Goal: Task Accomplishment & Management: Manage account settings

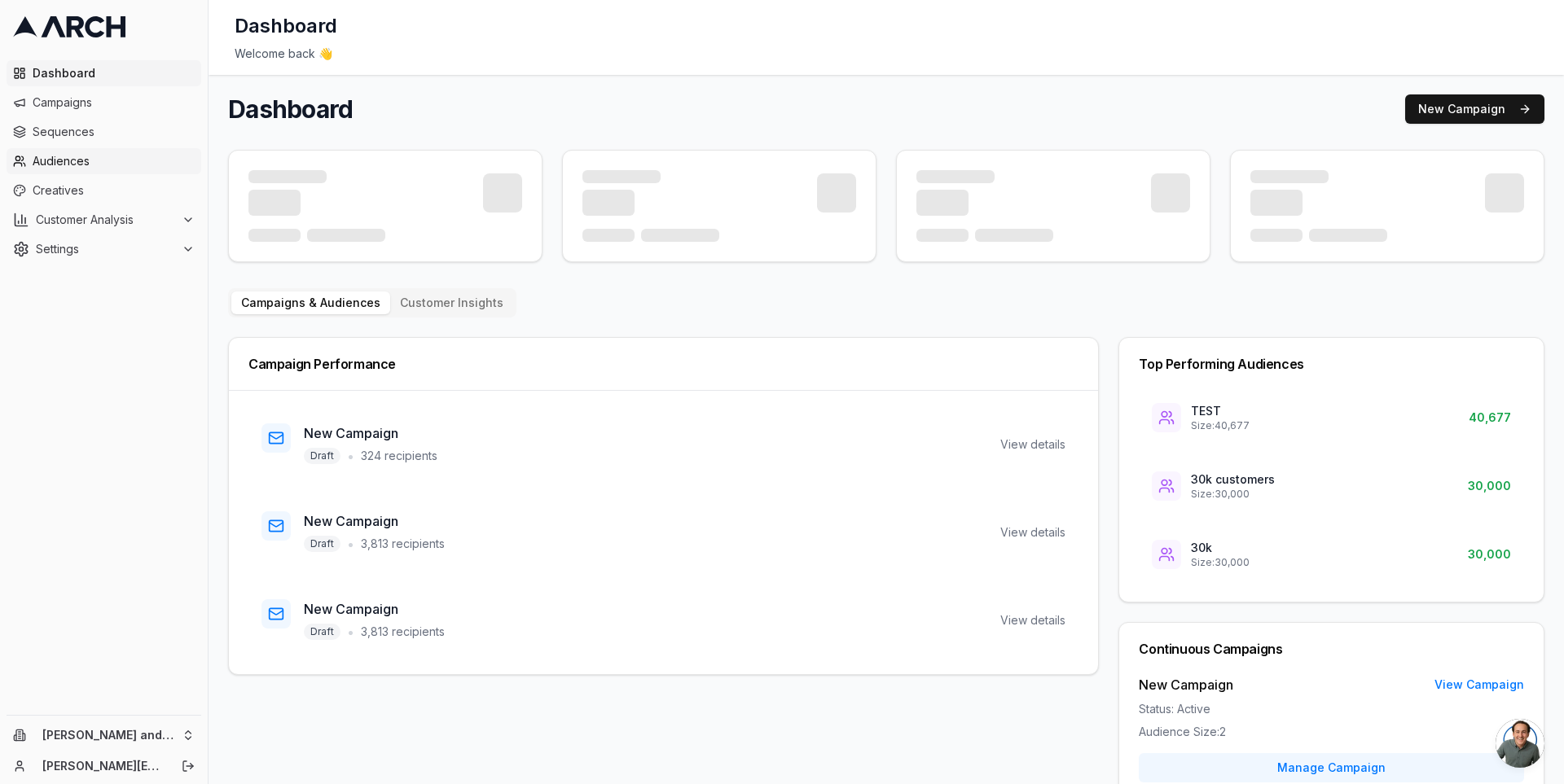
click at [104, 160] on span "Audiences" at bounding box center [114, 161] width 162 height 16
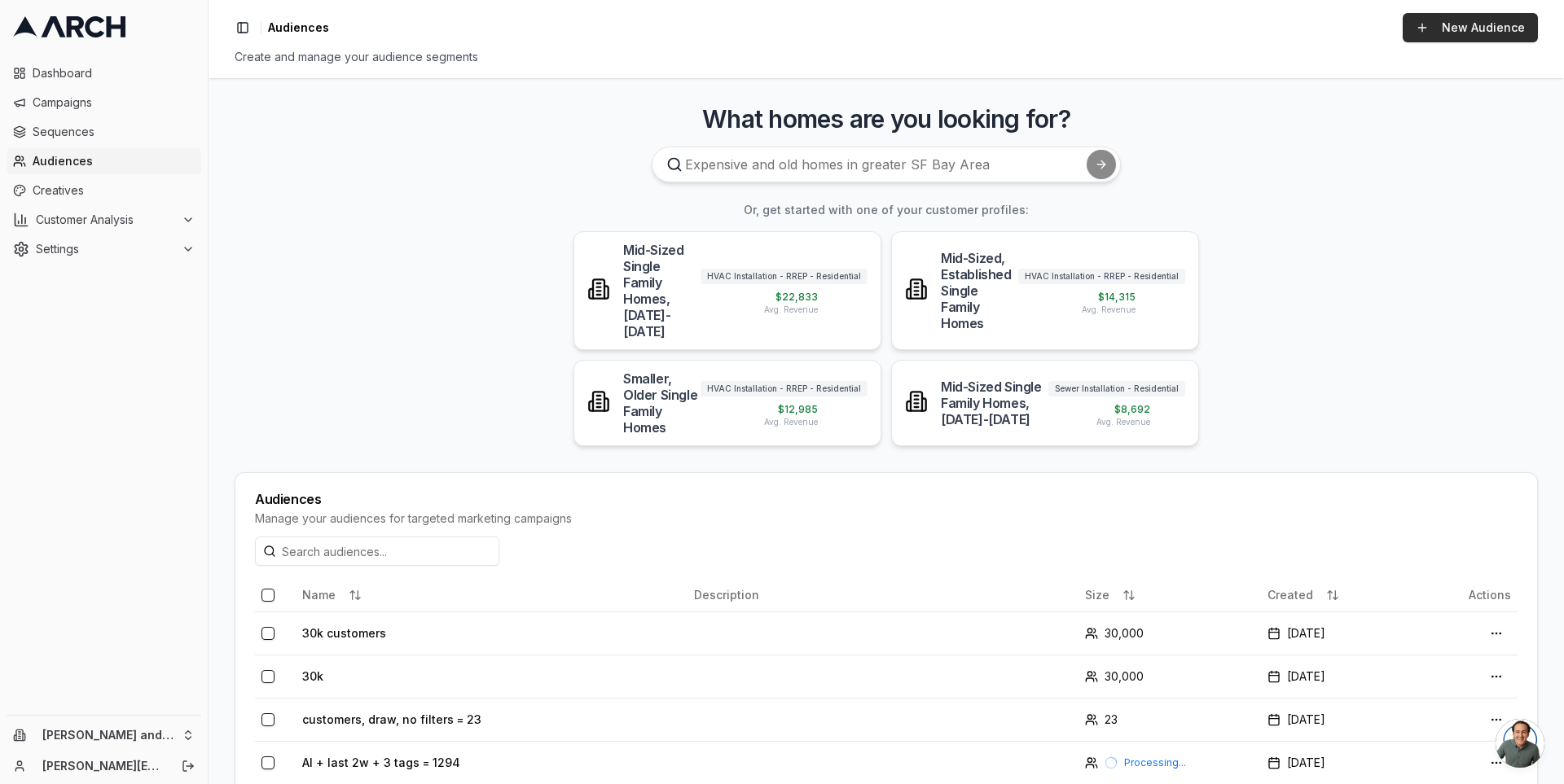
click at [1461, 38] on link "New Audience" at bounding box center [1470, 28] width 135 height 29
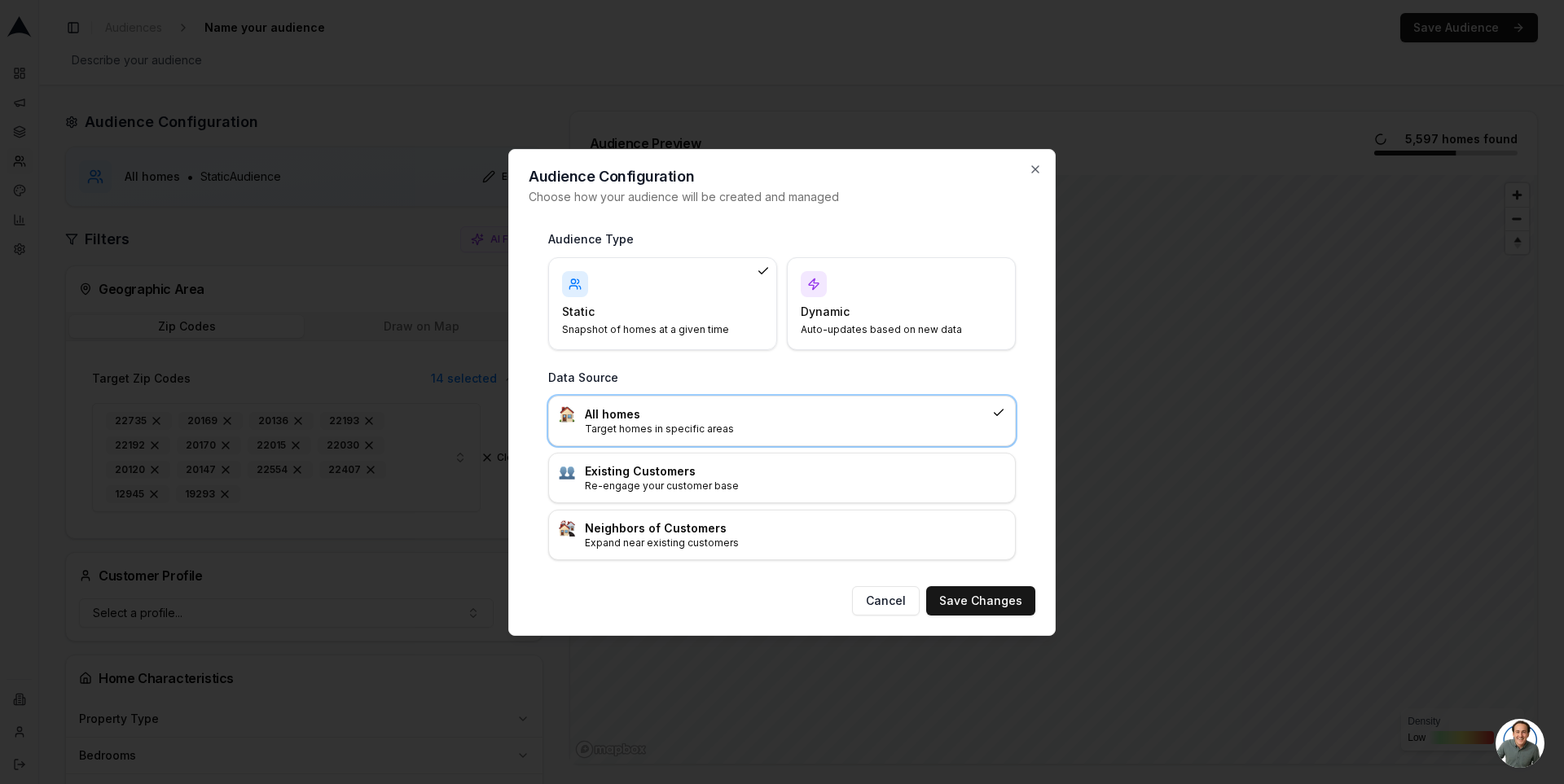
click at [880, 314] on h4 "Dynamic" at bounding box center [891, 311] width 181 height 16
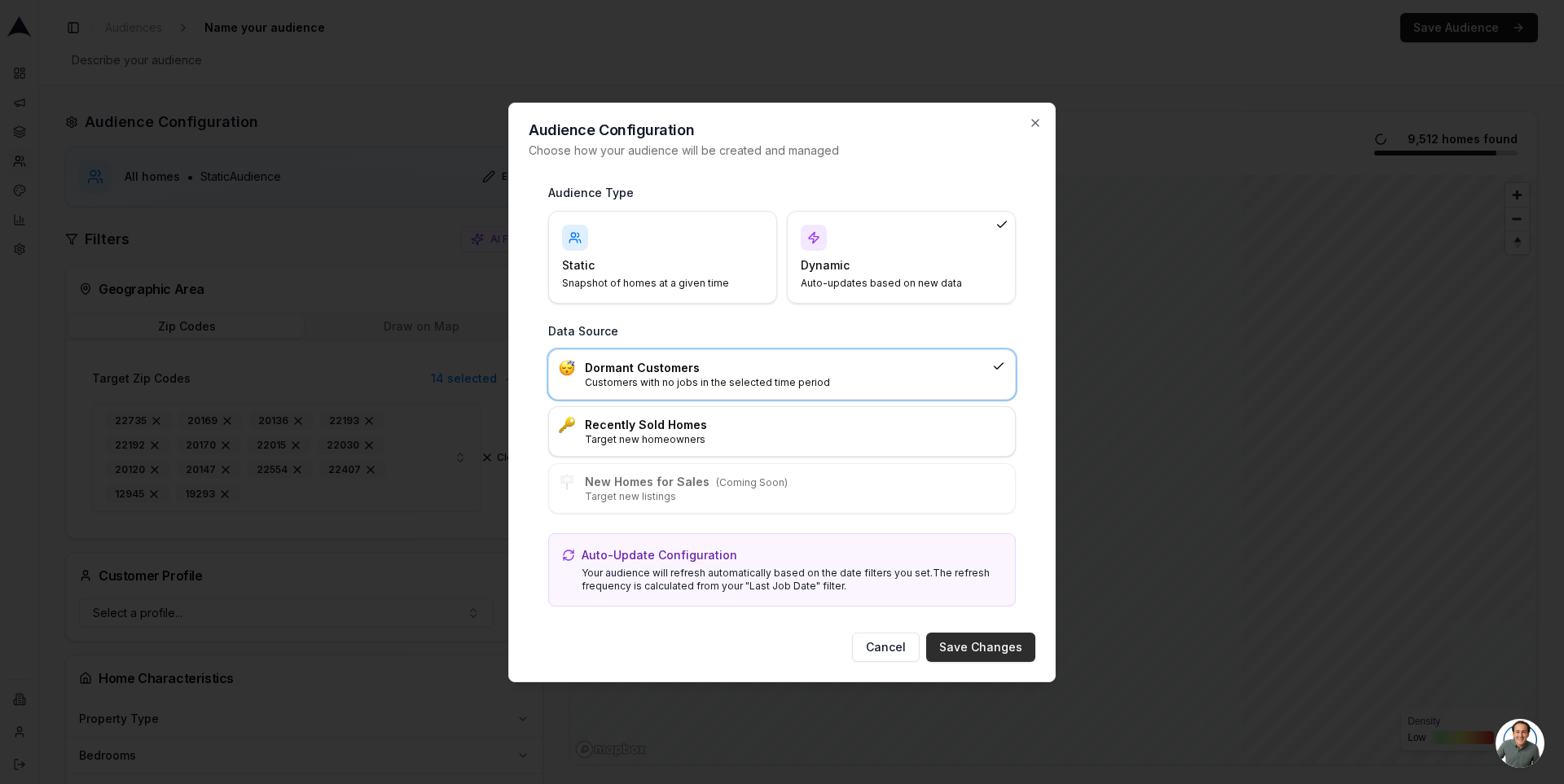
click at [956, 641] on button "Save Changes" at bounding box center [981, 648] width 109 height 29
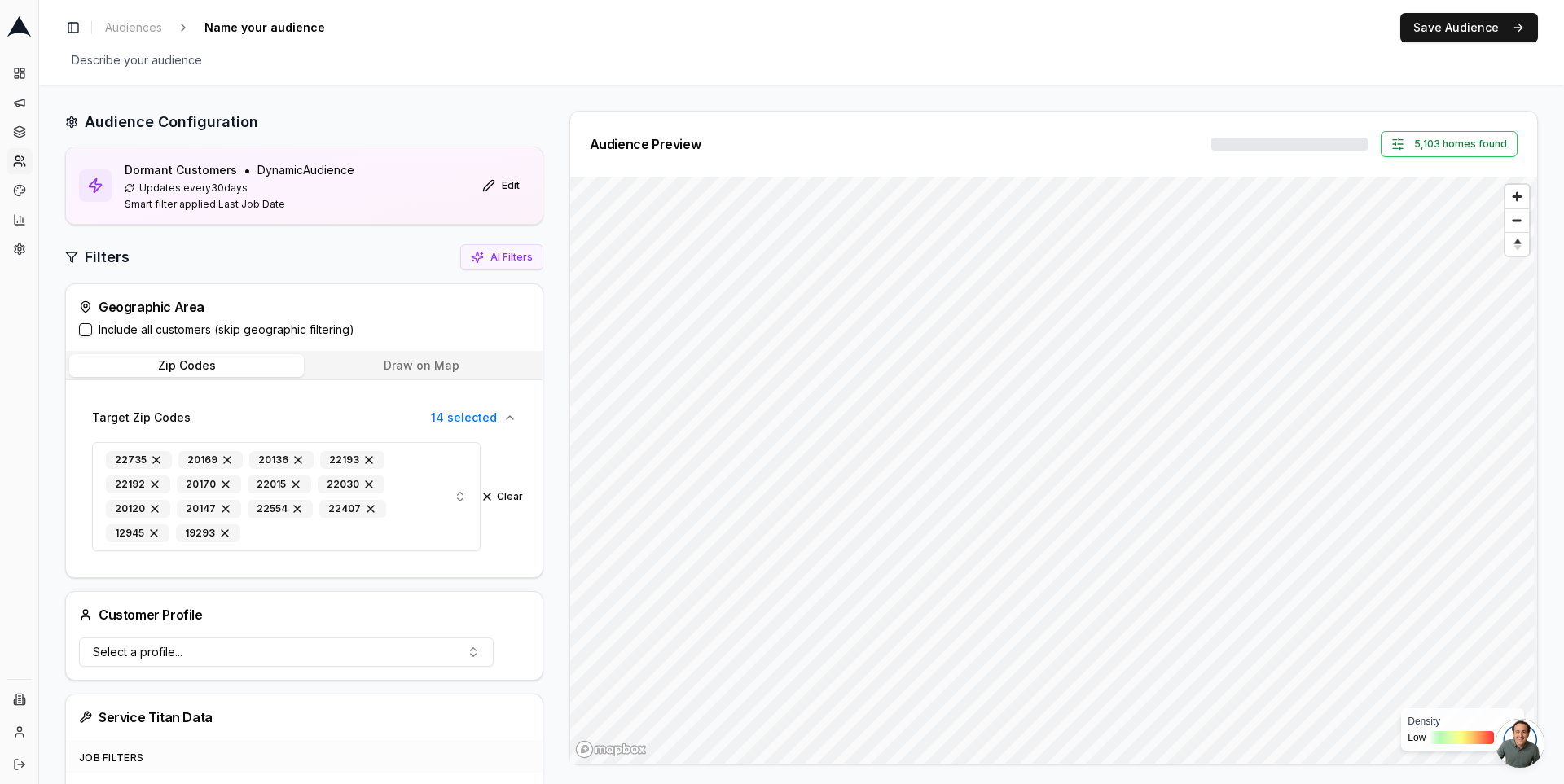
click at [1248, 146] on div at bounding box center [1289, 144] width 156 height 13
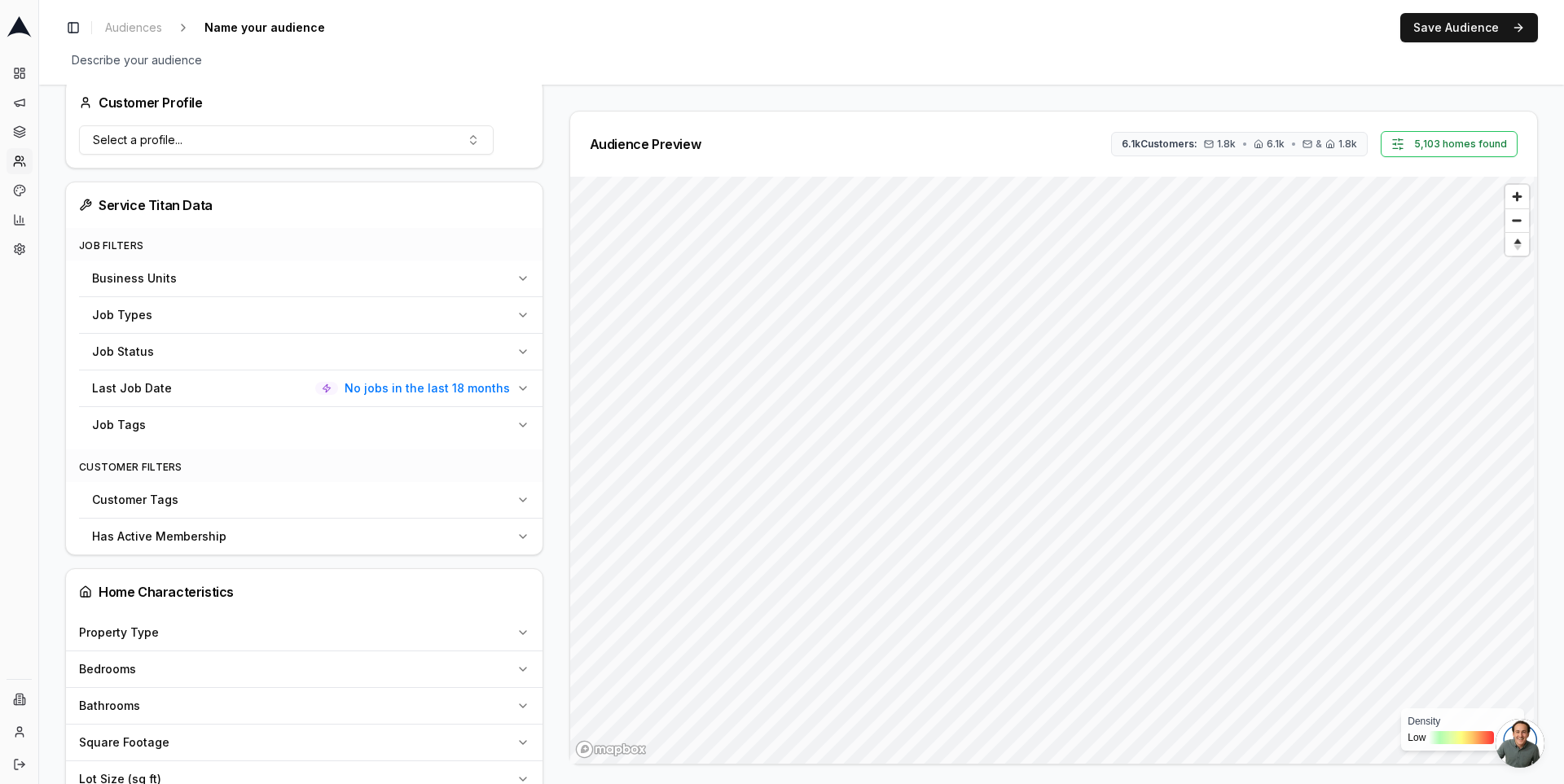
scroll to position [542, 0]
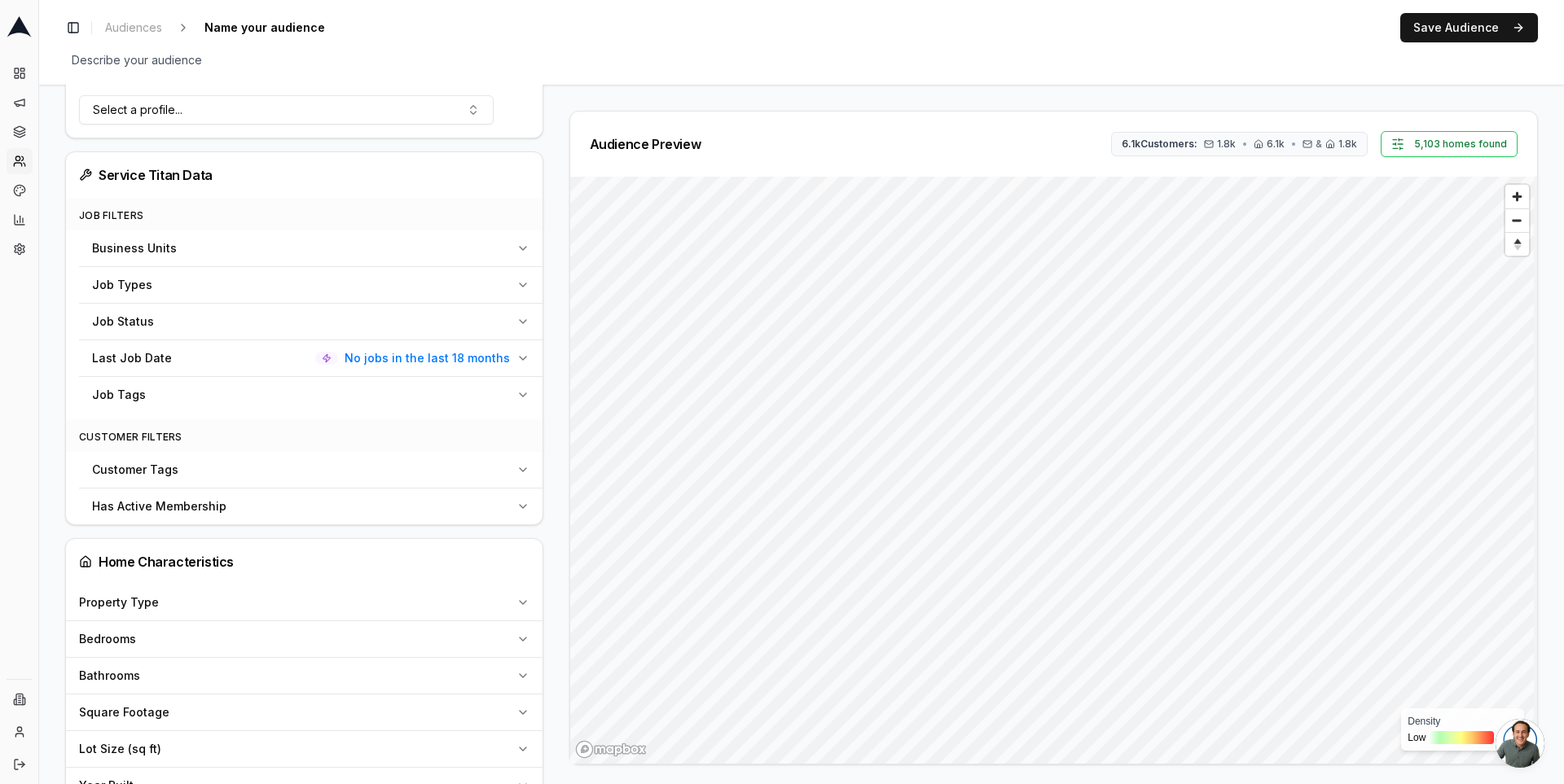
click at [491, 354] on span "No jobs in the last 18 months" at bounding box center [427, 358] width 166 height 16
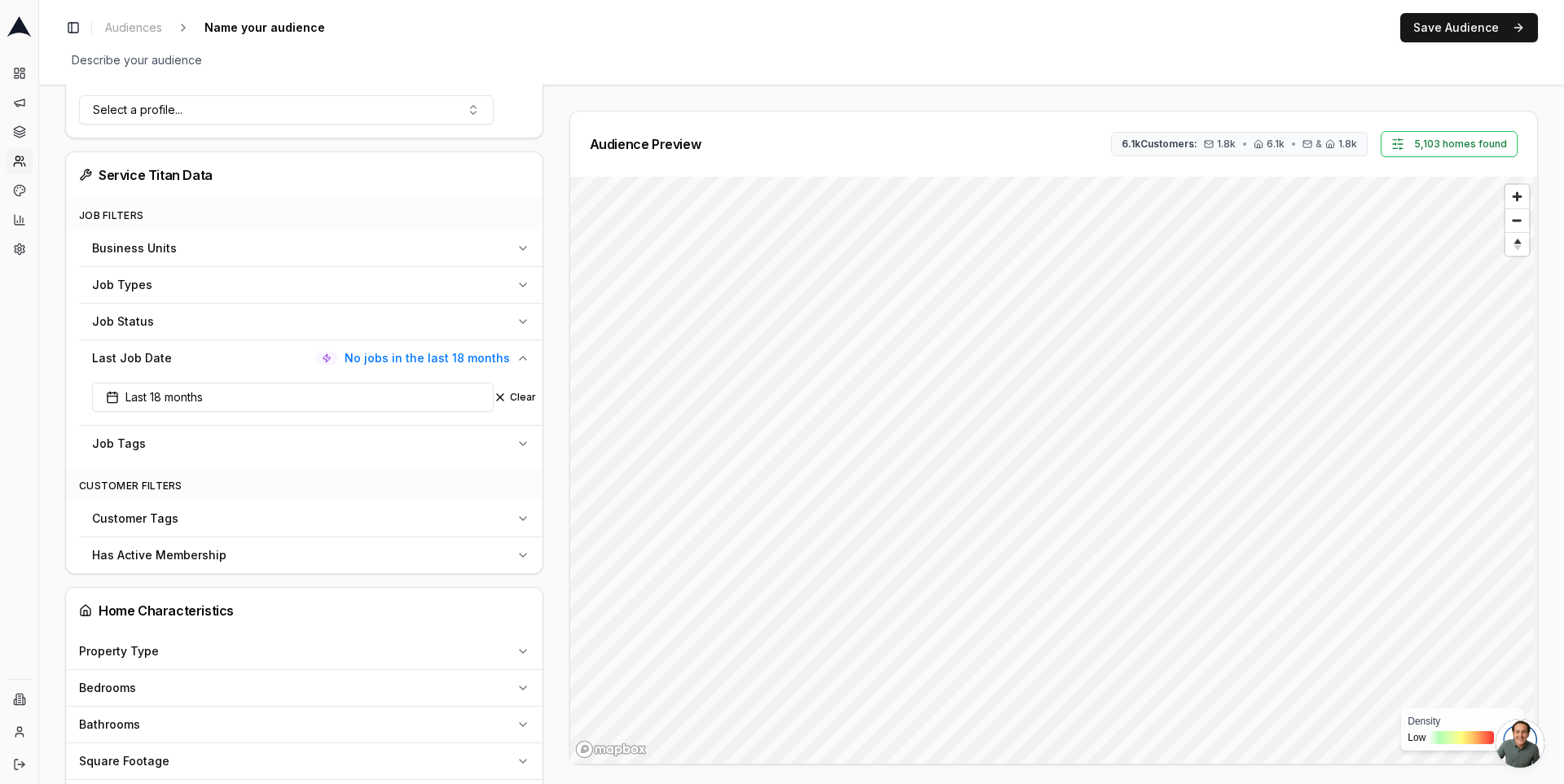
click at [491, 354] on span "No jobs in the last 18 months" at bounding box center [427, 358] width 166 height 16
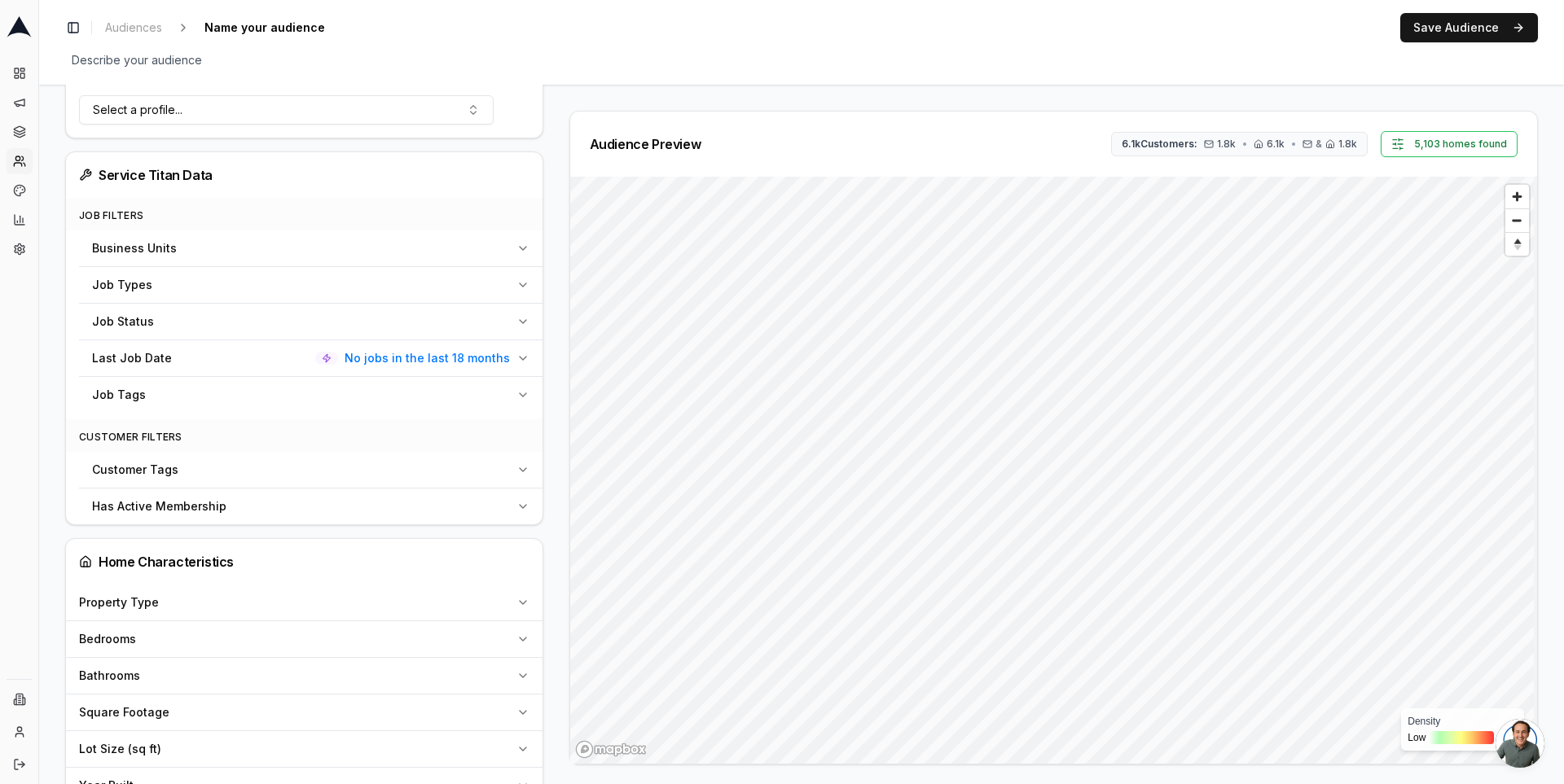
click at [301, 420] on div "Customer Filters" at bounding box center [304, 436] width 476 height 33
click at [173, 462] on span "Customer Tags" at bounding box center [135, 469] width 87 height 16
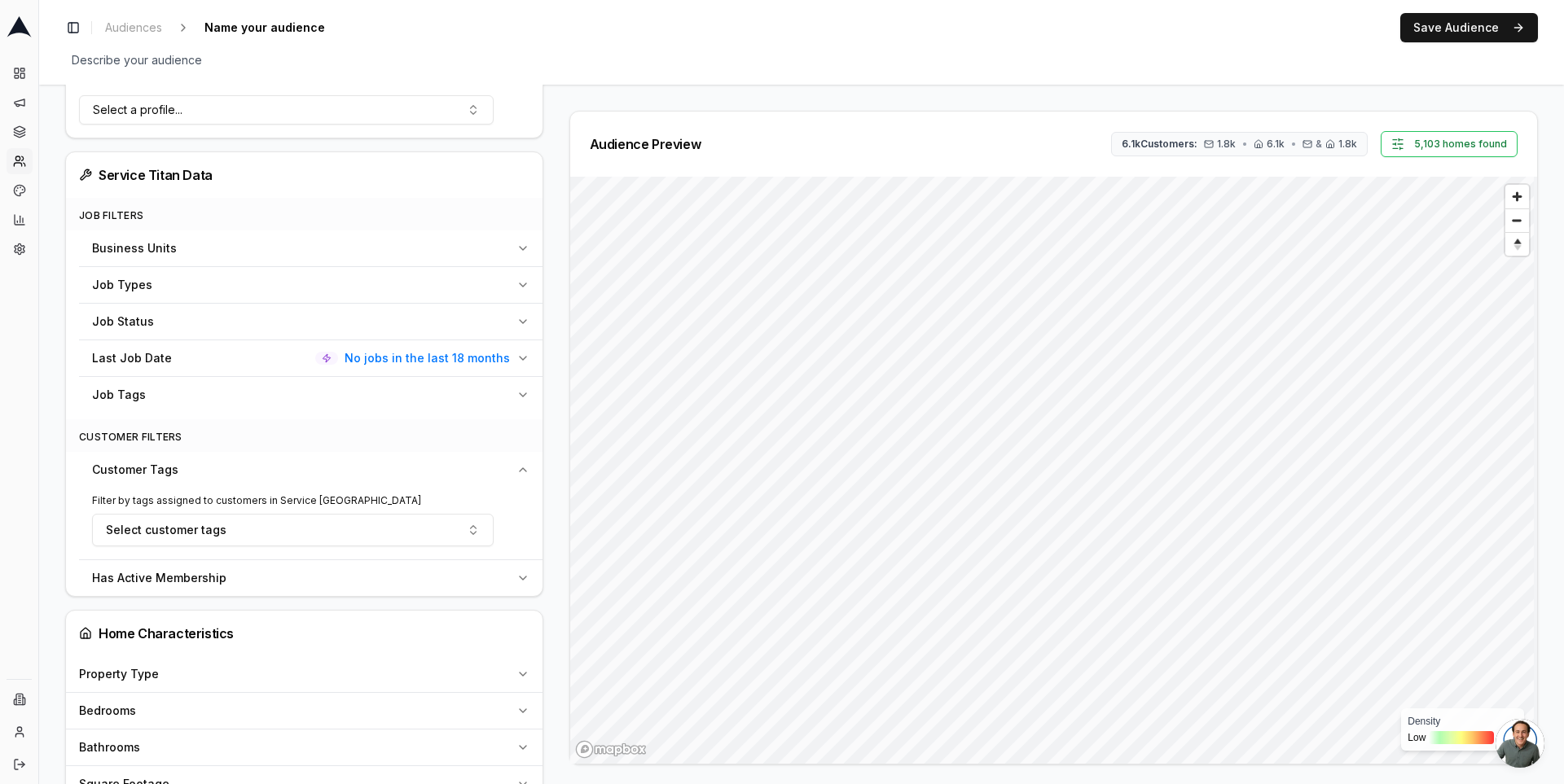
click at [173, 462] on span "Customer Tags" at bounding box center [135, 469] width 87 height 16
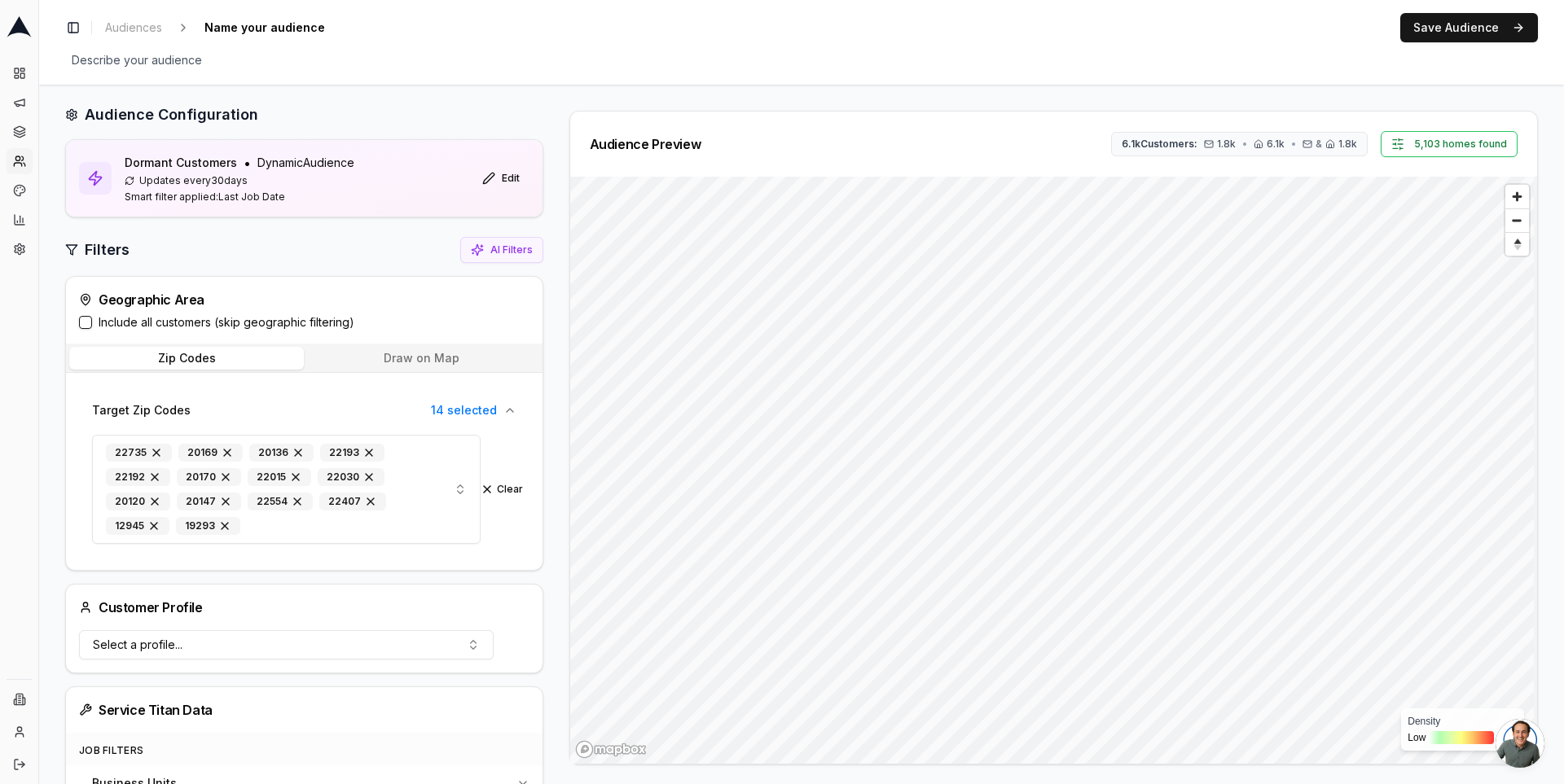
scroll to position [0, 0]
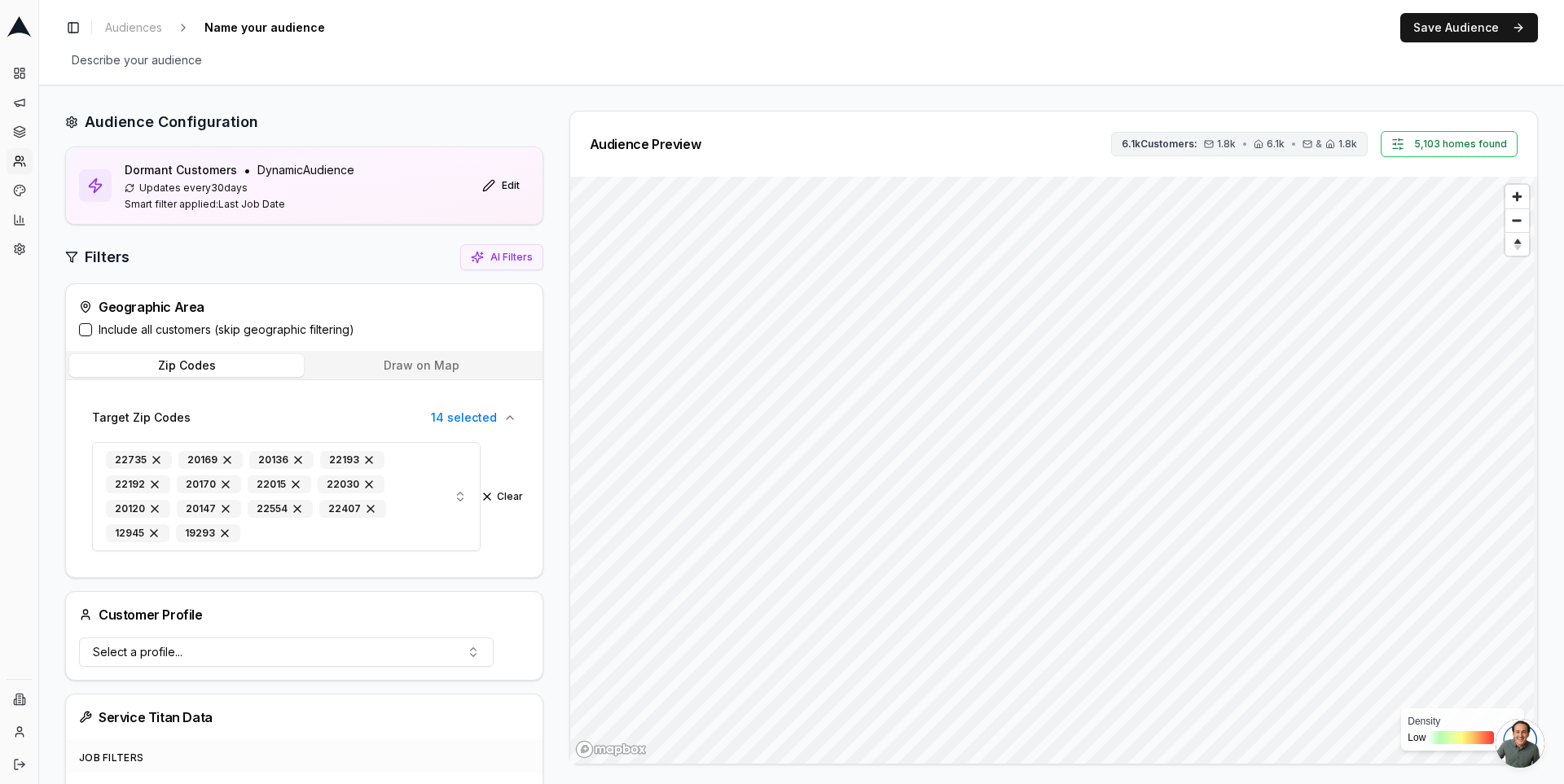
click at [1195, 144] on span "6.1k Customers:" at bounding box center [1159, 144] width 75 height 13
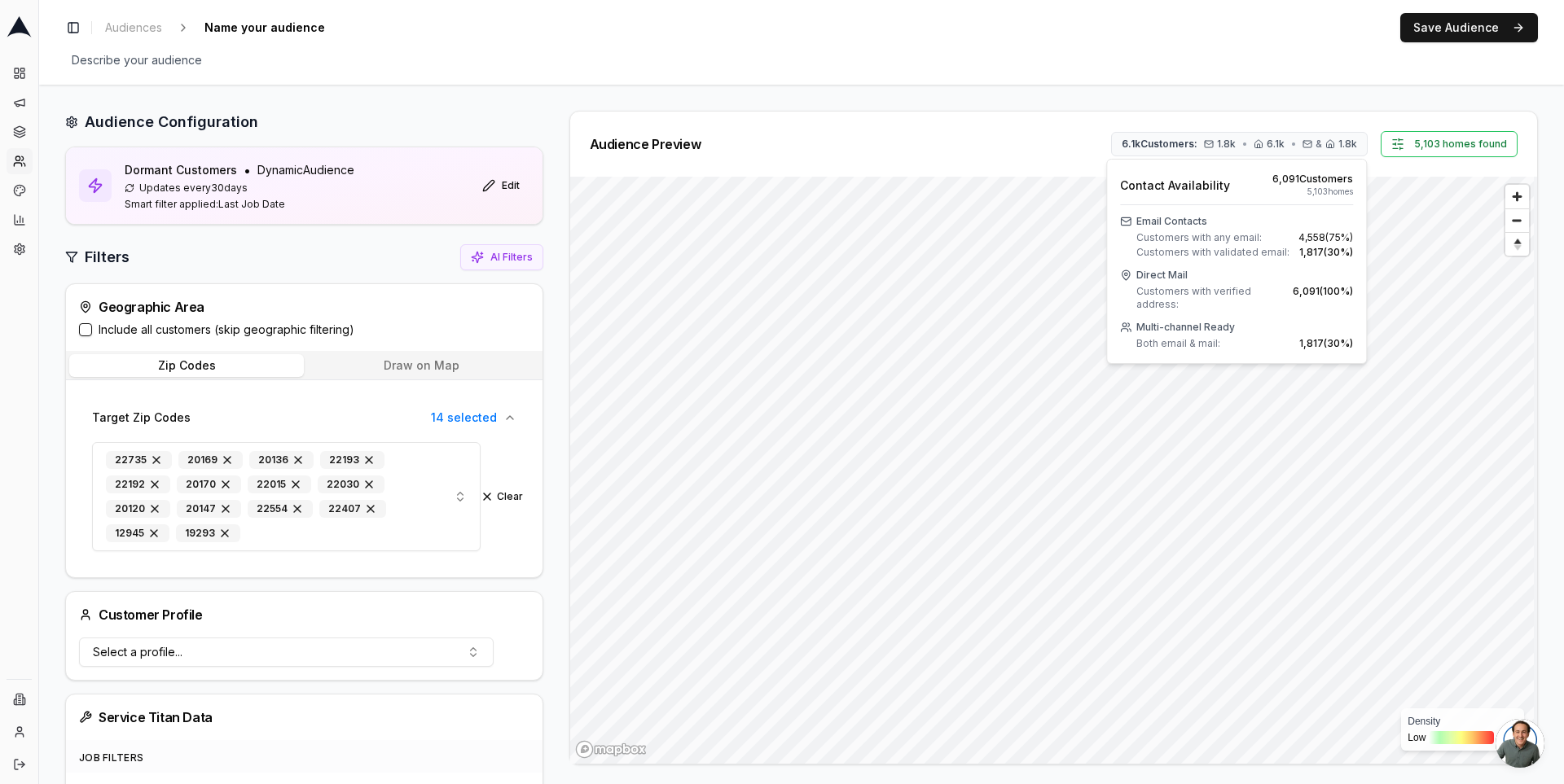
click at [1057, 141] on div "Audience Preview 6.1k Customers: 1.8k • 6.1k • & 1.8k 5,103 homes found" at bounding box center [1054, 144] width 928 height 26
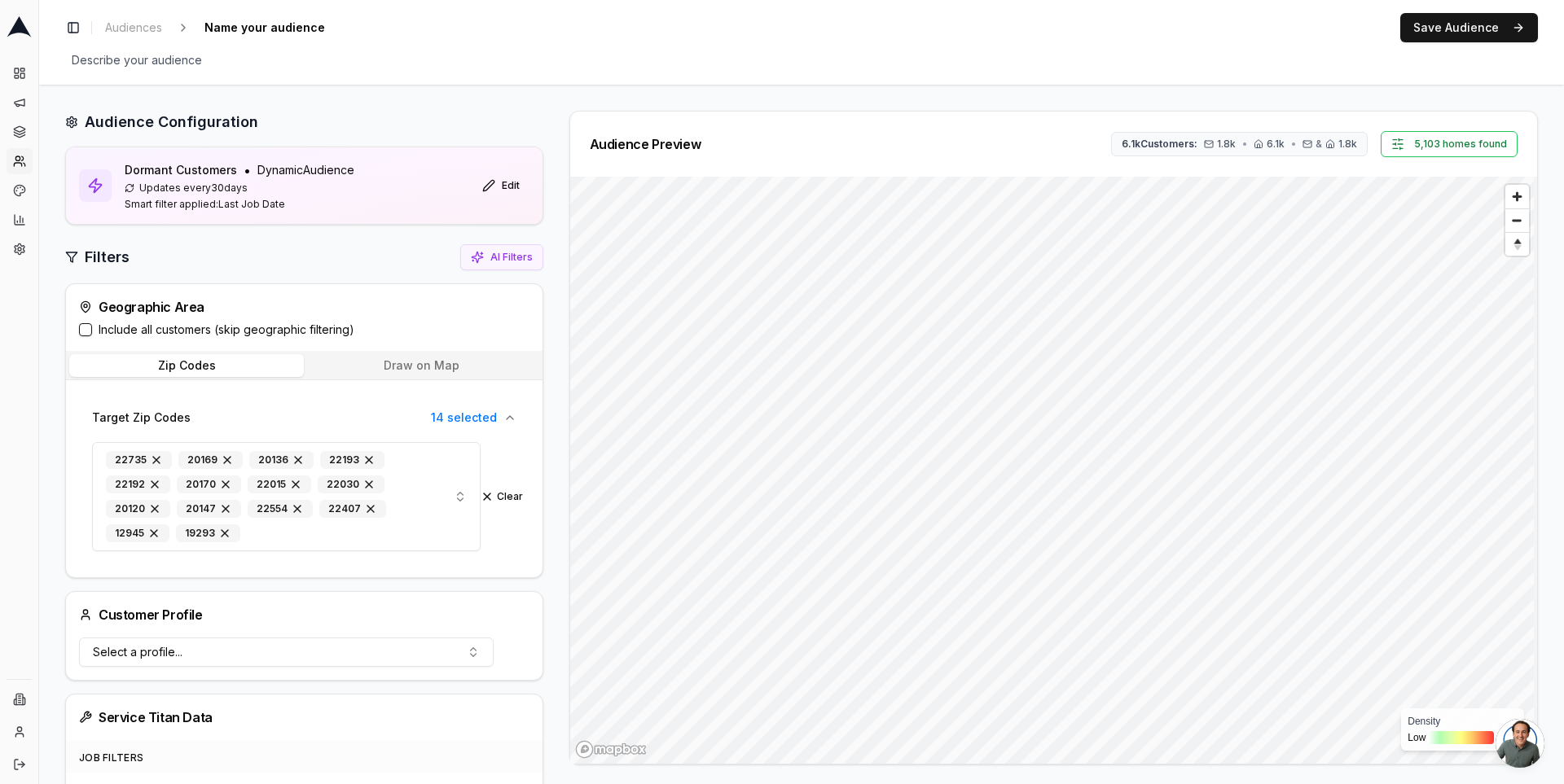
click at [158, 333] on label "Include all customers (skip geographic filtering)" at bounding box center [226, 330] width 256 height 16
click at [92, 333] on button "Include all customers (skip geographic filtering)" at bounding box center [85, 330] width 13 height 13
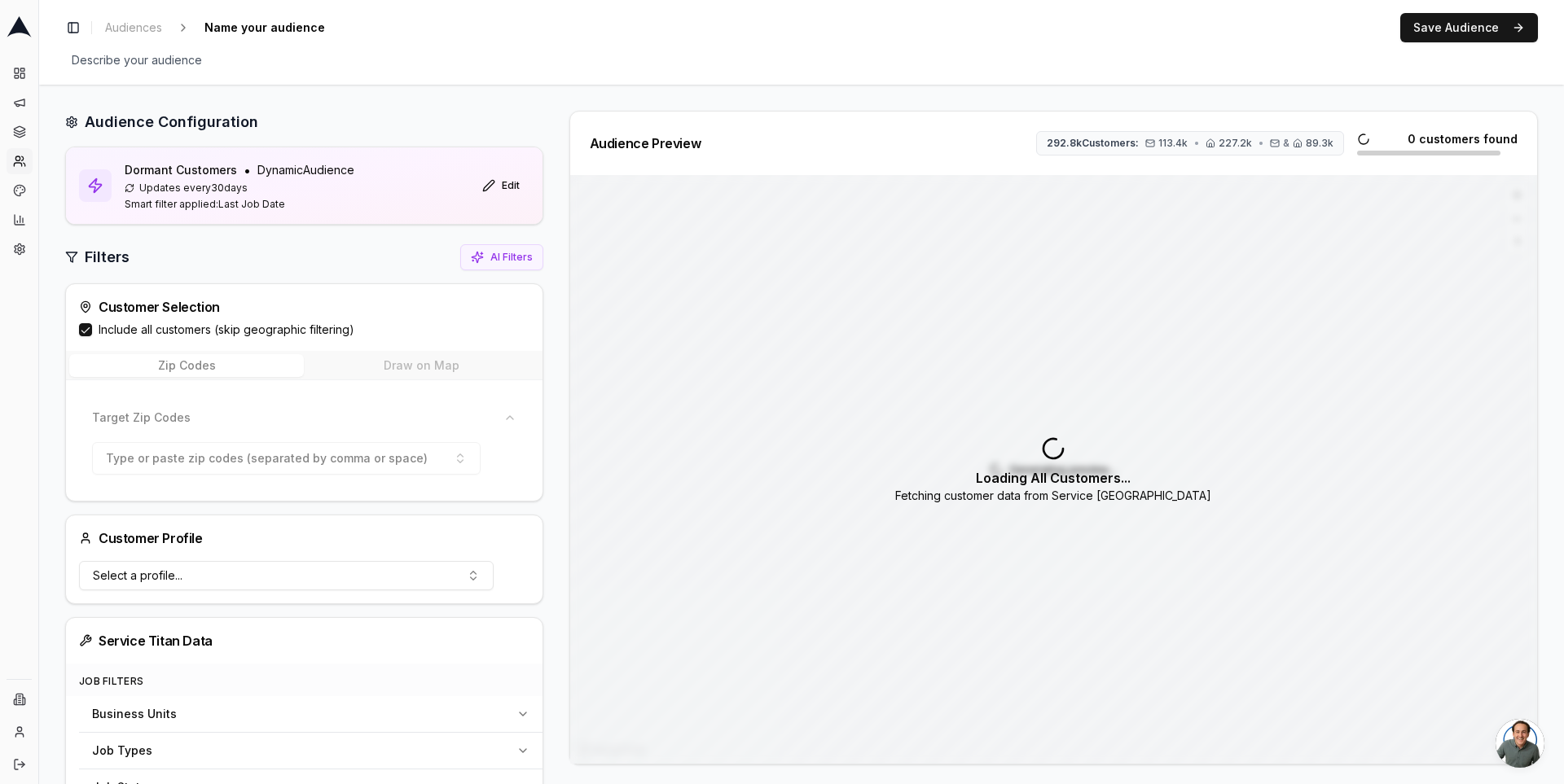
click at [558, 138] on div "Audience Preview 292.8k Customers: 113.4k • 227.2k • & 89.3k 0 customers found …" at bounding box center [1047, 438] width 982 height 654
click at [129, 330] on label "Include all customers (skip geographic filtering)" at bounding box center [226, 330] width 256 height 16
click at [92, 330] on button "Include all customers (skip geographic filtering)" at bounding box center [85, 330] width 13 height 13
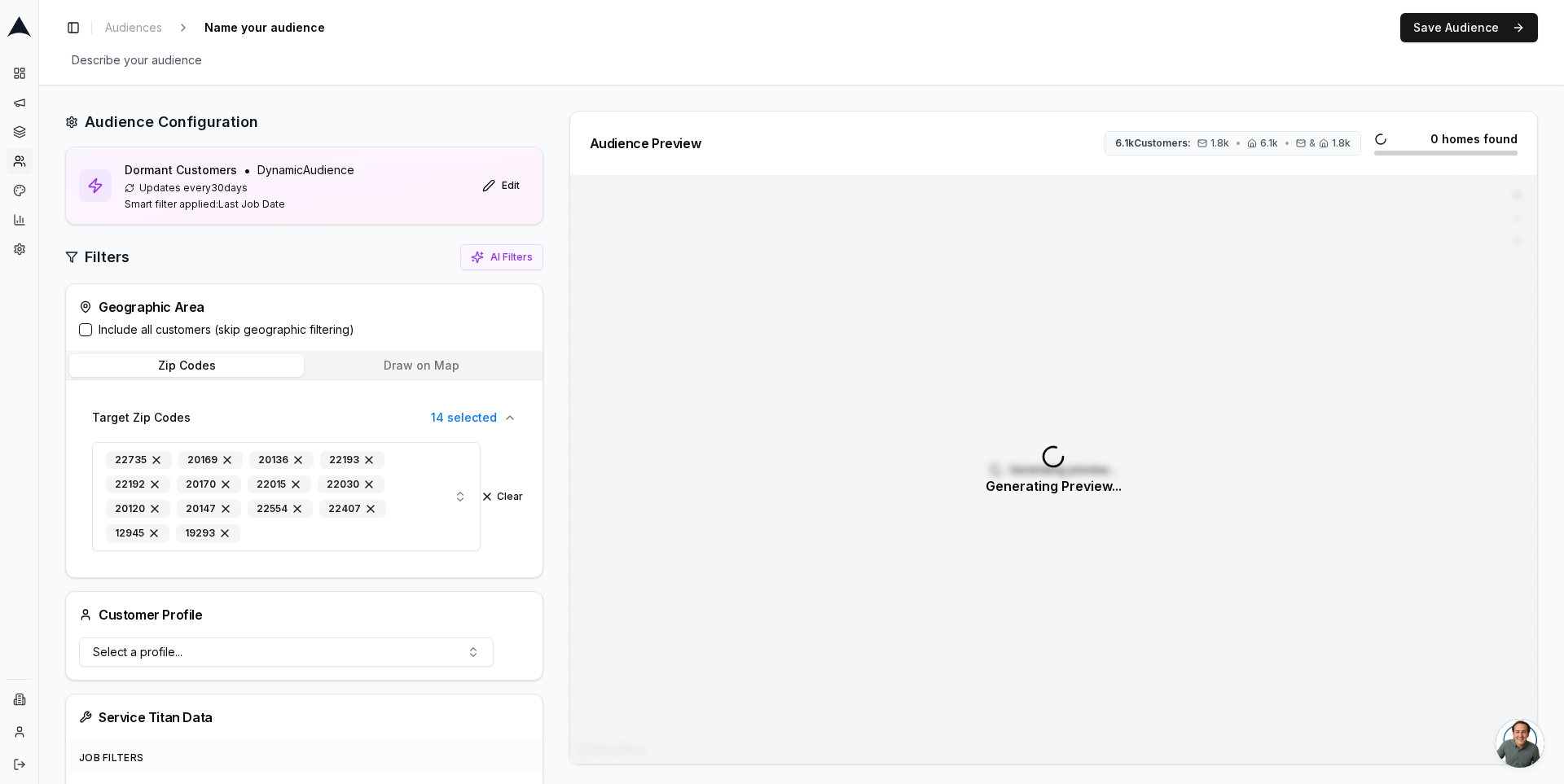
click at [129, 330] on label "Include all customers (skip geographic filtering)" at bounding box center [226, 330] width 256 height 16
click at [92, 330] on button "Include all customers (skip geographic filtering)" at bounding box center [85, 330] width 13 height 13
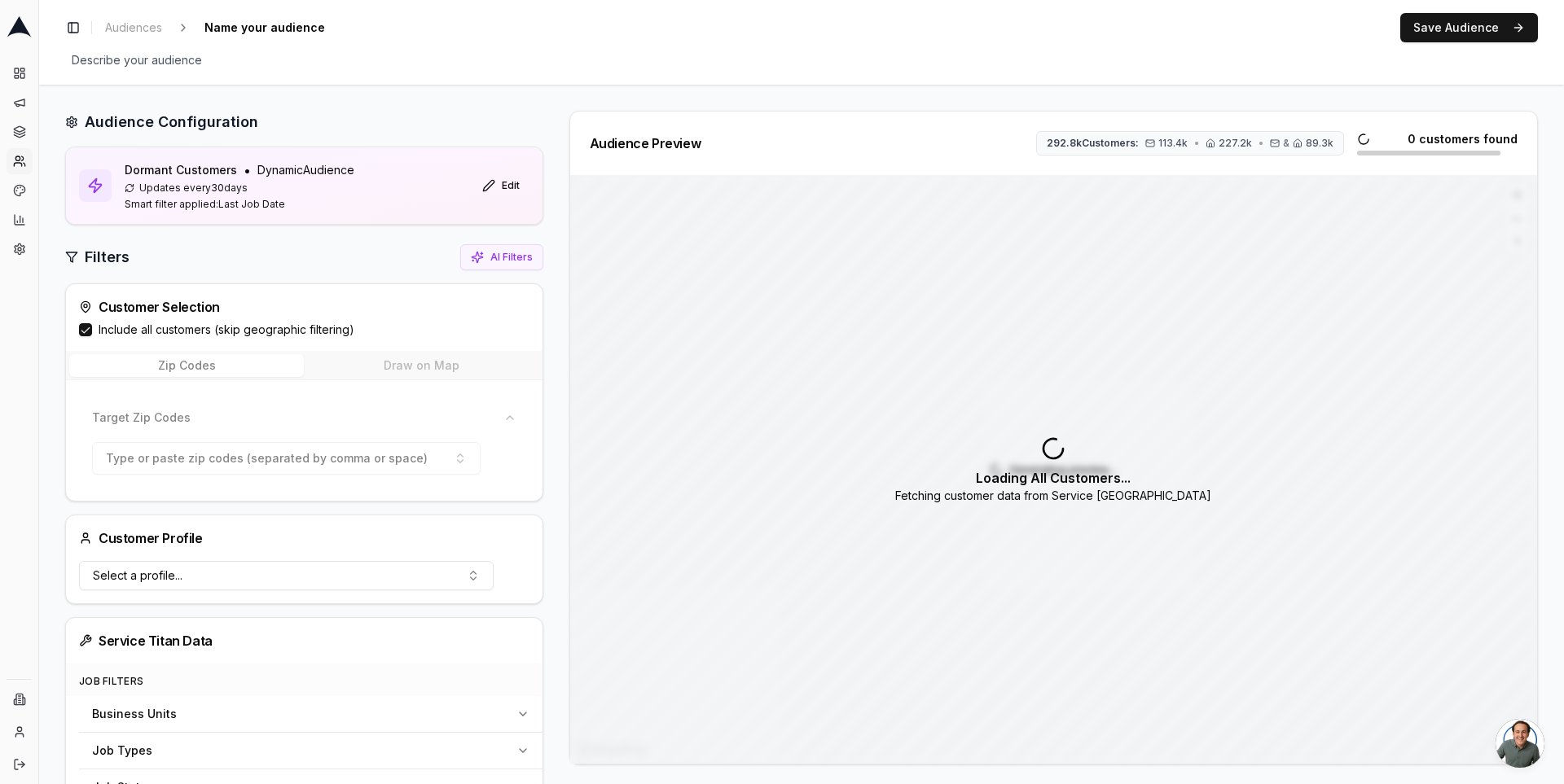
click at [129, 330] on label "Include all customers (skip geographic filtering)" at bounding box center [226, 330] width 256 height 16
click at [92, 330] on button "Include all customers (skip geographic filtering)" at bounding box center [85, 330] width 13 height 13
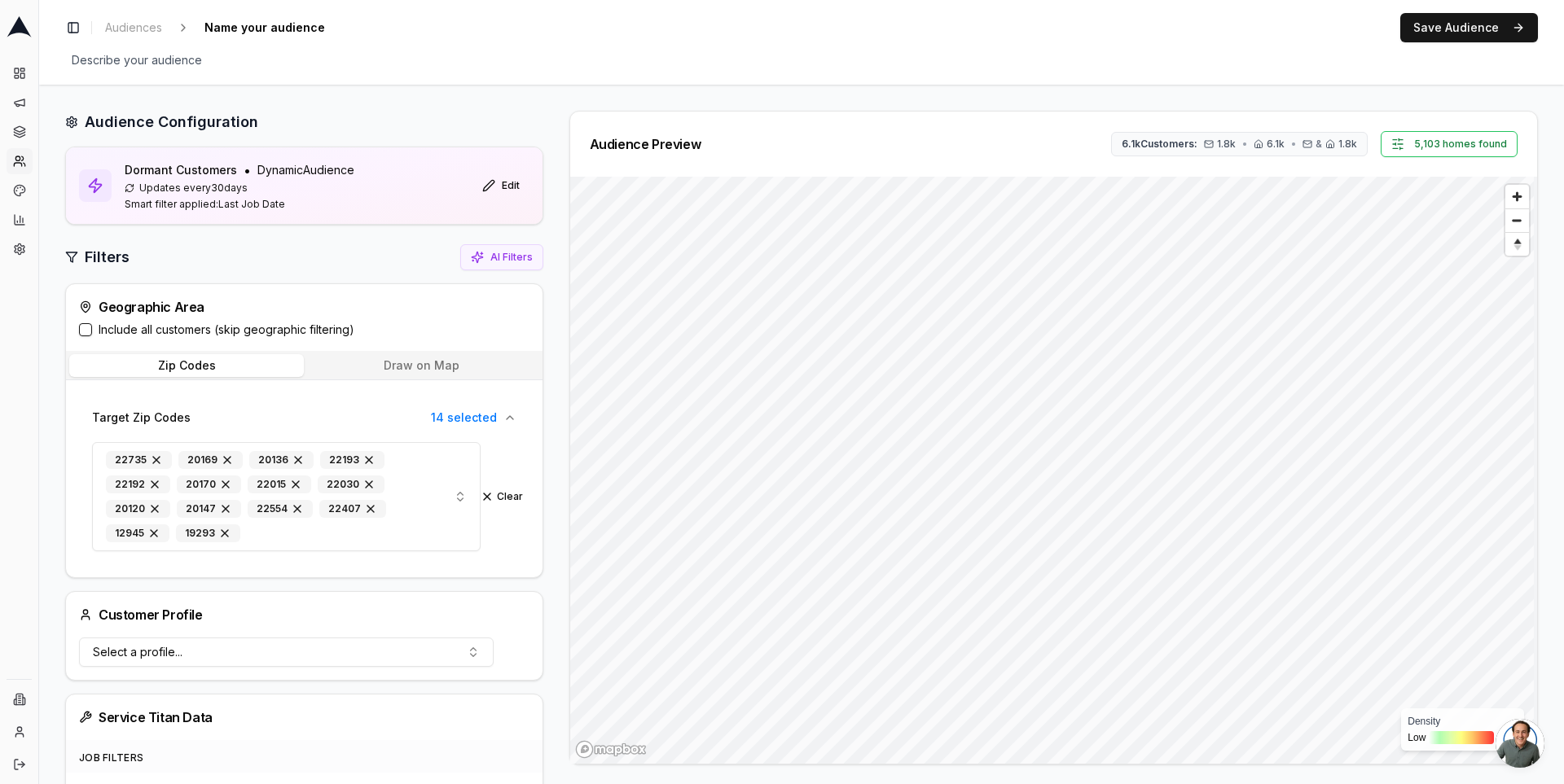
click at [276, 331] on label "Include all customers (skip geographic filtering)" at bounding box center [226, 330] width 256 height 16
click at [92, 331] on button "Include all customers (skip geographic filtering)" at bounding box center [85, 330] width 13 height 13
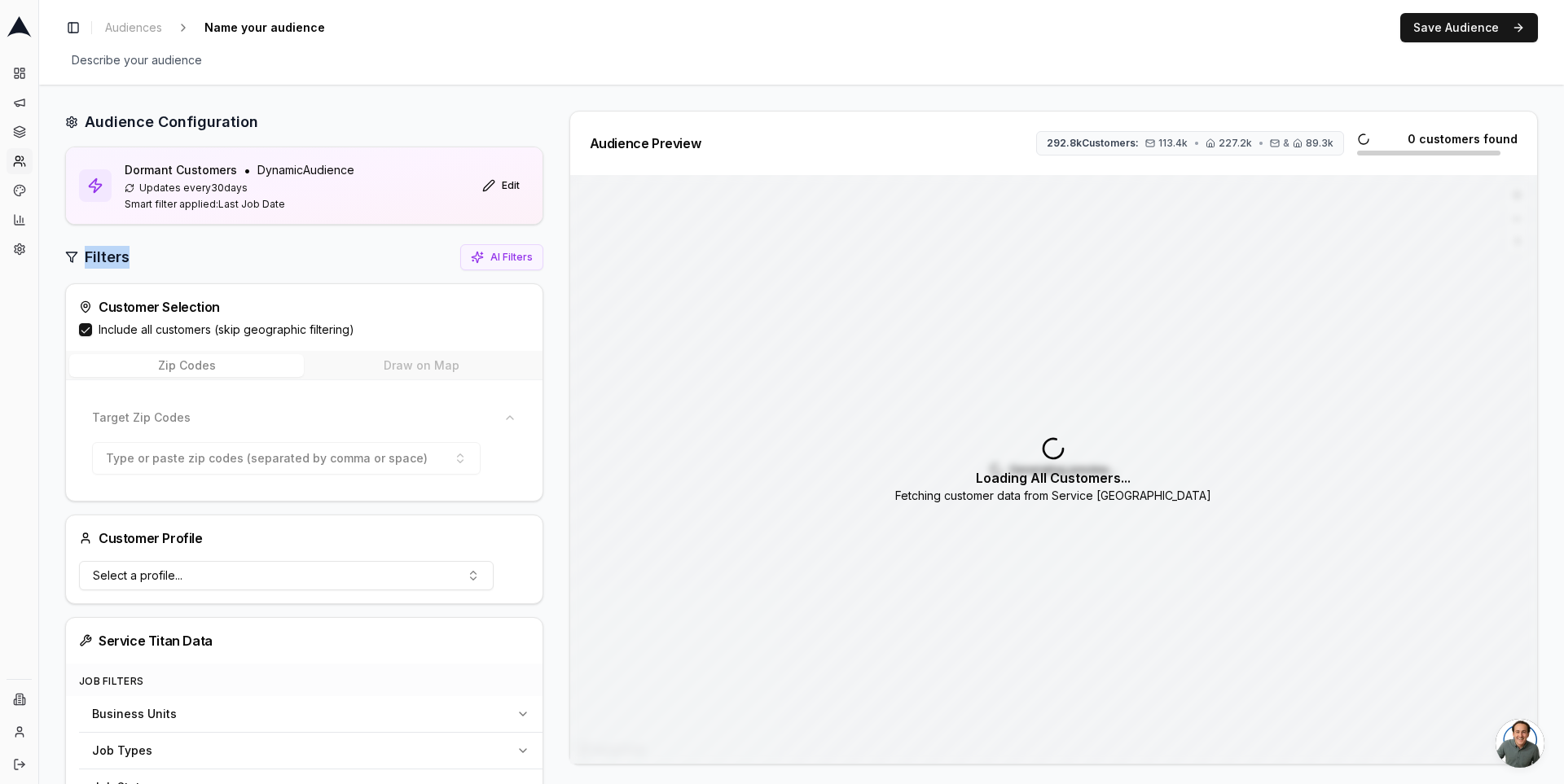
drag, startPoint x: 160, startPoint y: 268, endPoint x: 58, endPoint y: 262, distance: 102.2
click at [58, 262] on div "Audience Configuration Dormant Customers • Dynamic Audience Updates every 30 da…" at bounding box center [802, 679] width 1525 height 1189
drag, startPoint x: 141, startPoint y: 265, endPoint x: 67, endPoint y: 259, distance: 74.2
click at [67, 259] on div "Filters AI Filters" at bounding box center [304, 258] width 478 height 26
drag, startPoint x: 103, startPoint y: 258, endPoint x: 70, endPoint y: 256, distance: 33.1
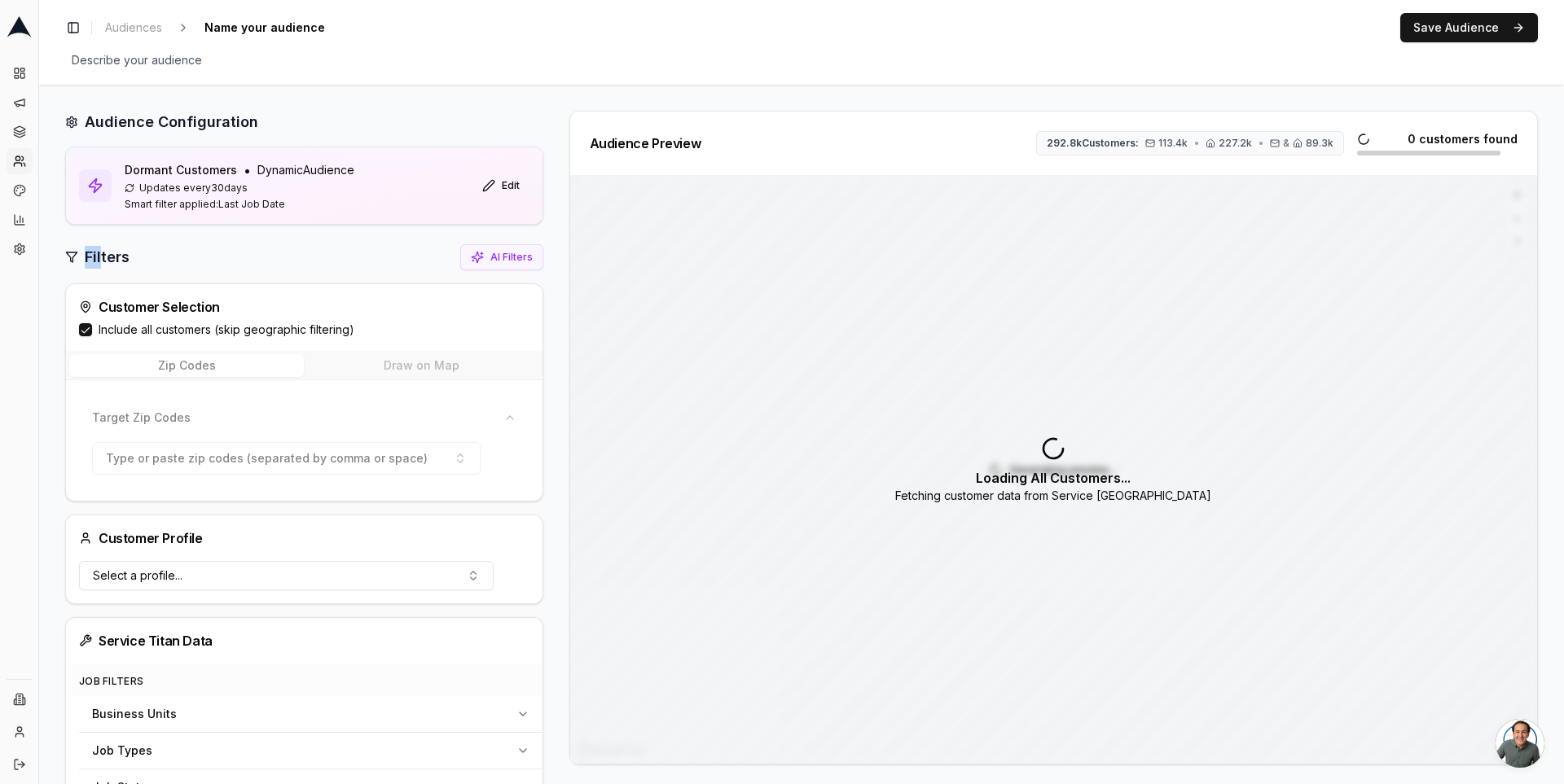
click at [70, 256] on div "Filters" at bounding box center [97, 258] width 64 height 23
click at [81, 255] on div "Filters" at bounding box center [97, 258] width 64 height 23
drag, startPoint x: 106, startPoint y: 255, endPoint x: 91, endPoint y: 257, distance: 15.1
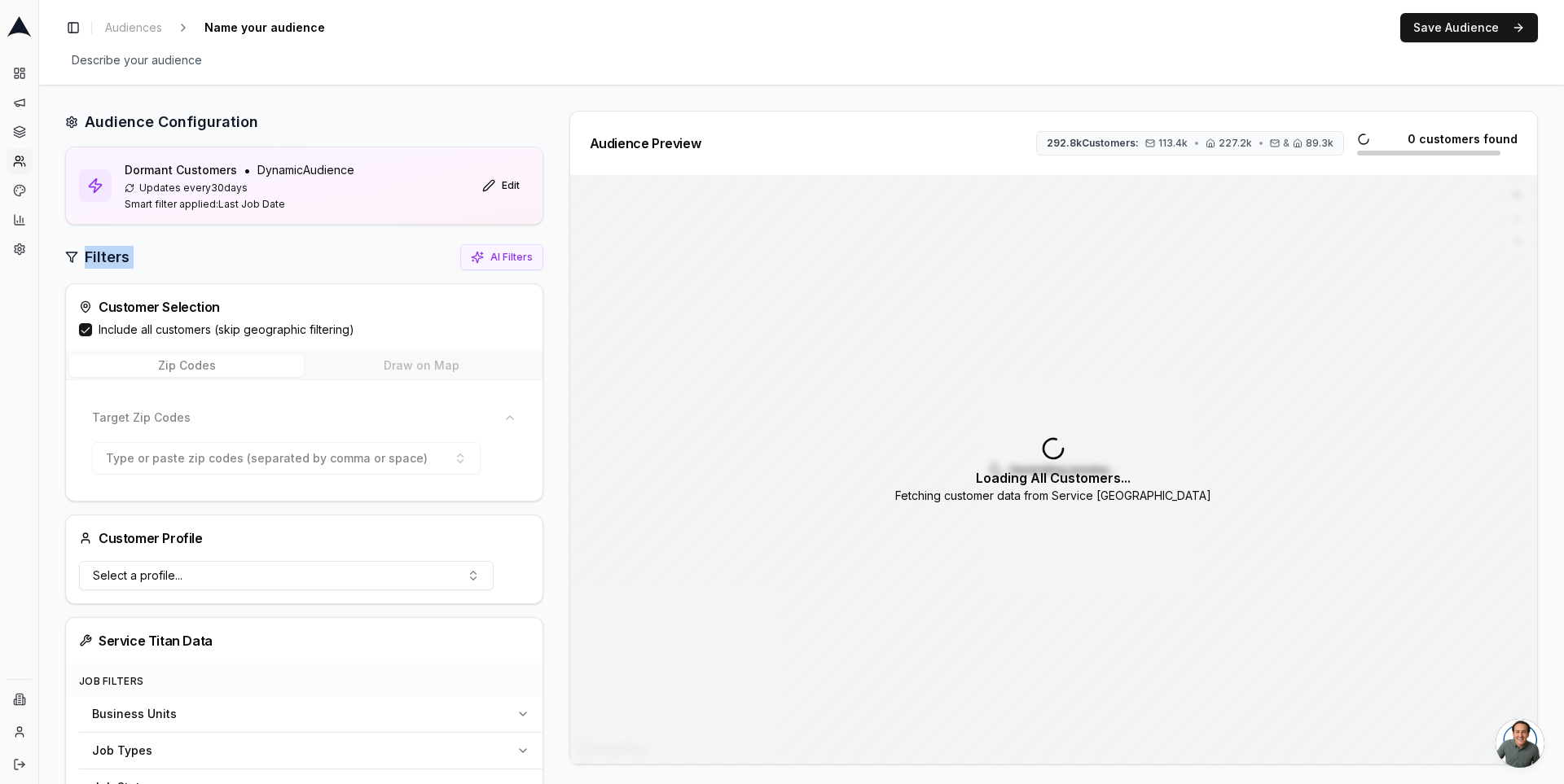
click at [91, 257] on h2 "Filters" at bounding box center [108, 258] width 45 height 23
drag, startPoint x: 91, startPoint y: 257, endPoint x: 88, endPoint y: 239, distance: 18.2
click at [88, 239] on div "Audience Configuration Dormant Customers • Dynamic Audience Updates every 30 da…" at bounding box center [304, 679] width 478 height 1137
drag, startPoint x: 115, startPoint y: 265, endPoint x: 100, endPoint y: 254, distance: 18.6
click at [100, 254] on h2 "Filters" at bounding box center [108, 258] width 45 height 23
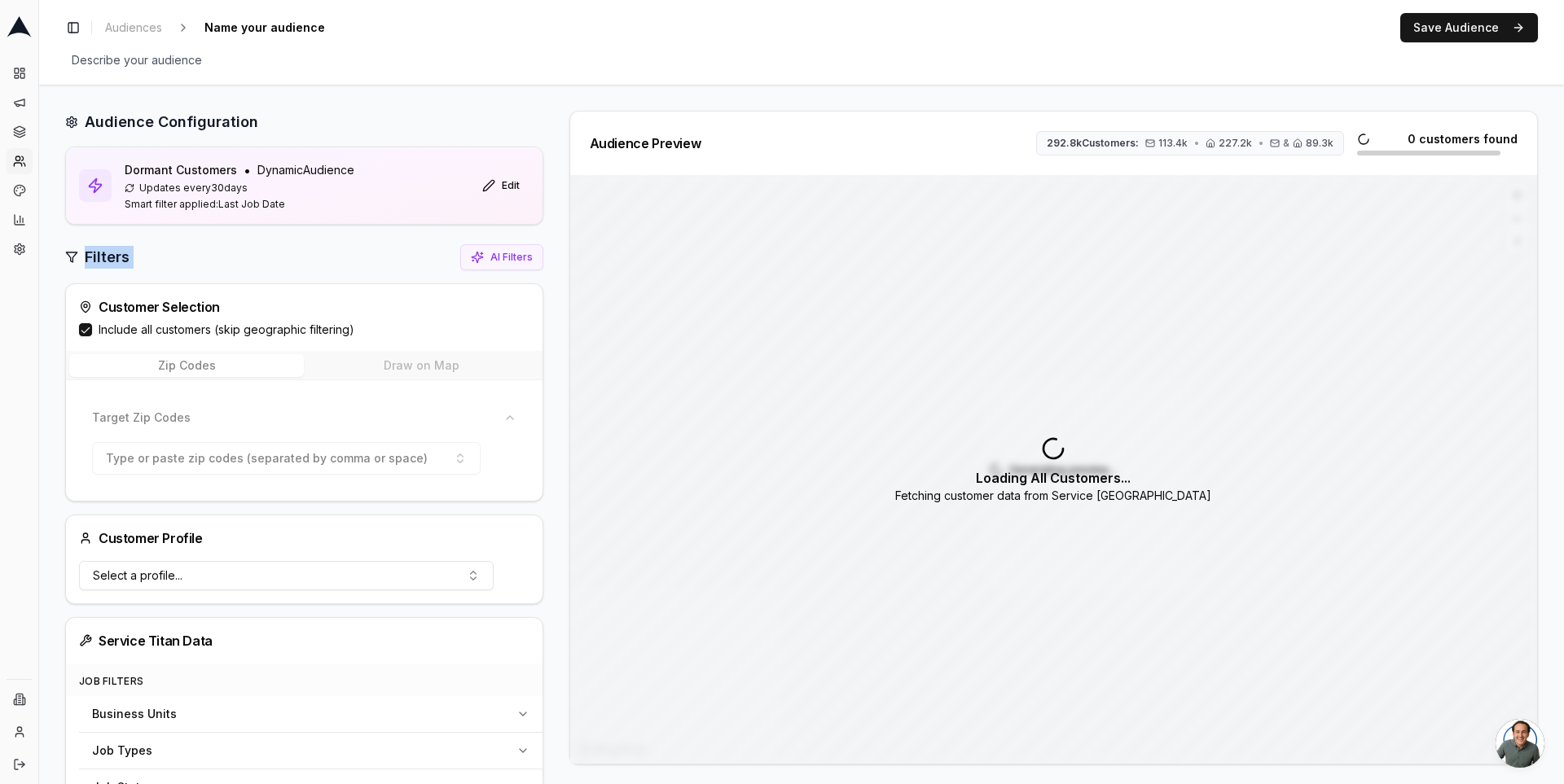
drag, startPoint x: 98, startPoint y: 255, endPoint x: 91, endPoint y: 243, distance: 13.9
click at [91, 245] on div "Filters AI Filters" at bounding box center [304, 258] width 478 height 26
click at [119, 272] on div "Filters AI Filters Customer Selection Include all customers (skip geographic fi…" at bounding box center [304, 746] width 478 height 1003
click at [414, 98] on div "Audience Configuration Dormant Customers • Dynamic Audience Updates every 30 da…" at bounding box center [802, 679] width 1525 height 1189
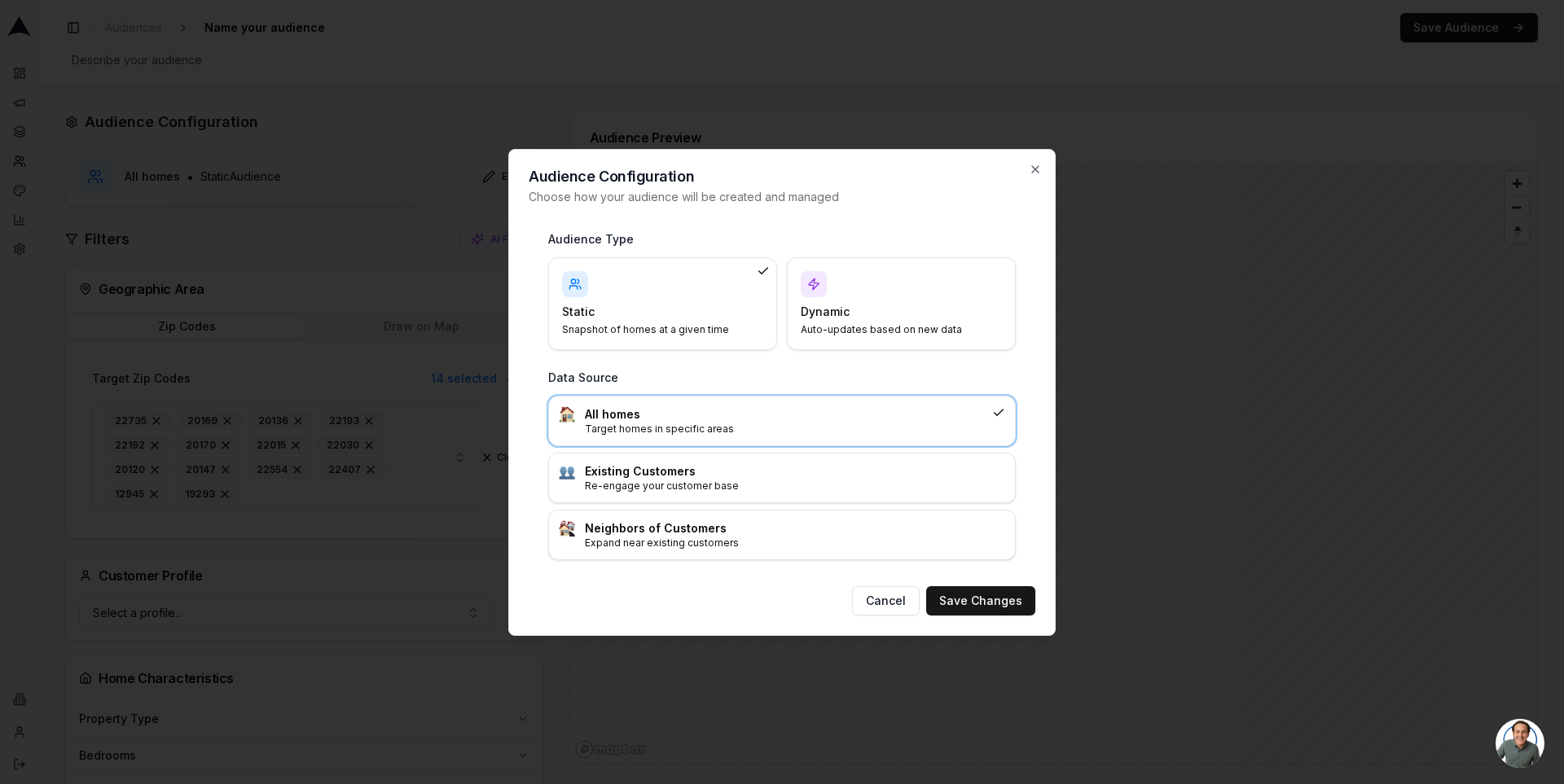
click at [857, 304] on h4 "Dynamic" at bounding box center [891, 311] width 181 height 16
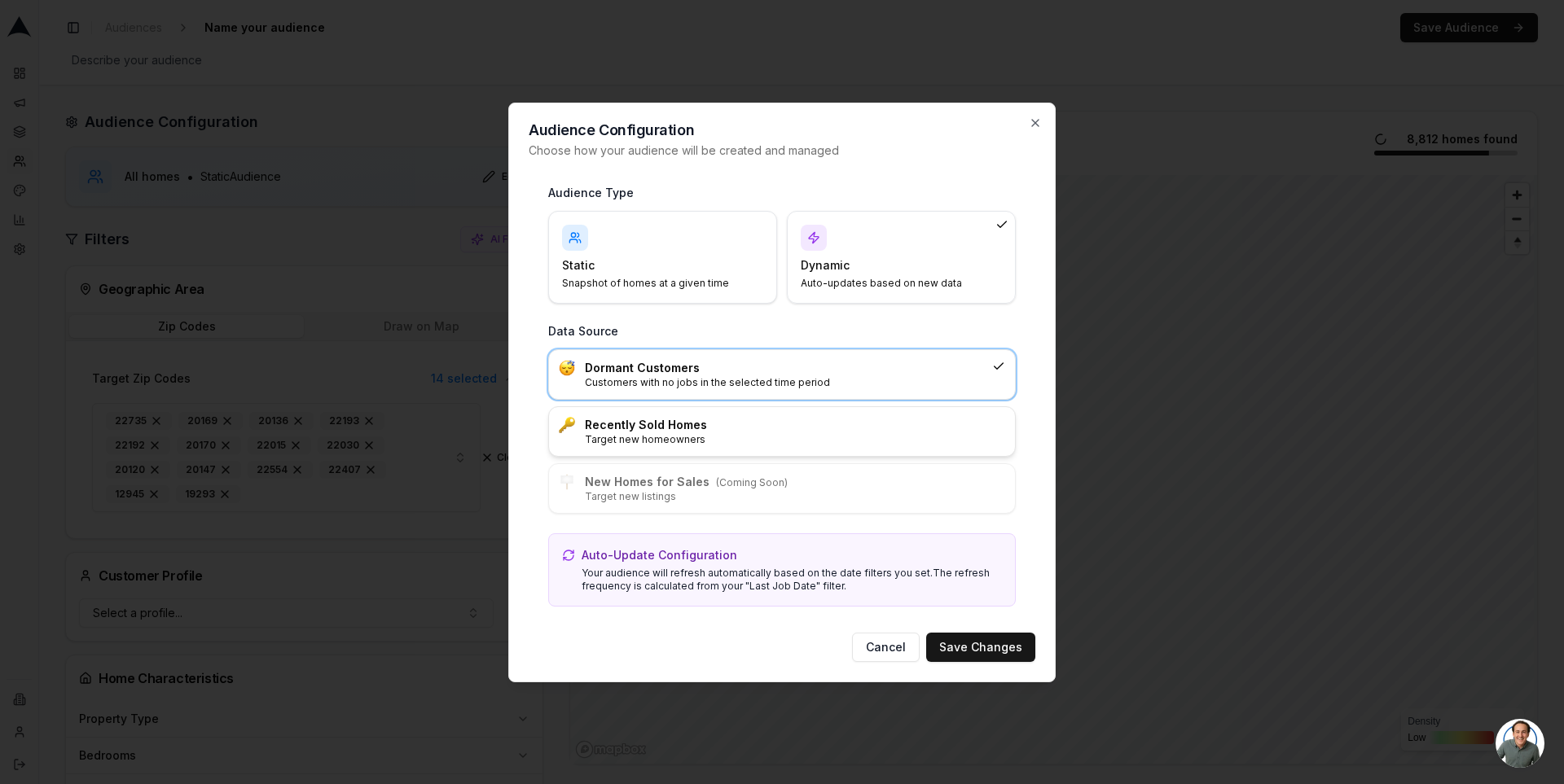
click at [808, 428] on h3 "Recently Sold Homes" at bounding box center [795, 425] width 421 height 16
click at [1003, 646] on button "Save Changes" at bounding box center [981, 648] width 109 height 29
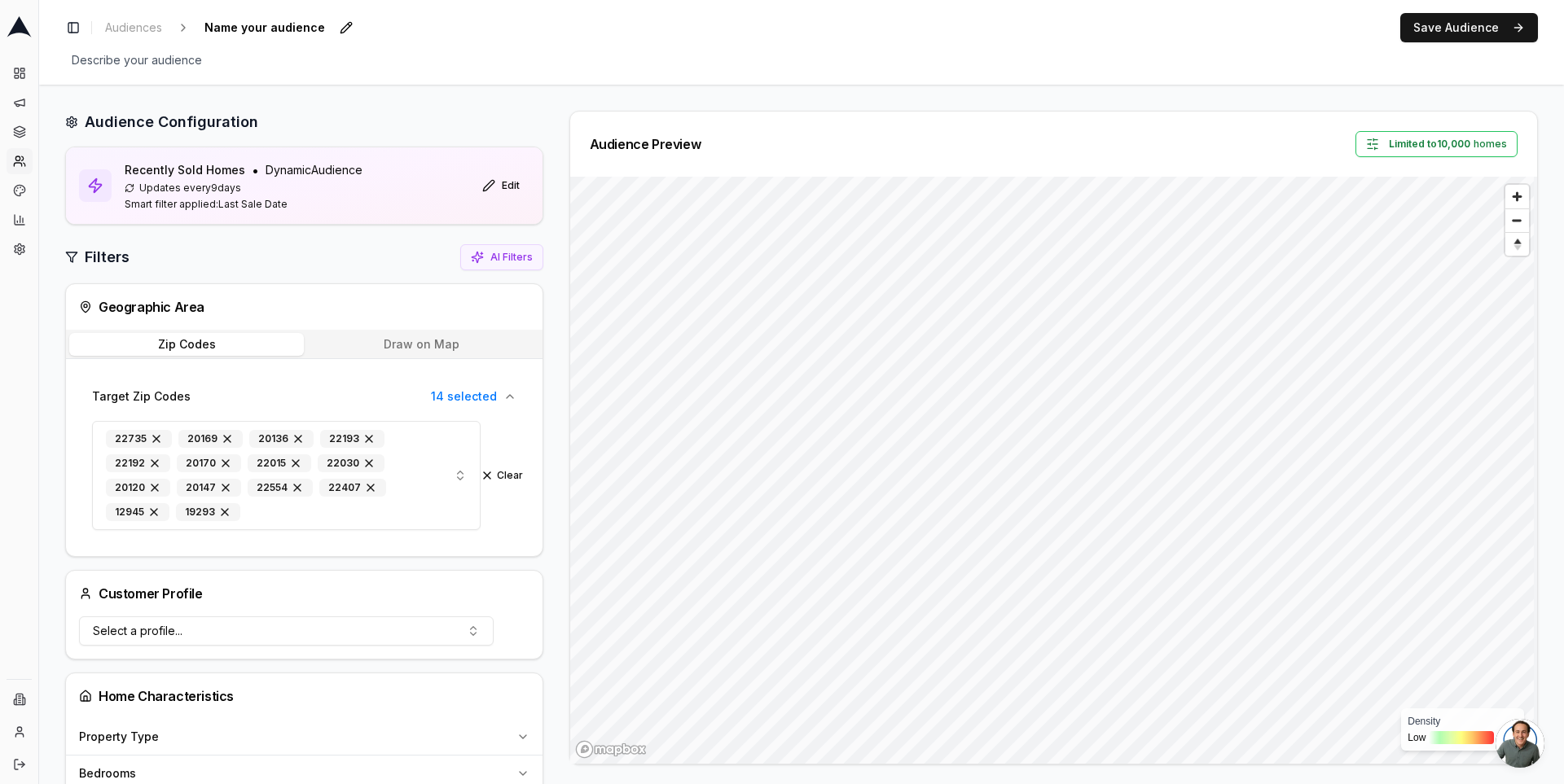
click at [242, 21] on span "Name your audience" at bounding box center [265, 28] width 134 height 23
type input "test"
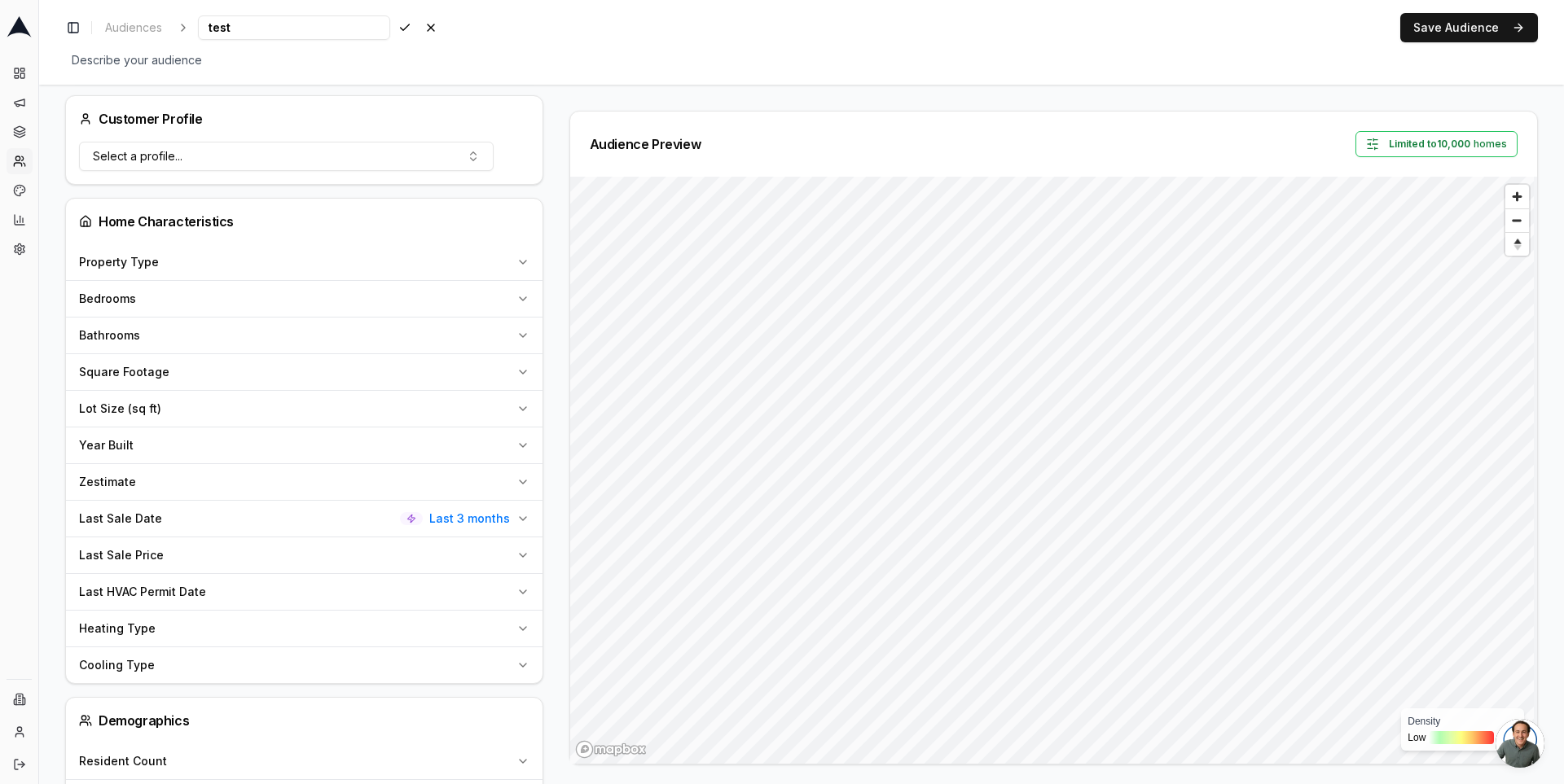
scroll to position [702, 0]
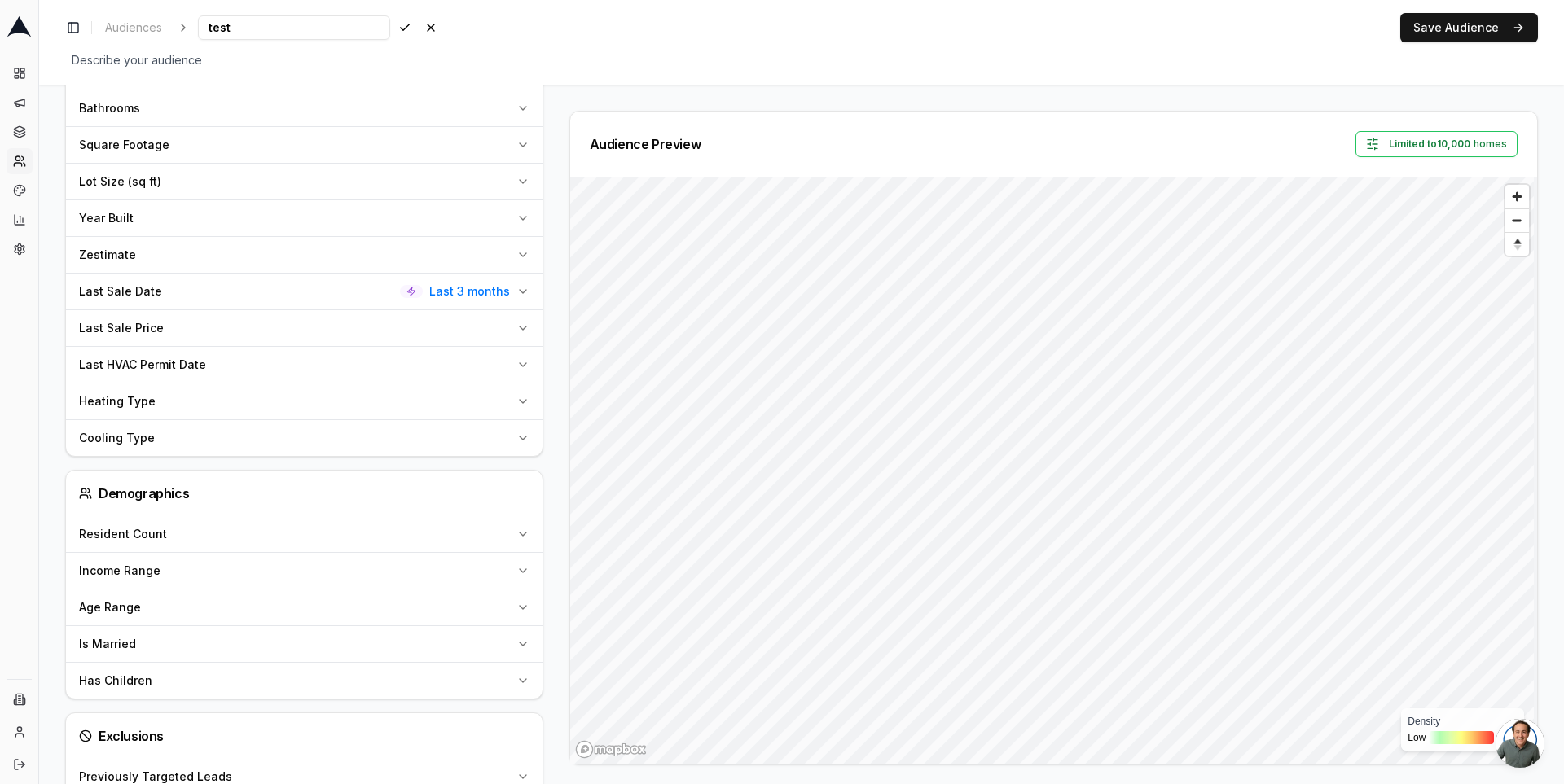
click at [452, 274] on button "Last Sale Date Last 3 months" at bounding box center [304, 291] width 476 height 36
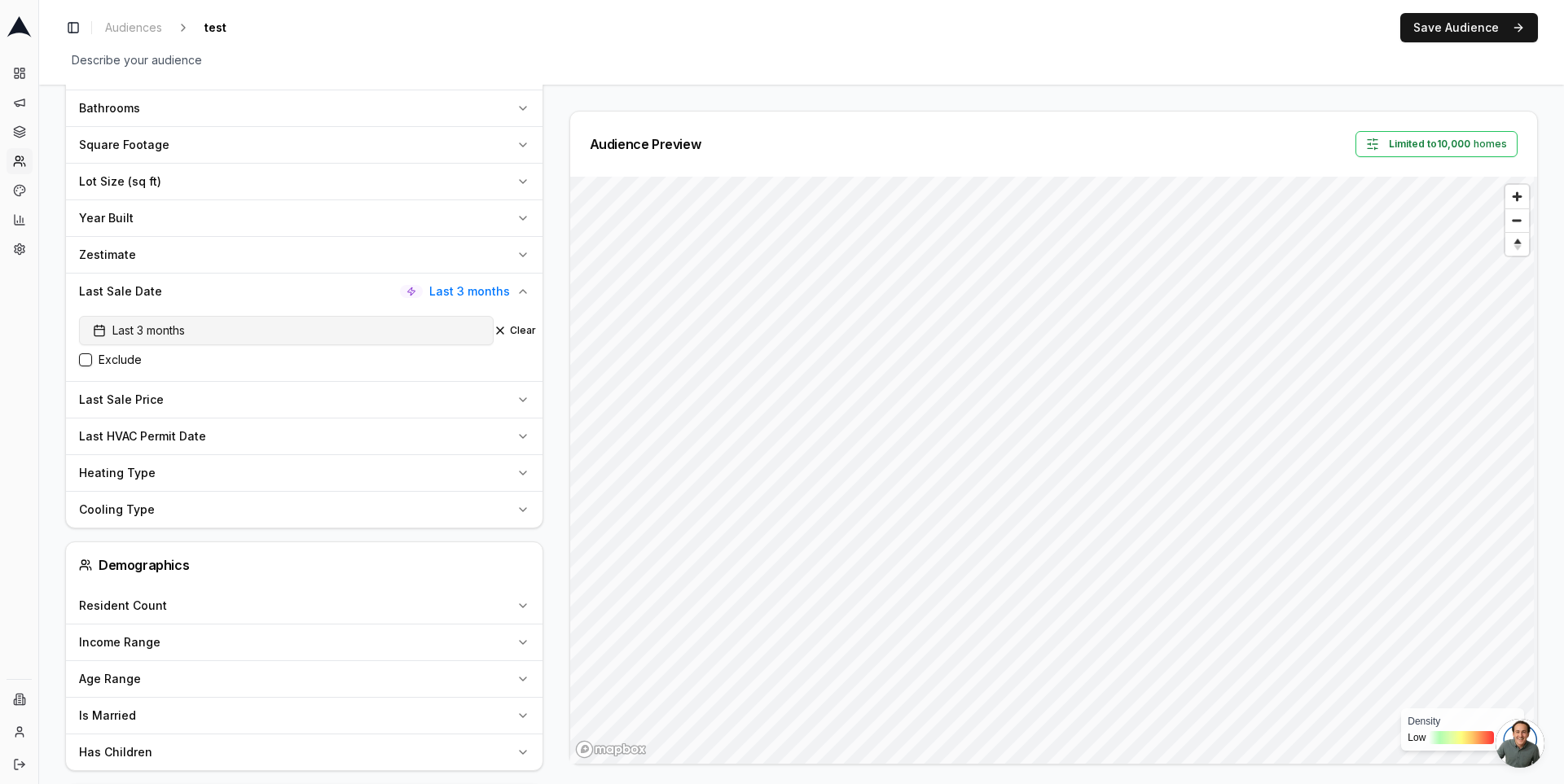
click at [293, 323] on button "Last 3 months" at bounding box center [286, 330] width 415 height 29
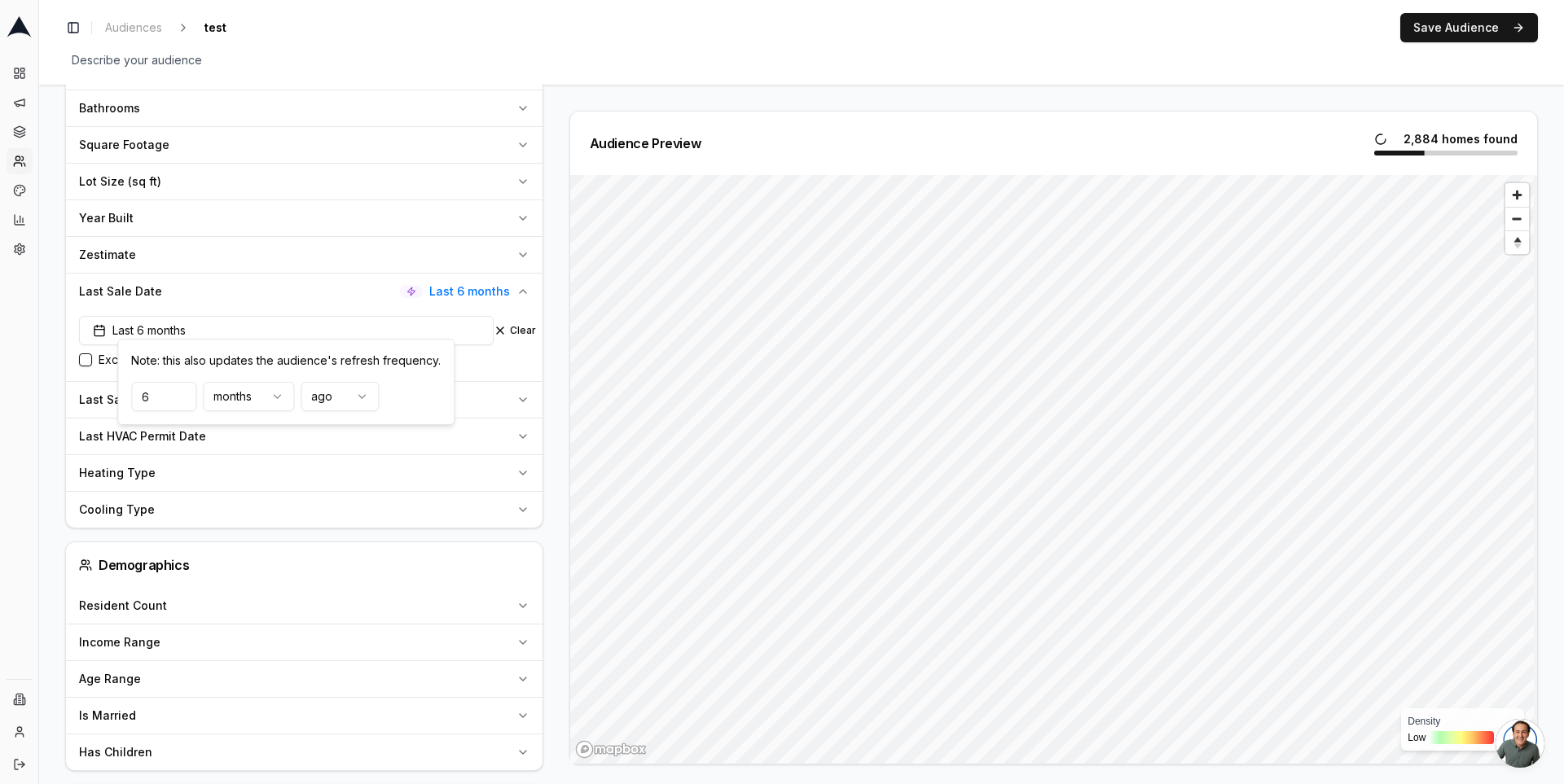
type input "6"
click at [562, 387] on div "Audience Preview 2,884 homes found Density Low High" at bounding box center [1047, 438] width 982 height 654
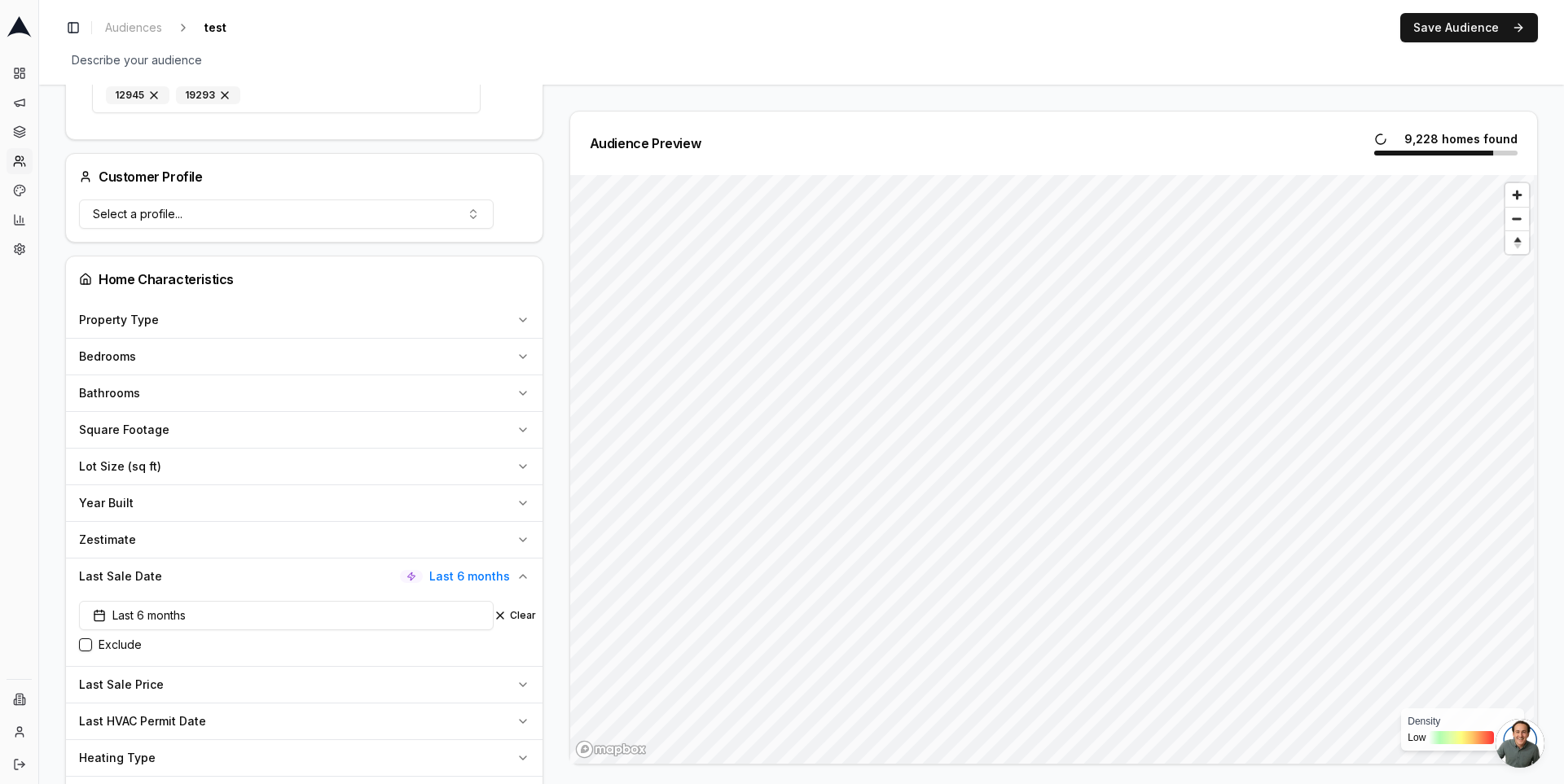
scroll to position [0, 0]
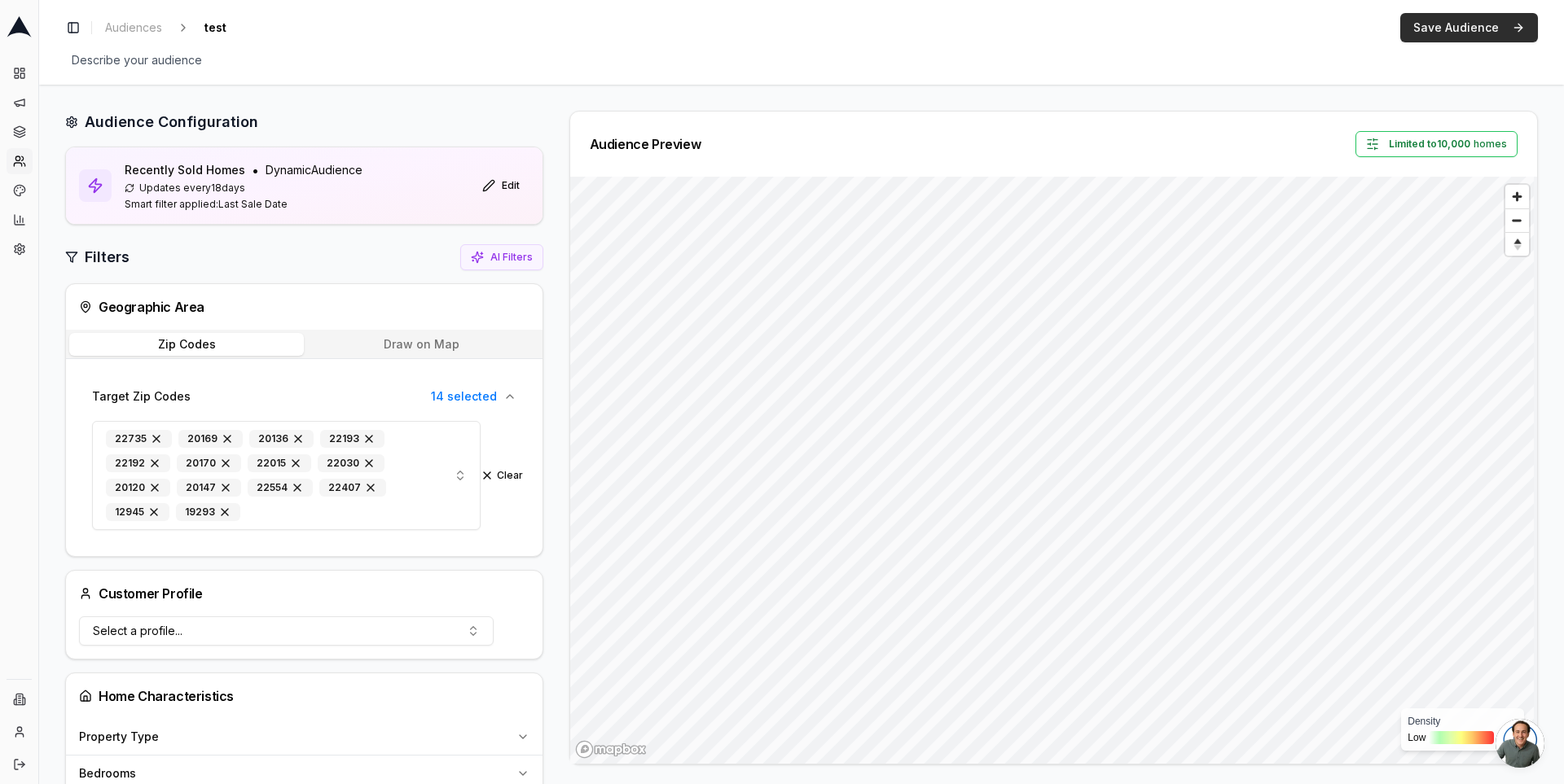
click at [1477, 34] on button "Save Audience" at bounding box center [1469, 28] width 138 height 29
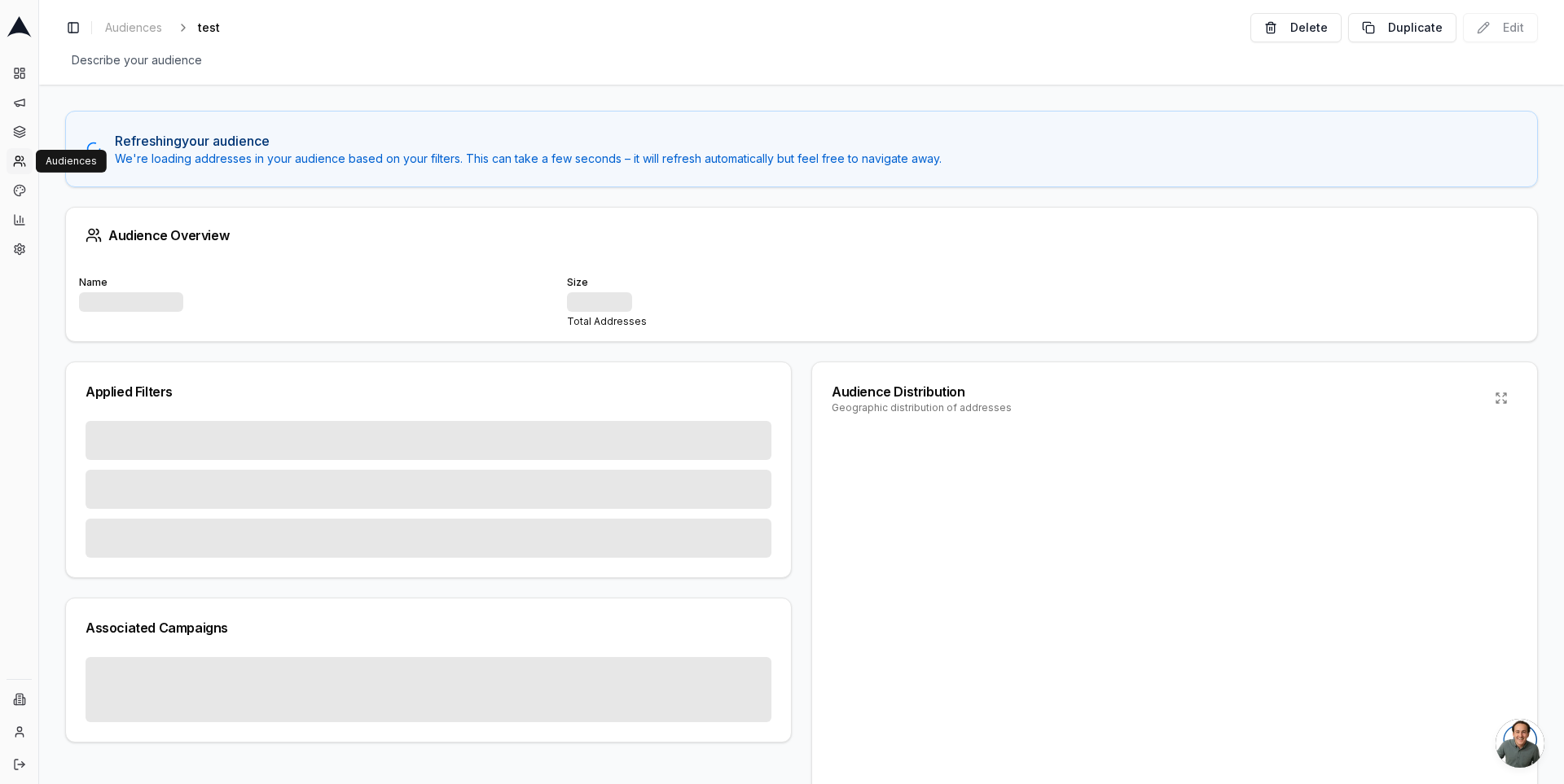
click at [16, 153] on link "Audiences" at bounding box center [20, 161] width 26 height 26
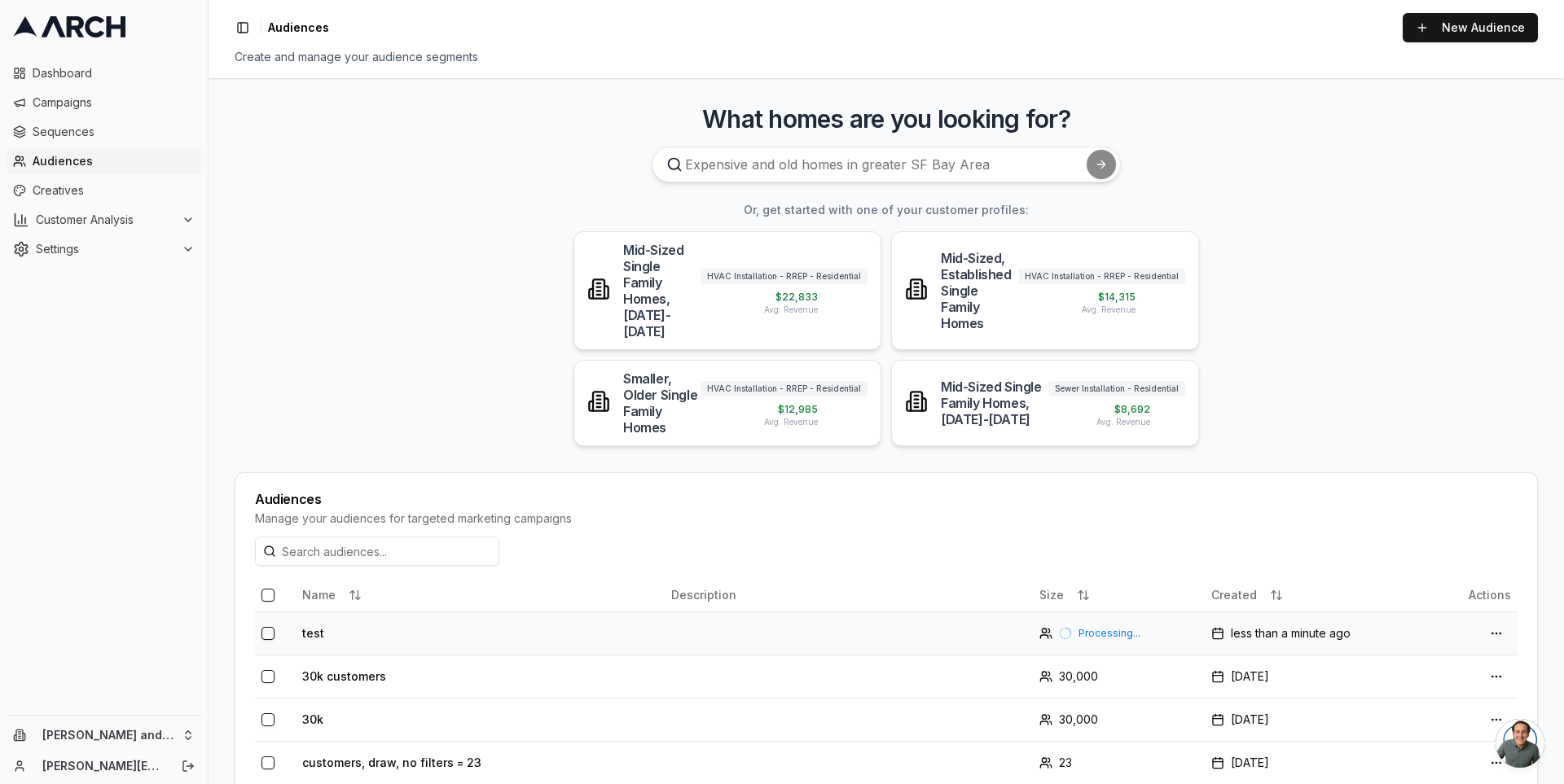
click at [381, 611] on td "test" at bounding box center [480, 633] width 369 height 43
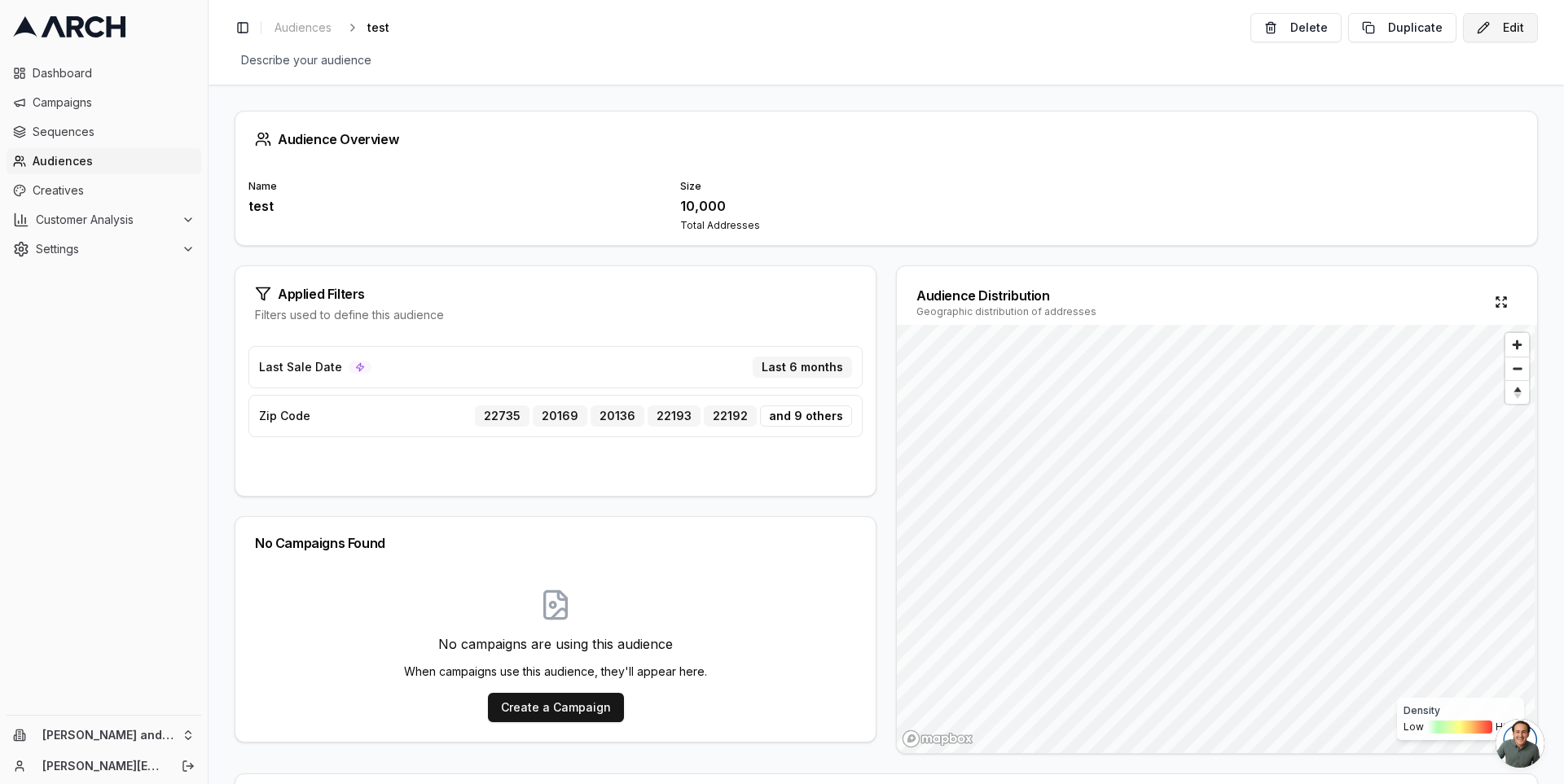
click at [1508, 24] on button "Edit" at bounding box center [1501, 28] width 75 height 29
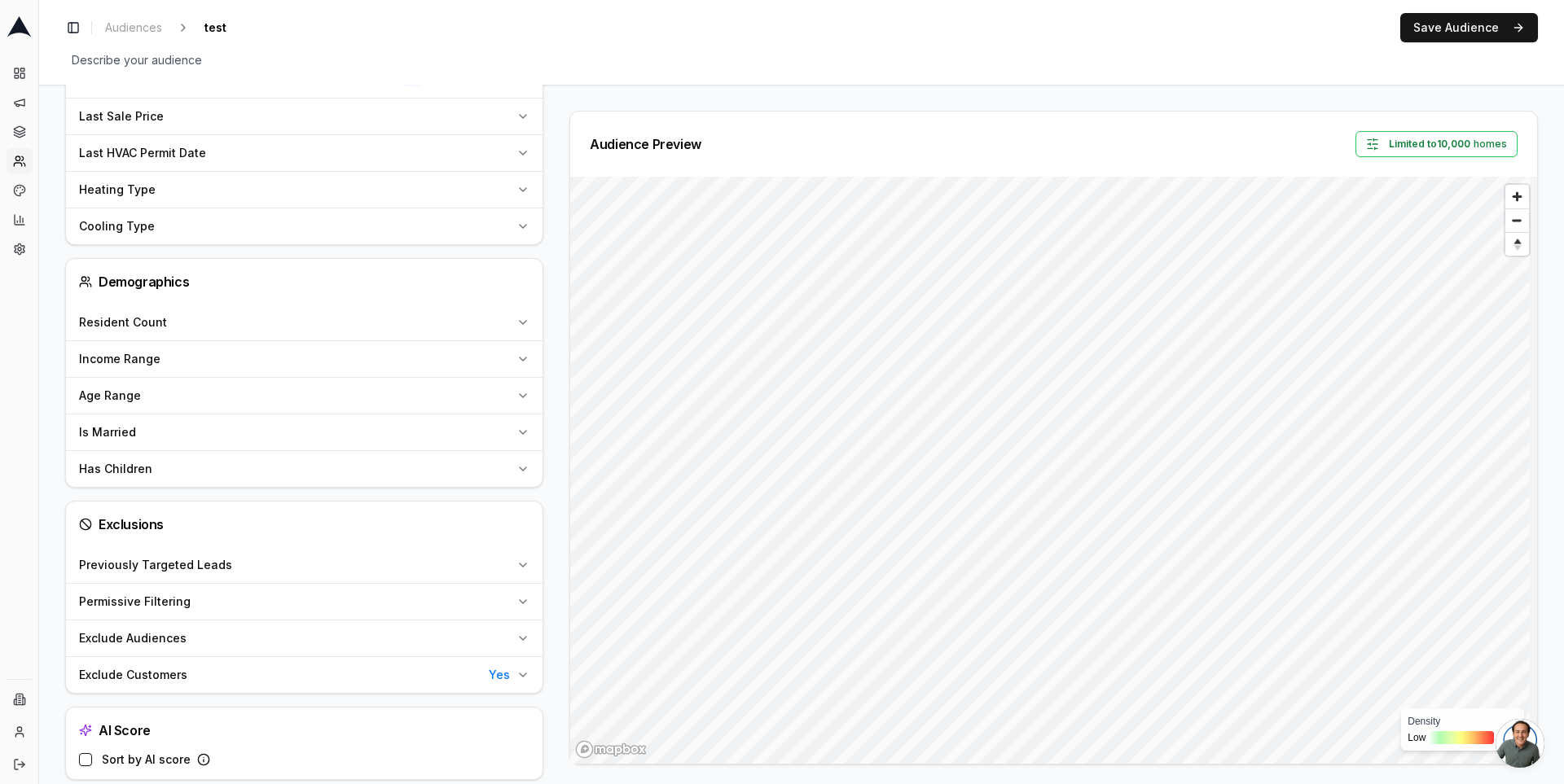
scroll to position [919, 0]
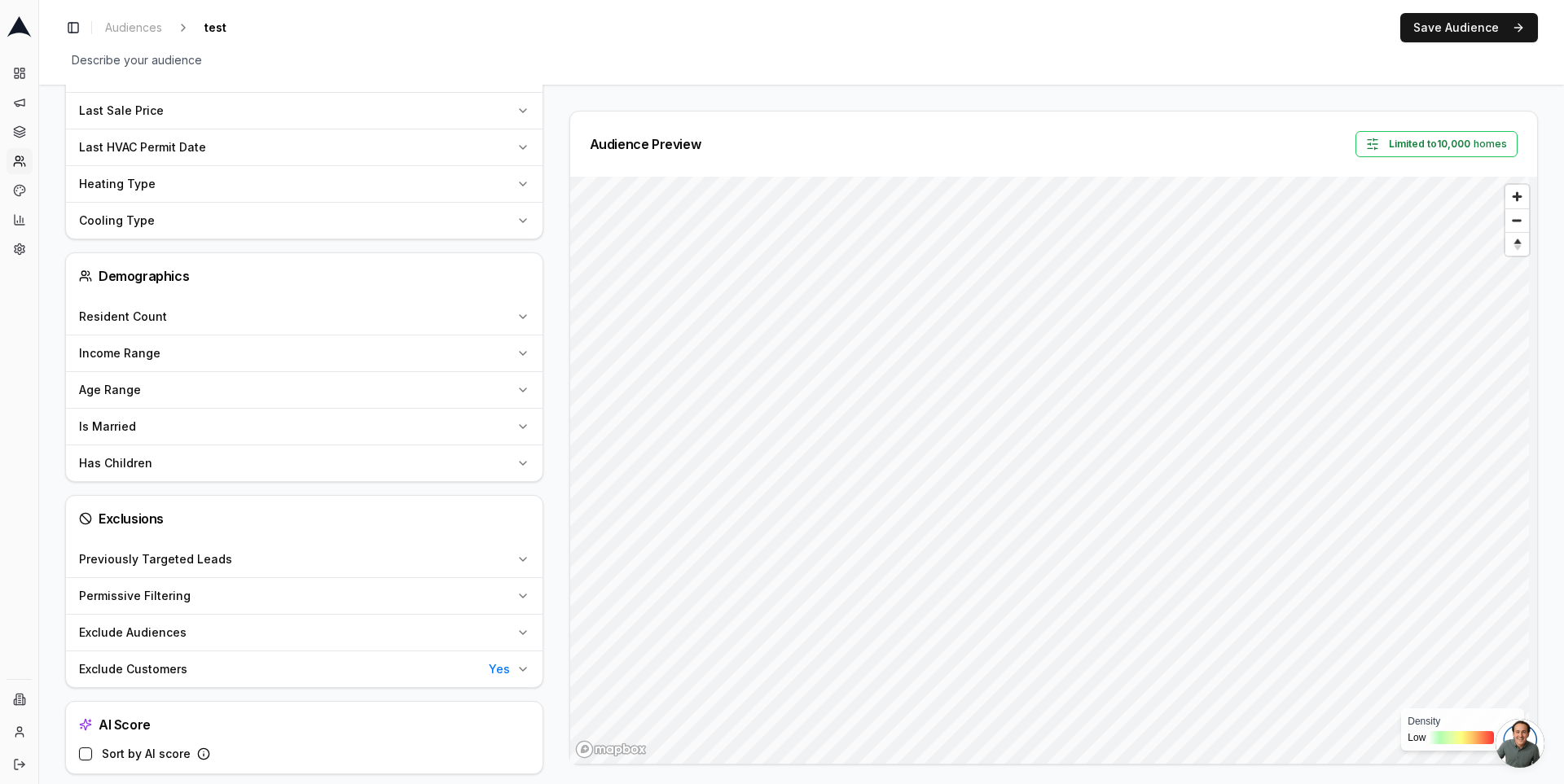
click at [88, 748] on button "Sort by AI score" at bounding box center [85, 754] width 13 height 13
click at [1455, 32] on button "Save Audience" at bounding box center [1469, 28] width 138 height 29
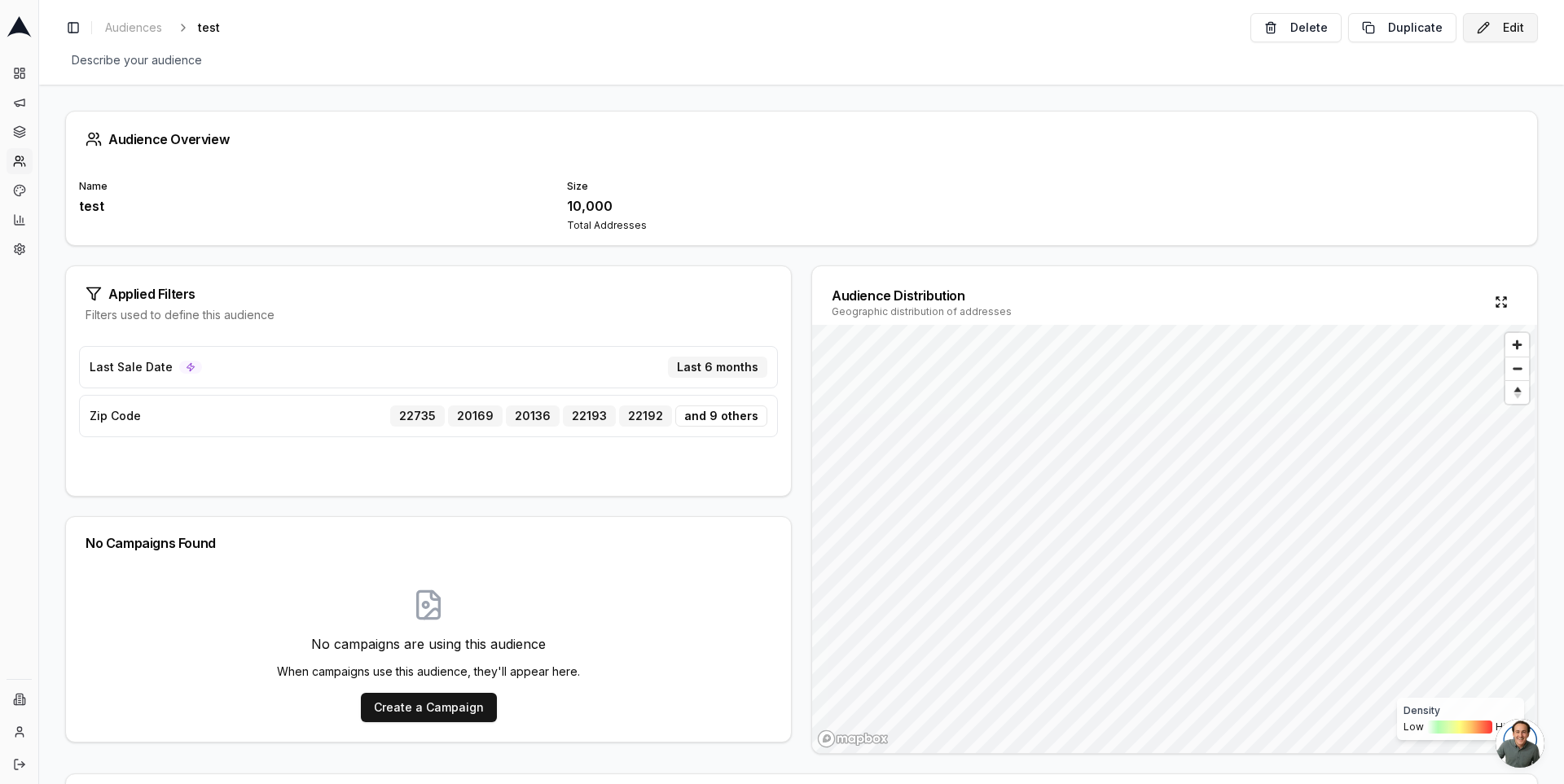
click at [1488, 29] on button "Edit" at bounding box center [1501, 28] width 75 height 29
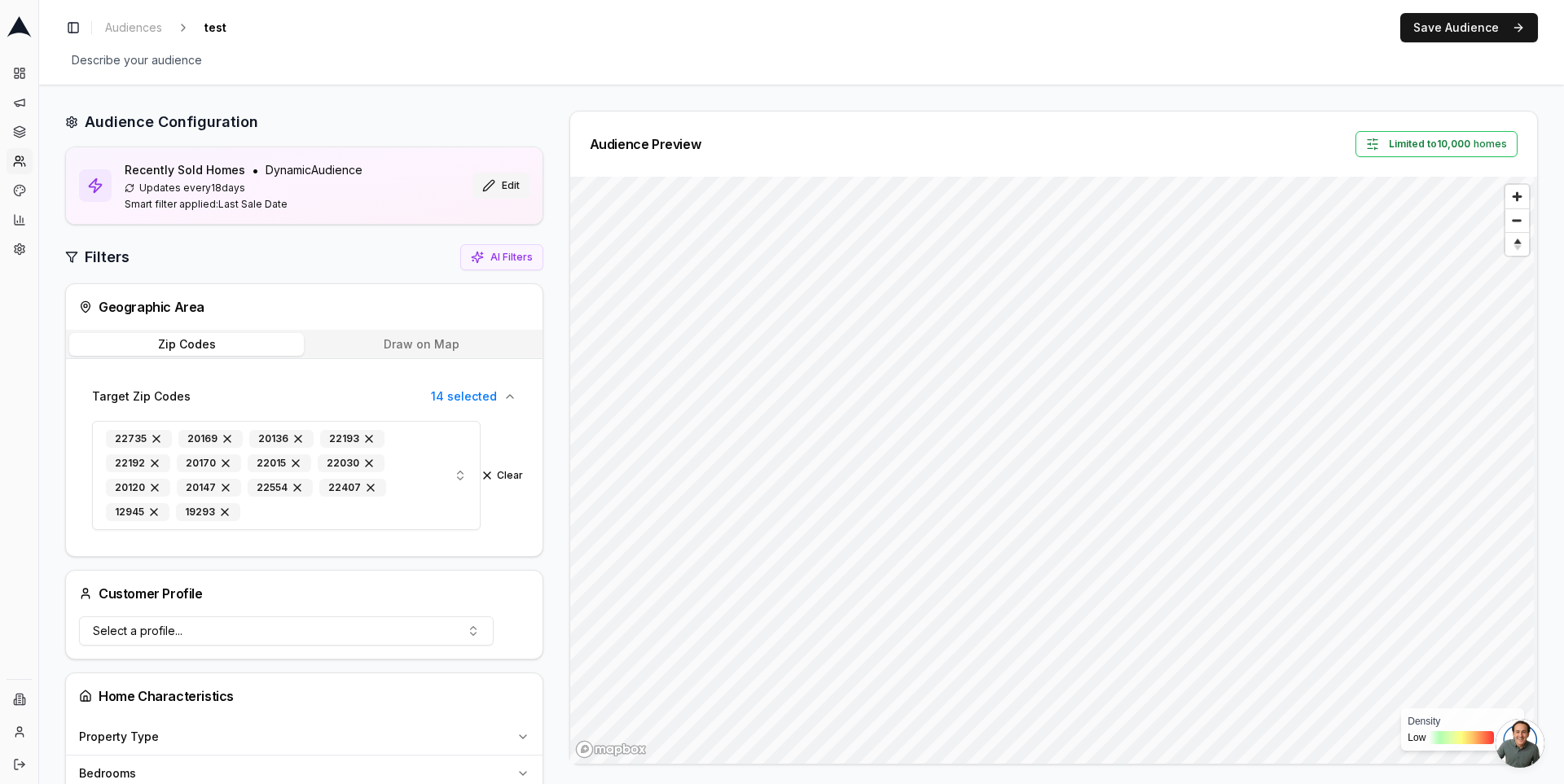
click at [509, 175] on button "Edit" at bounding box center [501, 186] width 57 height 26
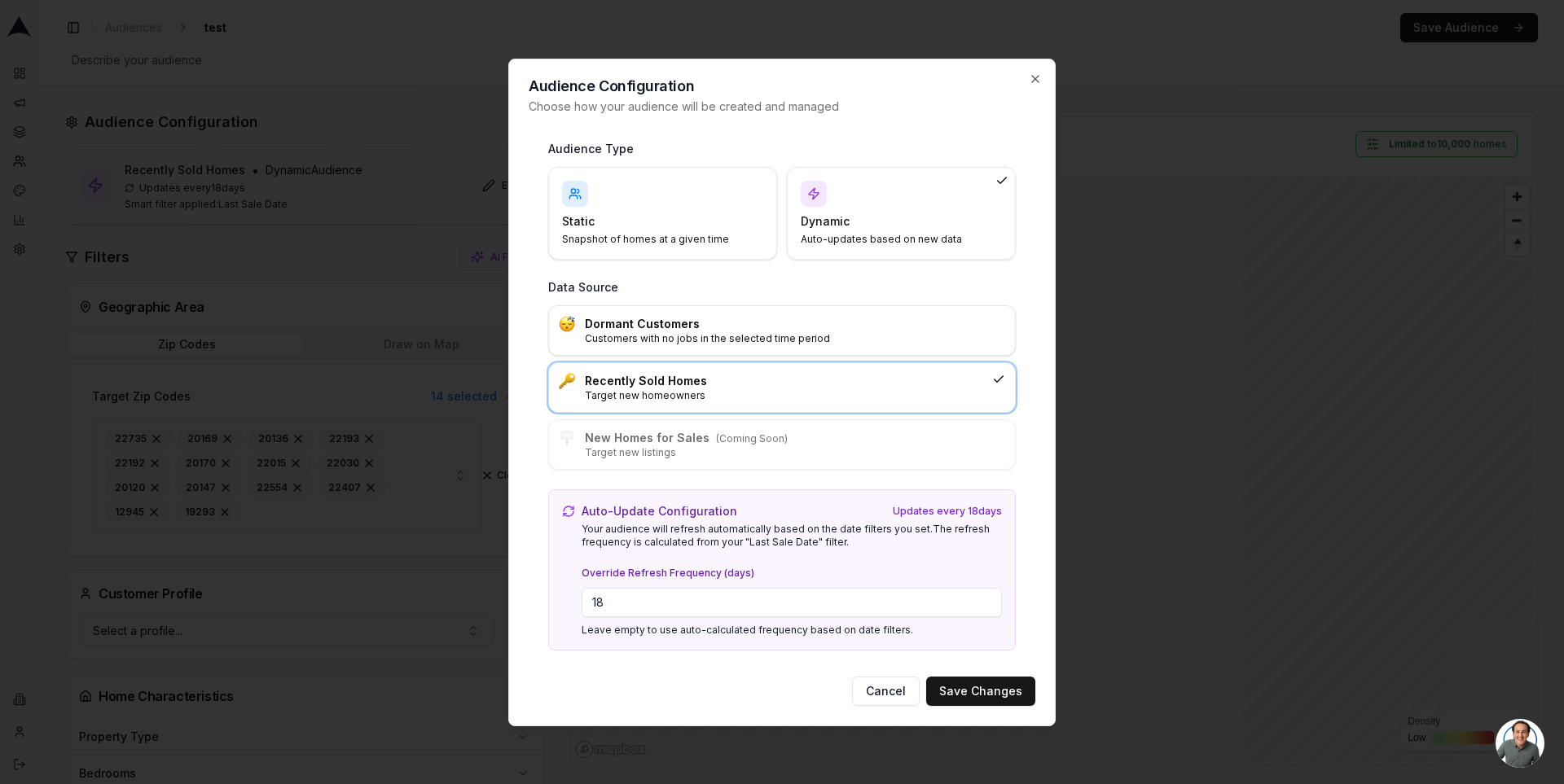
click at [666, 216] on h4 "Static" at bounding box center [652, 221] width 181 height 16
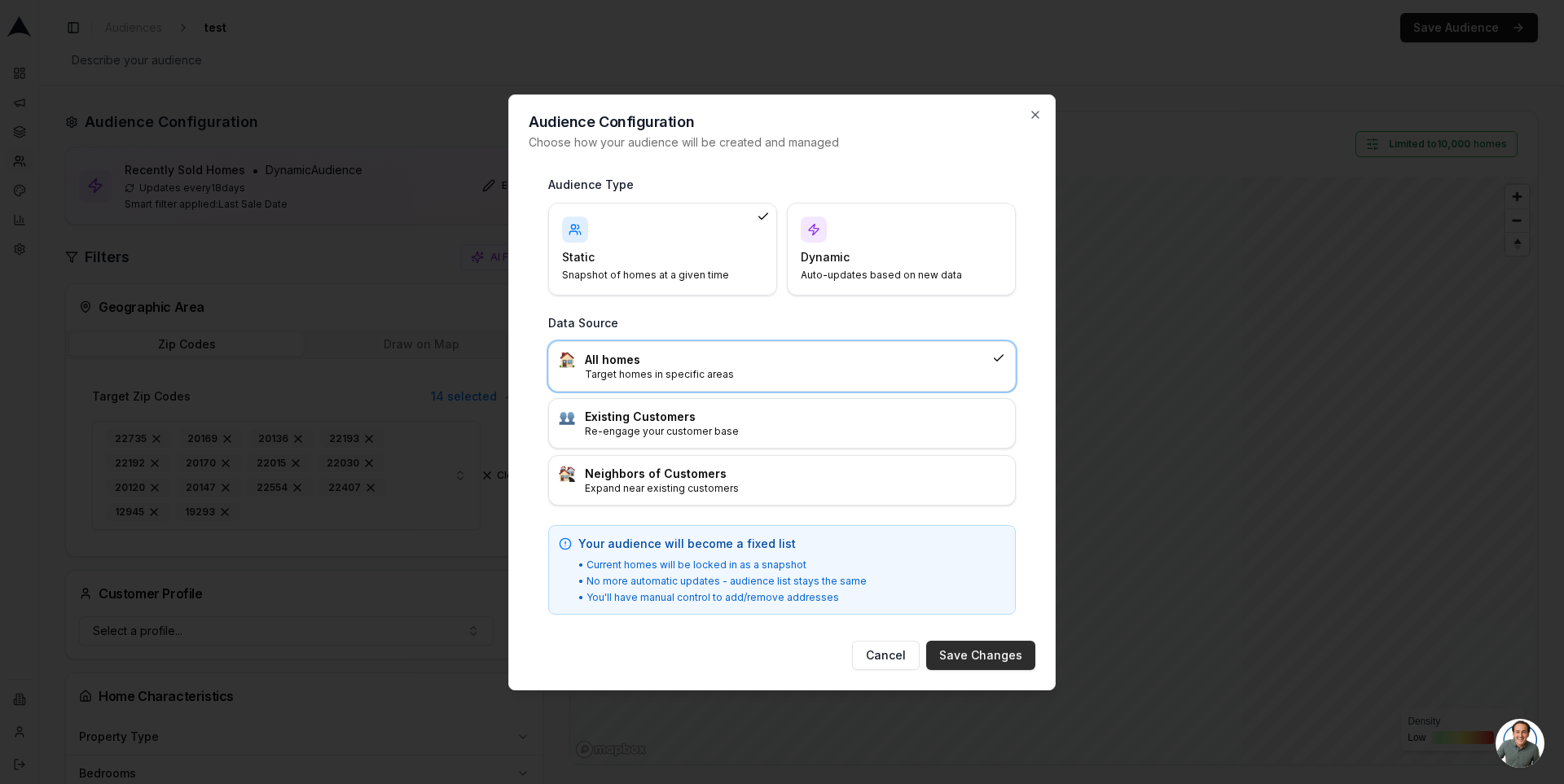
click at [945, 645] on button "Save Changes" at bounding box center [981, 656] width 109 height 29
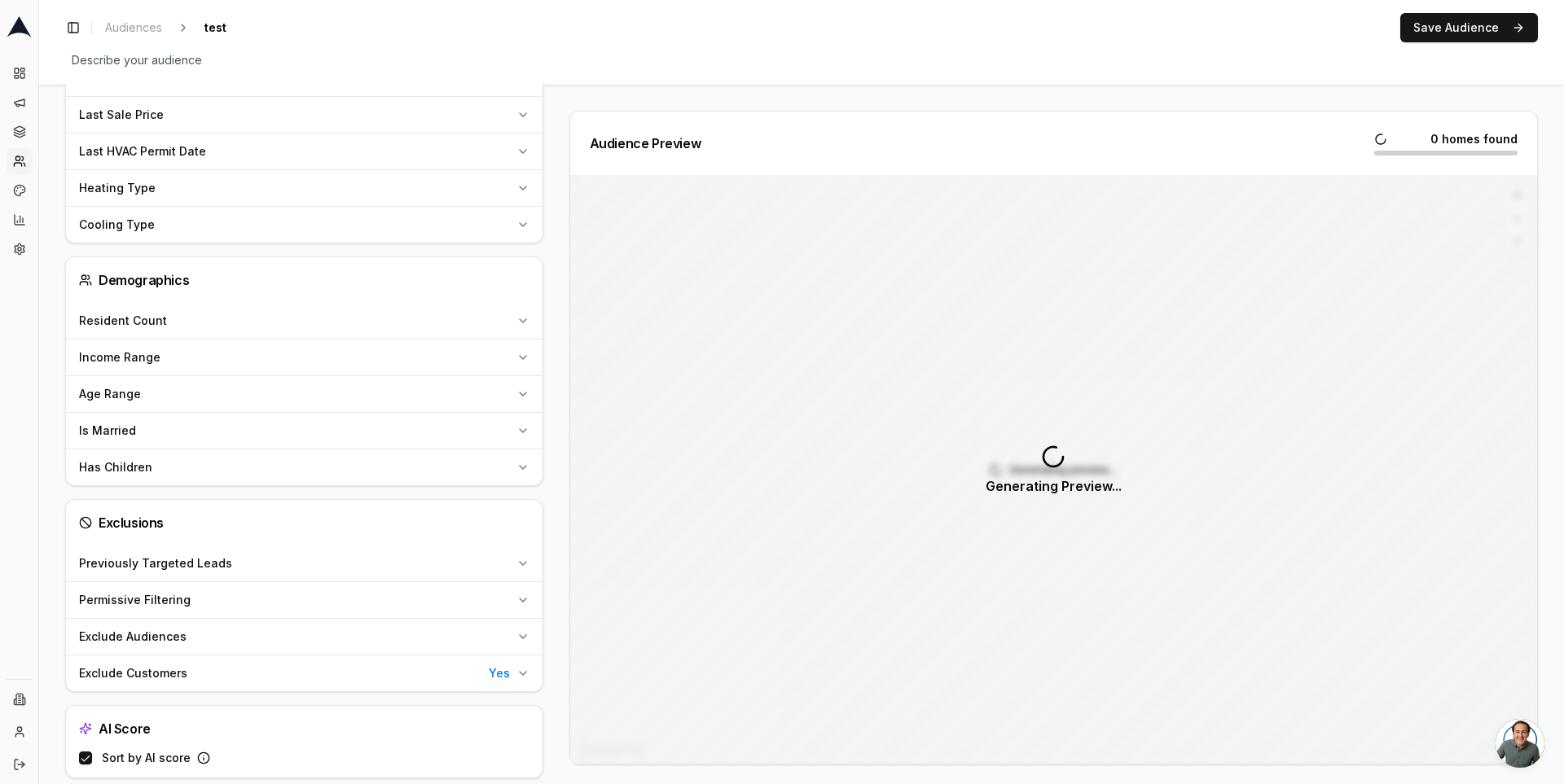
scroll to position [902, 0]
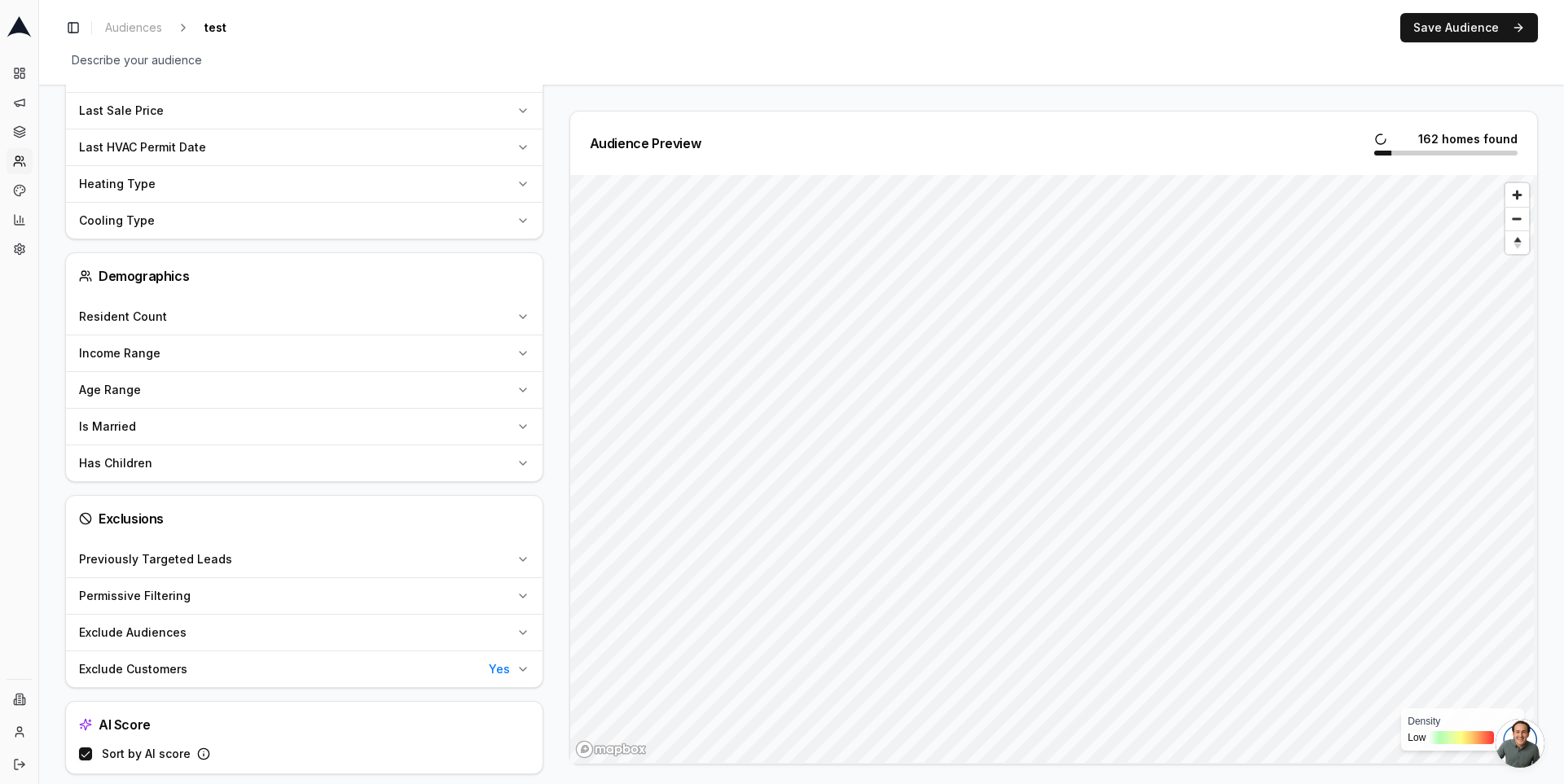
click at [116, 748] on label "Sort by AI score" at bounding box center [146, 754] width 88 height 11
click at [92, 748] on button "Sort by AI score" at bounding box center [85, 754] width 13 height 13
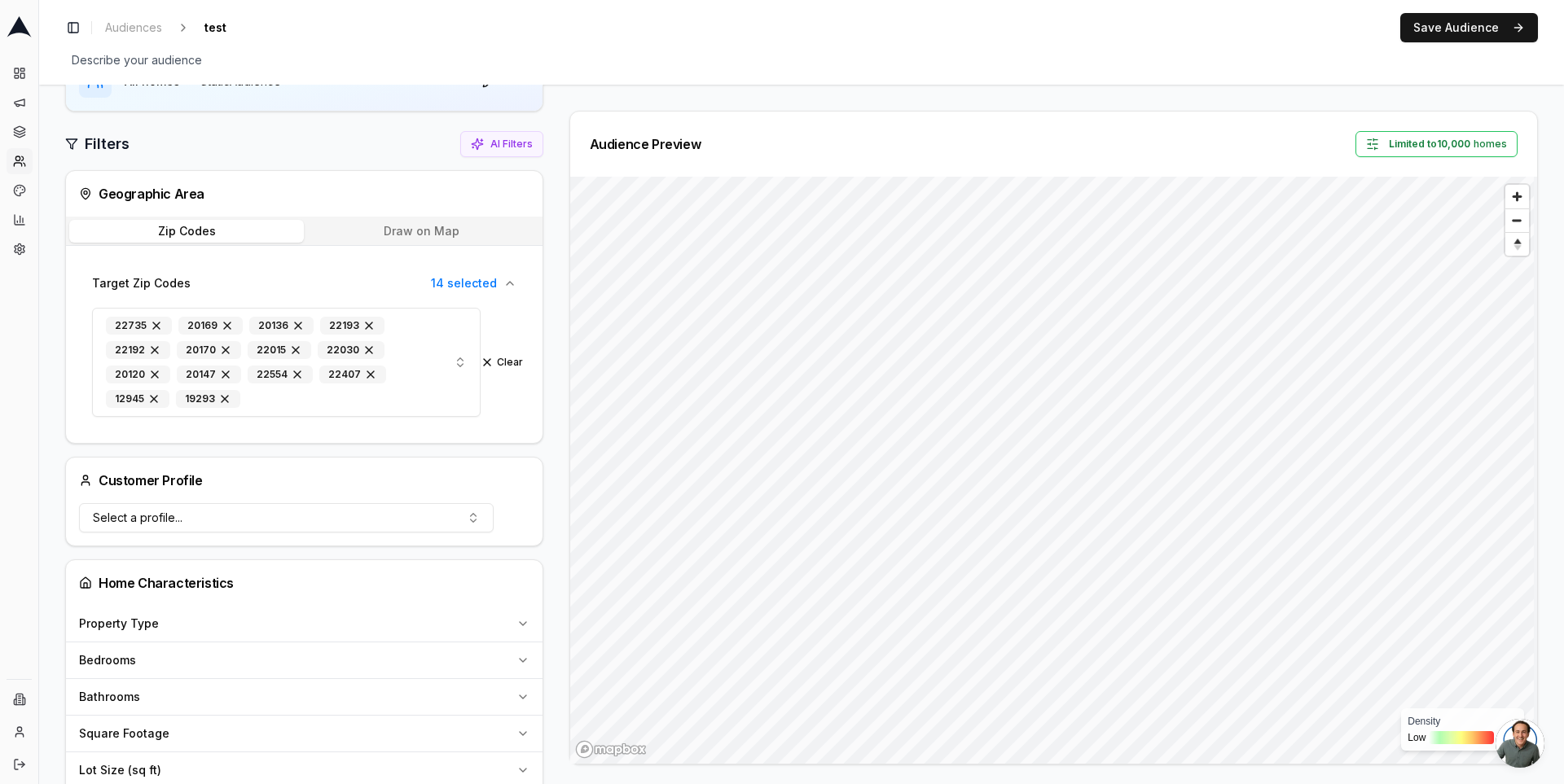
scroll to position [0, 0]
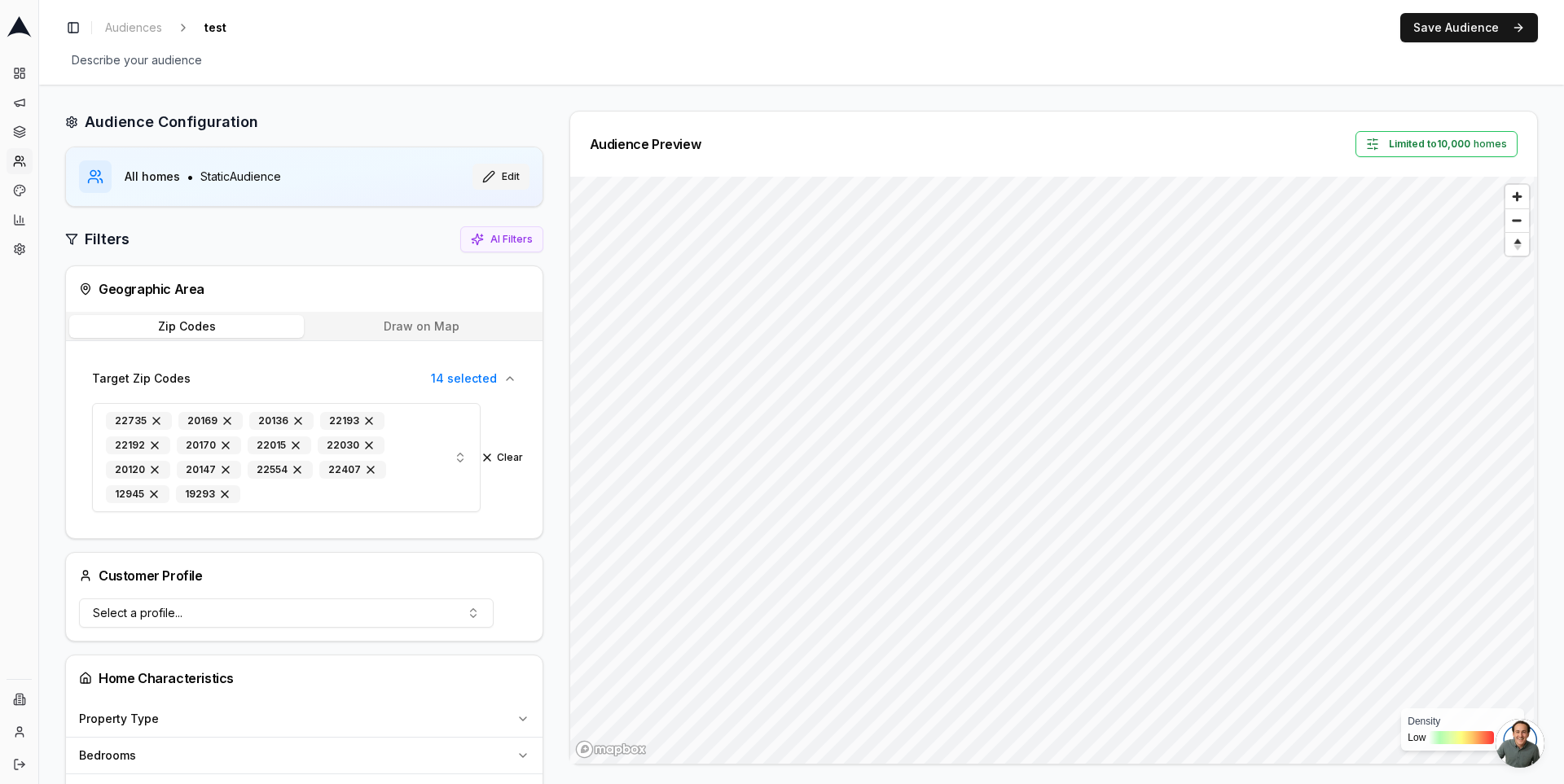
click at [506, 175] on button "Edit" at bounding box center [501, 177] width 57 height 26
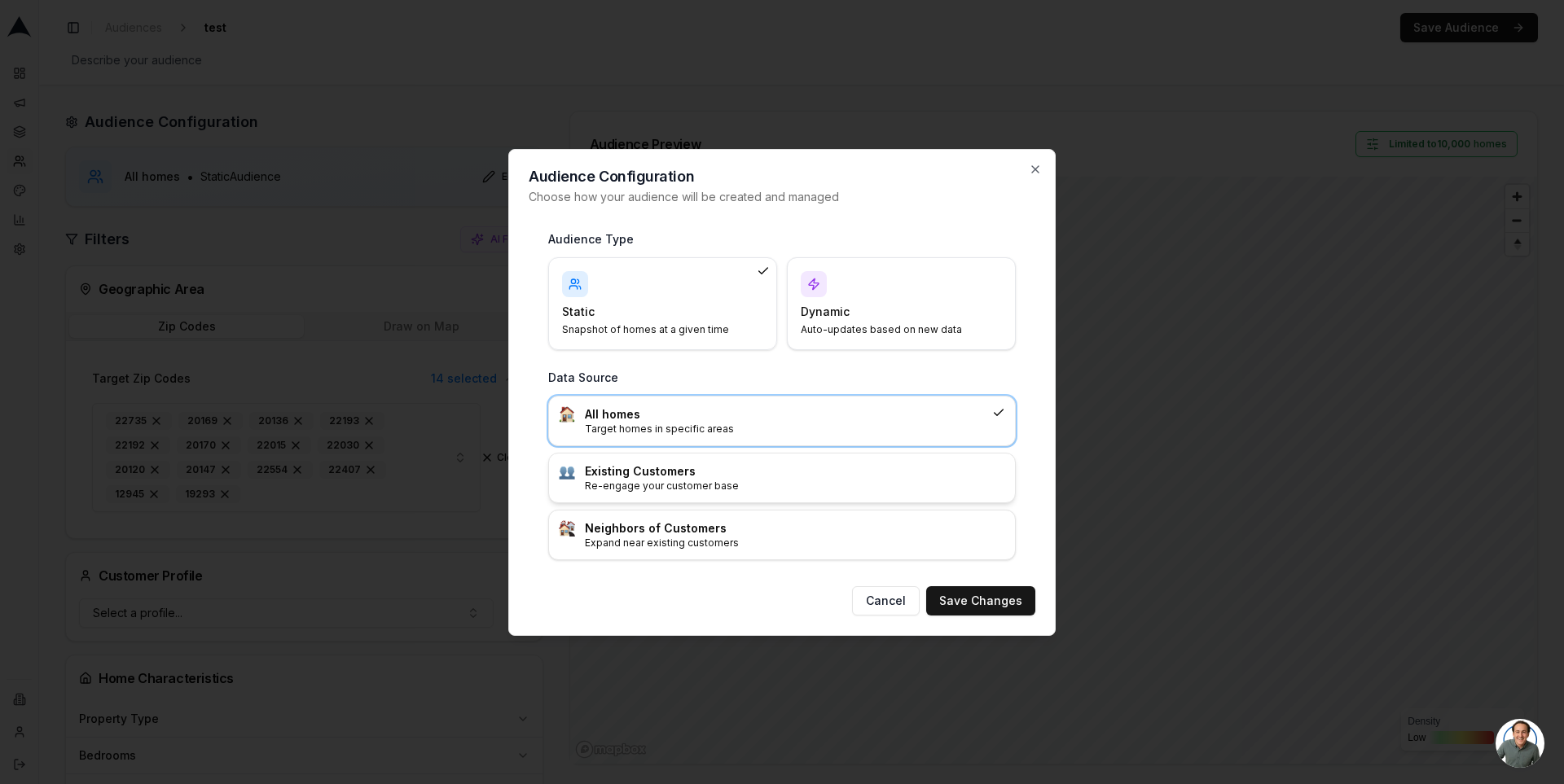
click at [609, 454] on div "Existing Customers Re-engage your customer base" at bounding box center [782, 478] width 466 height 49
click at [964, 601] on button "Save Changes" at bounding box center [981, 601] width 109 height 29
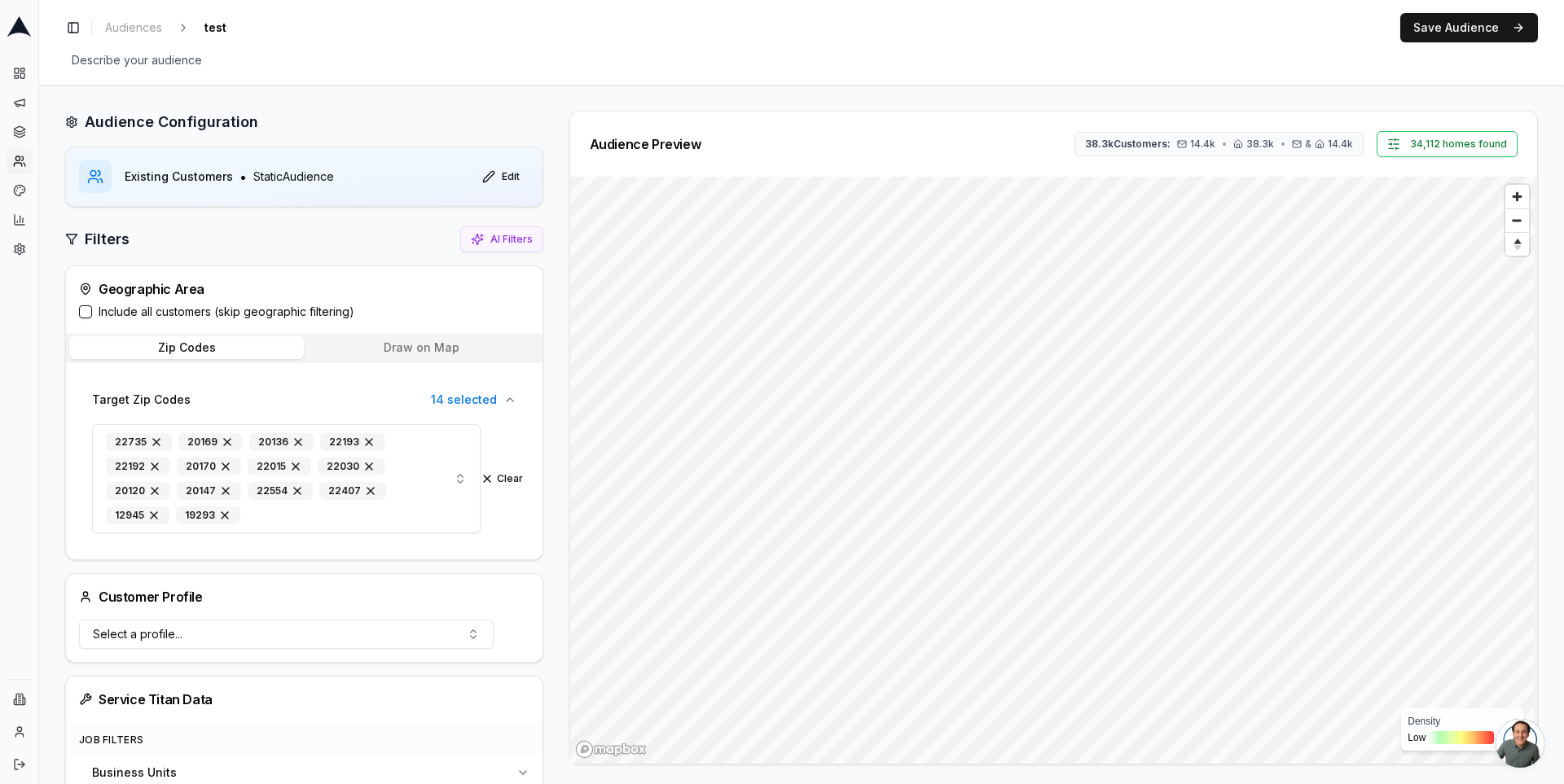
click at [467, 345] on button "Draw on Map" at bounding box center [421, 348] width 234 height 23
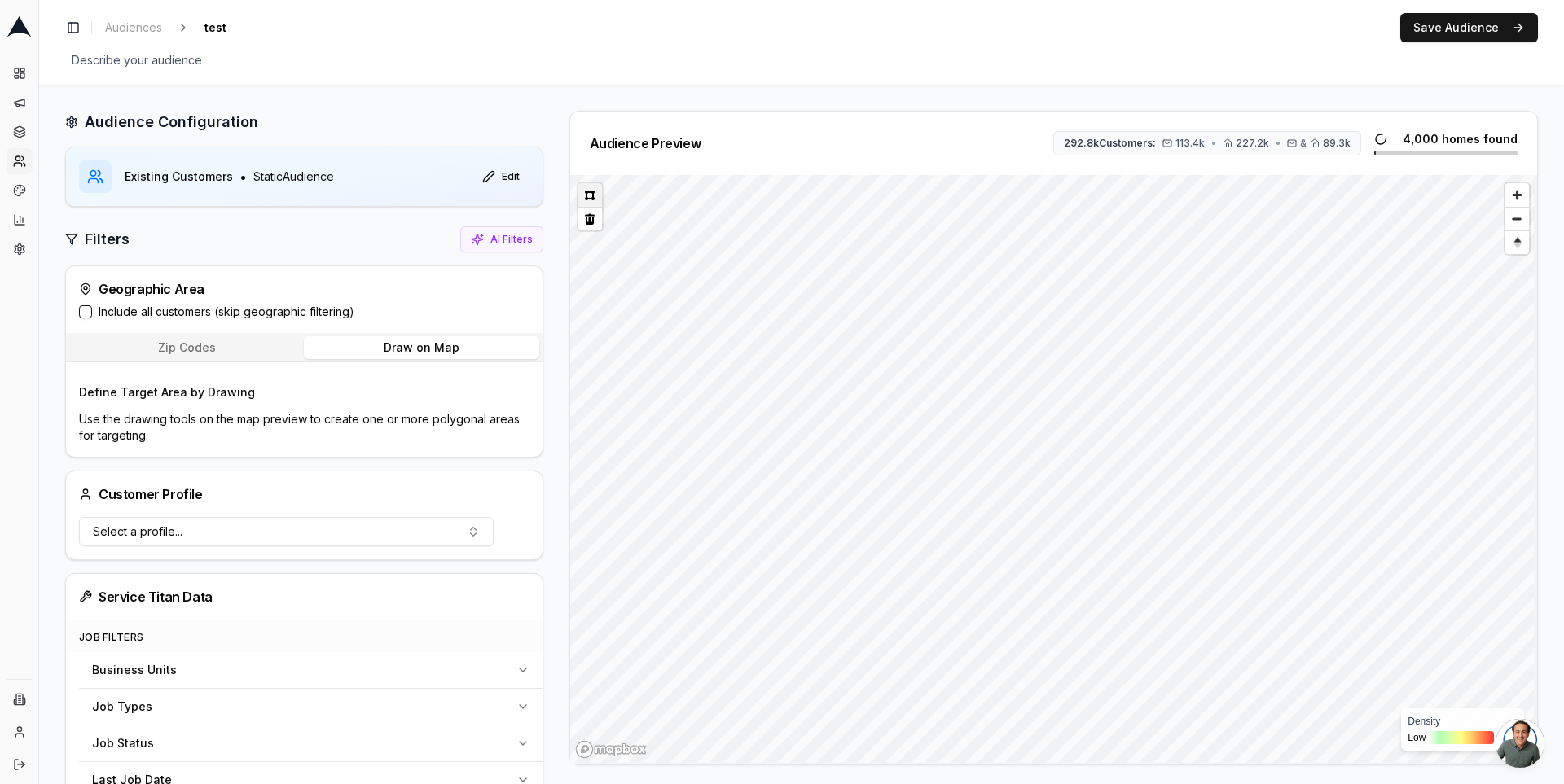
click at [591, 193] on button at bounding box center [590, 194] width 23 height 23
drag, startPoint x: 170, startPoint y: 312, endPoint x: 439, endPoint y: 302, distance: 269.2
click at [440, 304] on div "Include all customers (skip geographic filtering)" at bounding box center [304, 311] width 450 height 16
click at [557, 302] on div "Audience Preview 292.8k Customers: 113.4k • 227.2k • & 89.3k 205,634 homes foun…" at bounding box center [1047, 438] width 982 height 654
click at [208, 348] on button "Zip Codes" at bounding box center [187, 348] width 234 height 23
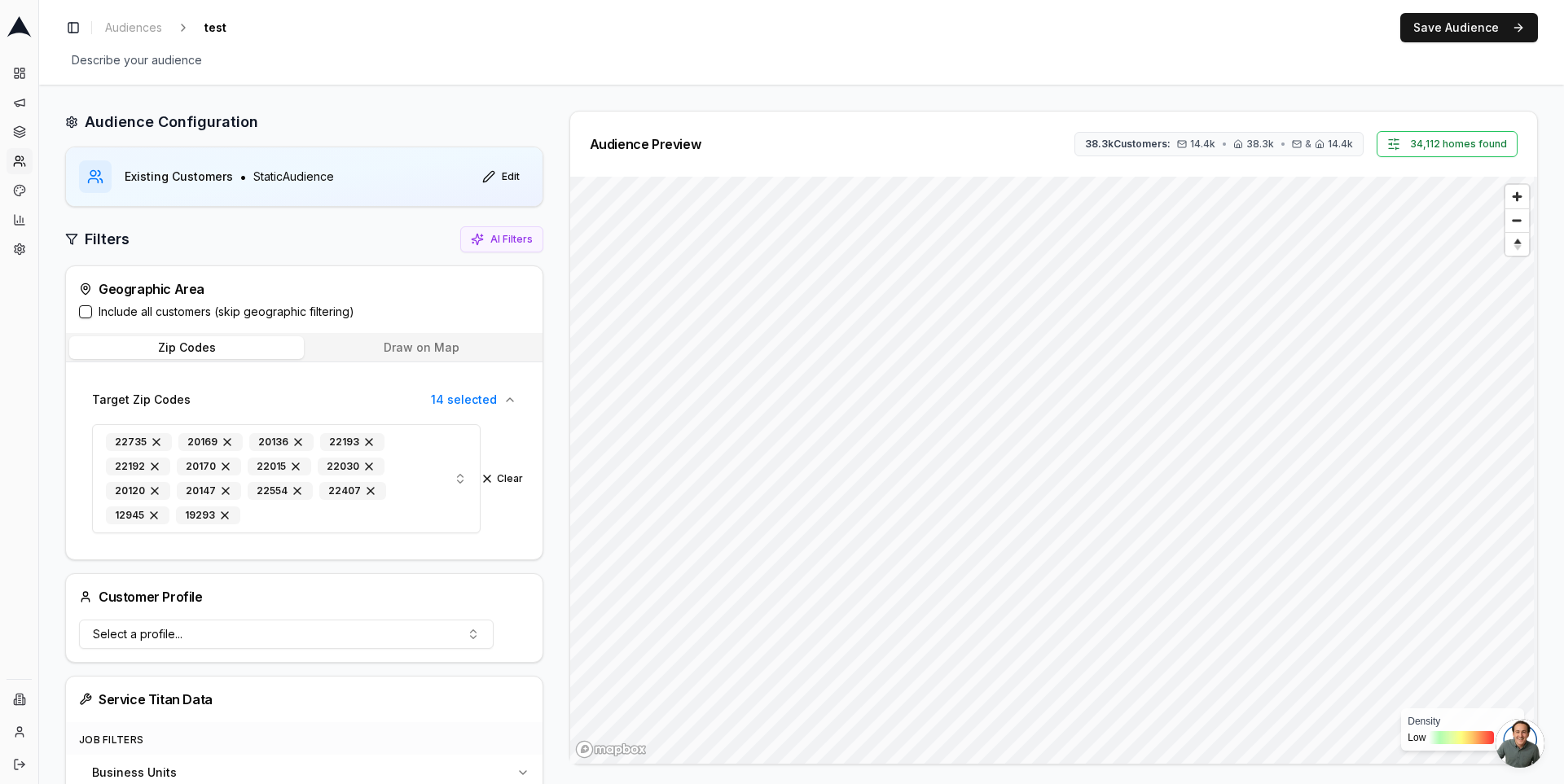
click at [183, 310] on label "Include all customers (skip geographic filtering)" at bounding box center [226, 311] width 256 height 16
click at [92, 310] on button "Include all customers (skip geographic filtering)" at bounding box center [85, 311] width 13 height 13
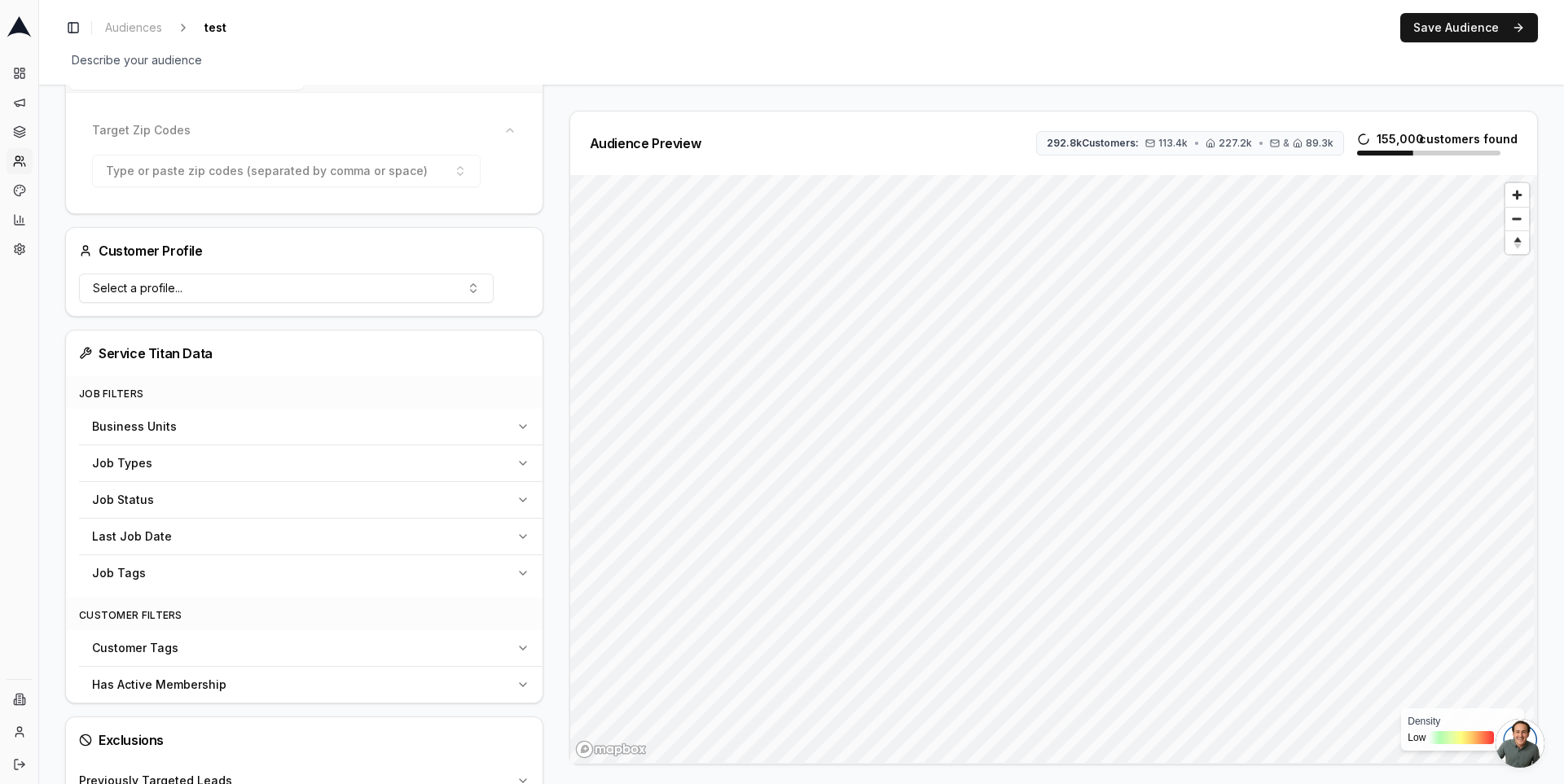
scroll to position [291, 0]
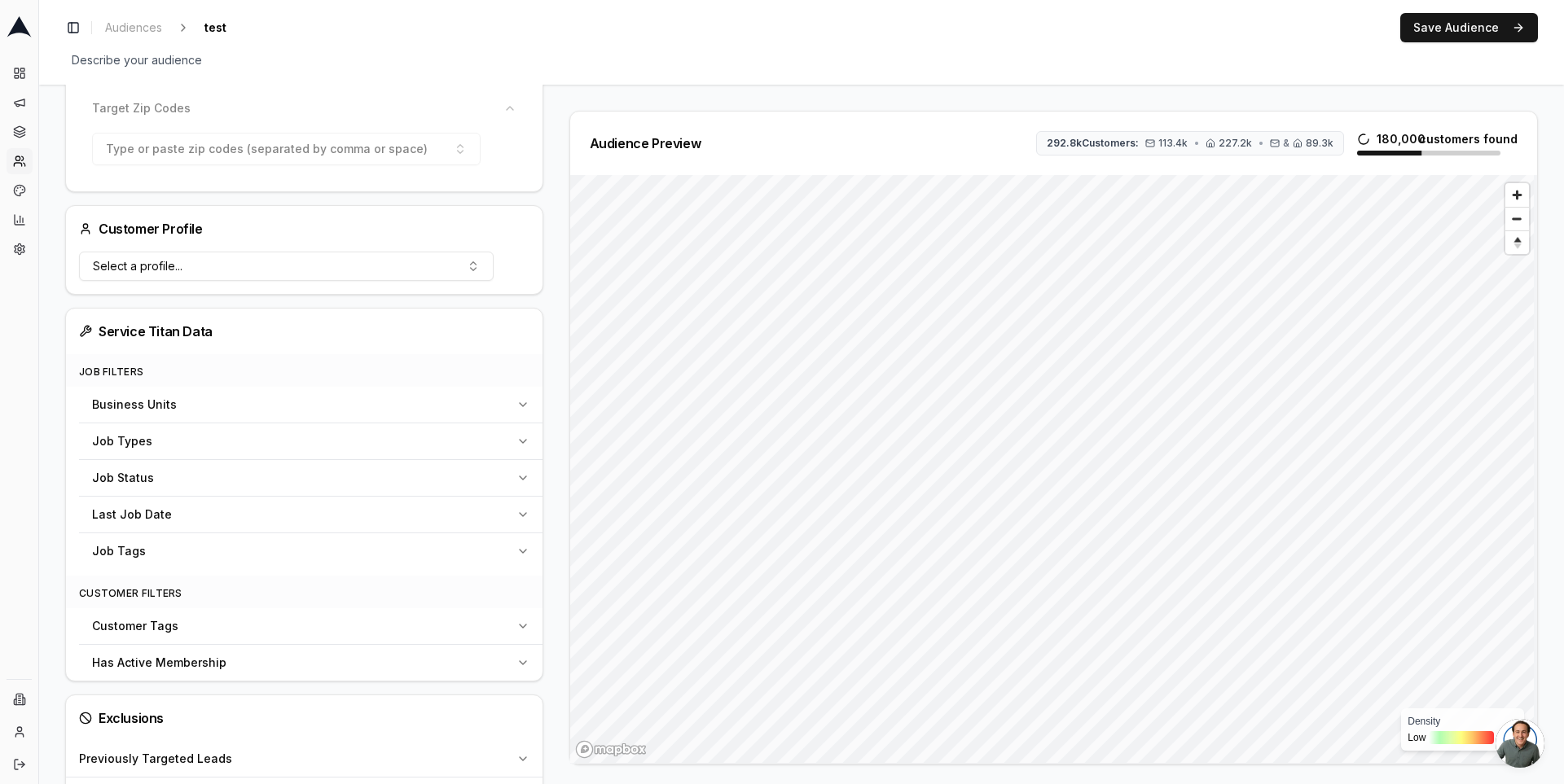
click at [543, 449] on div "Audience Configuration Existing Customers • Static Audience Edit Filters AI Fil…" at bounding box center [311, 379] width 491 height 1119
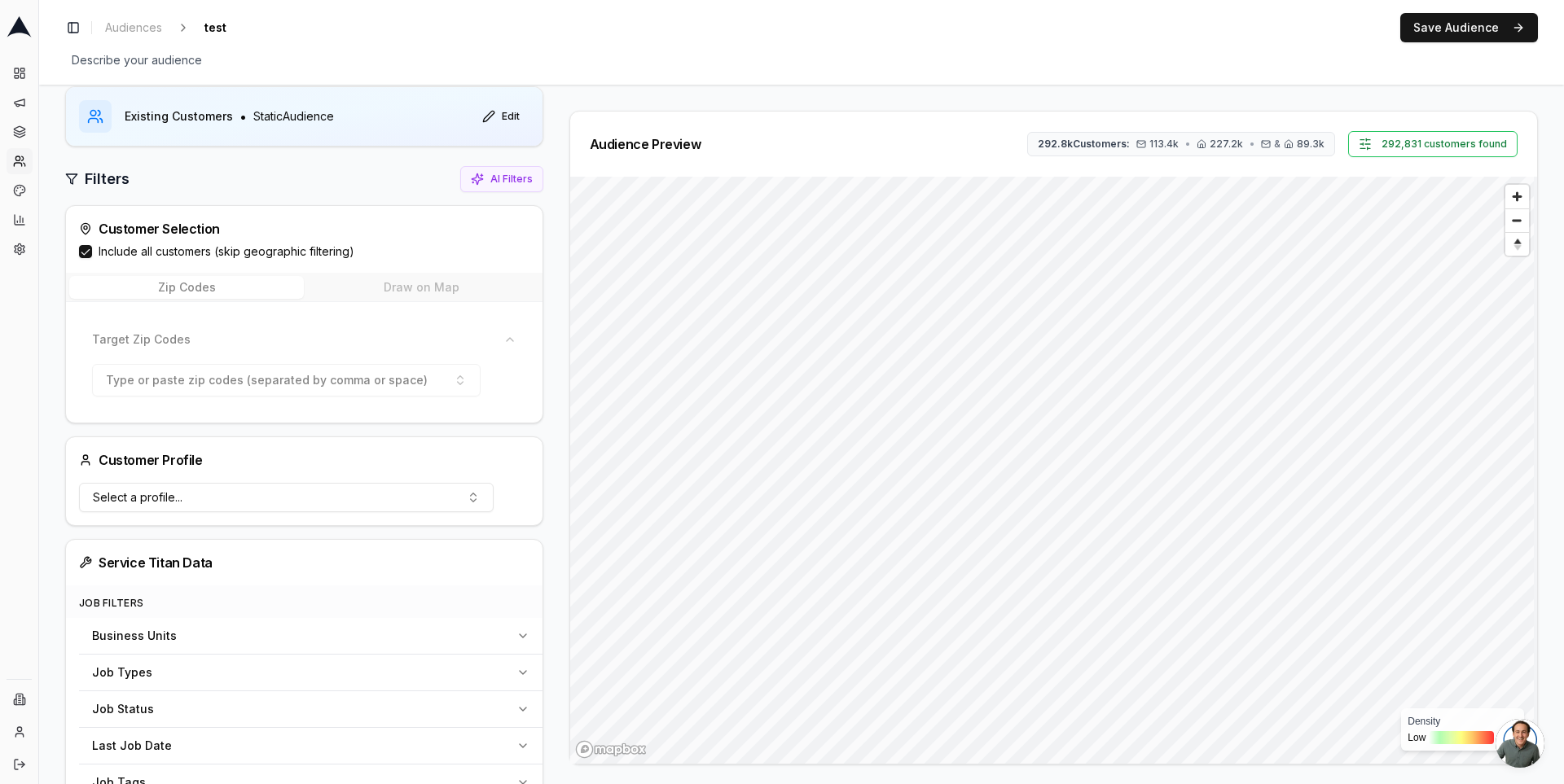
scroll to position [293, 0]
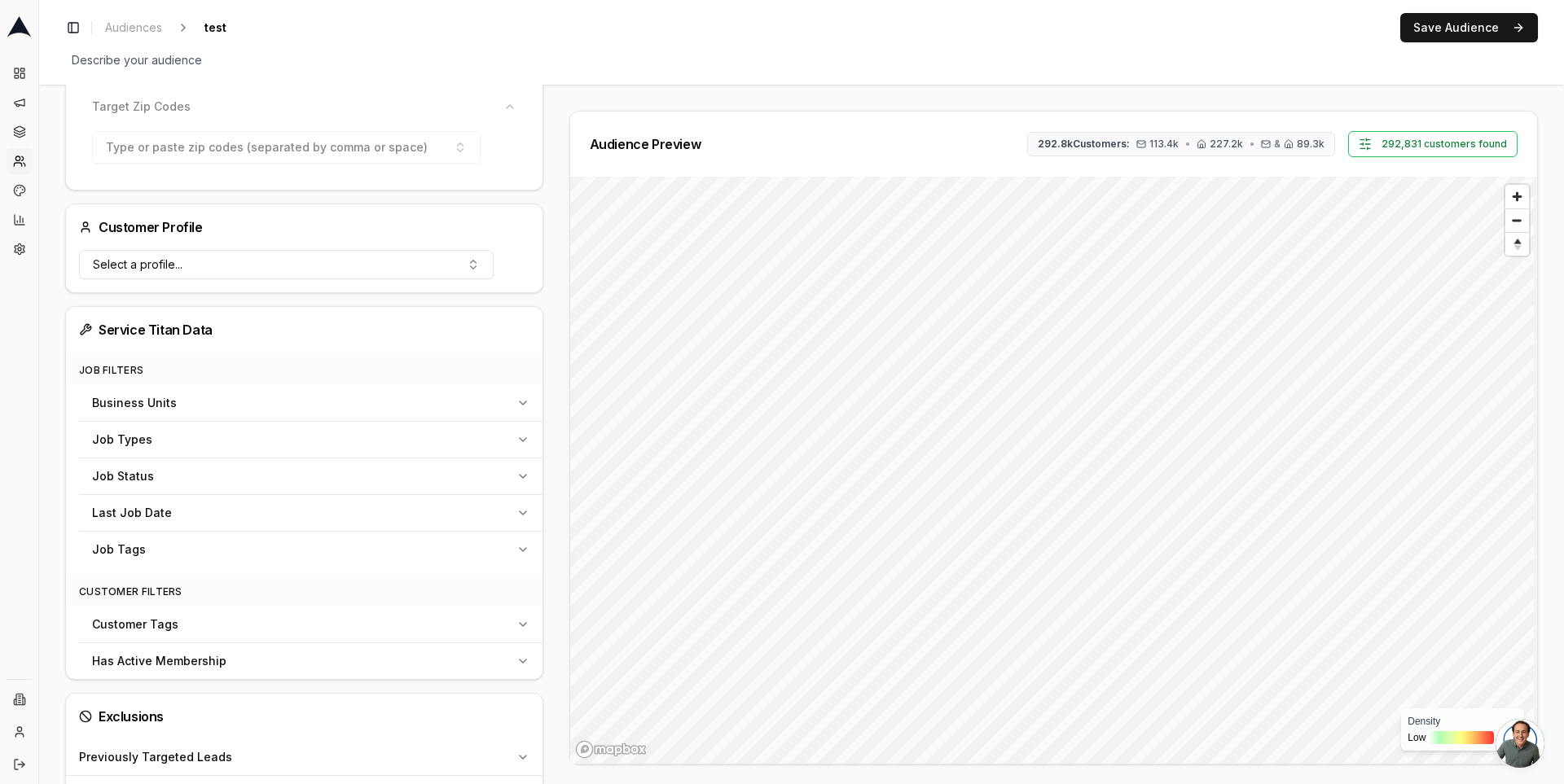
click at [468, 390] on button "Business Units" at bounding box center [311, 402] width 463 height 36
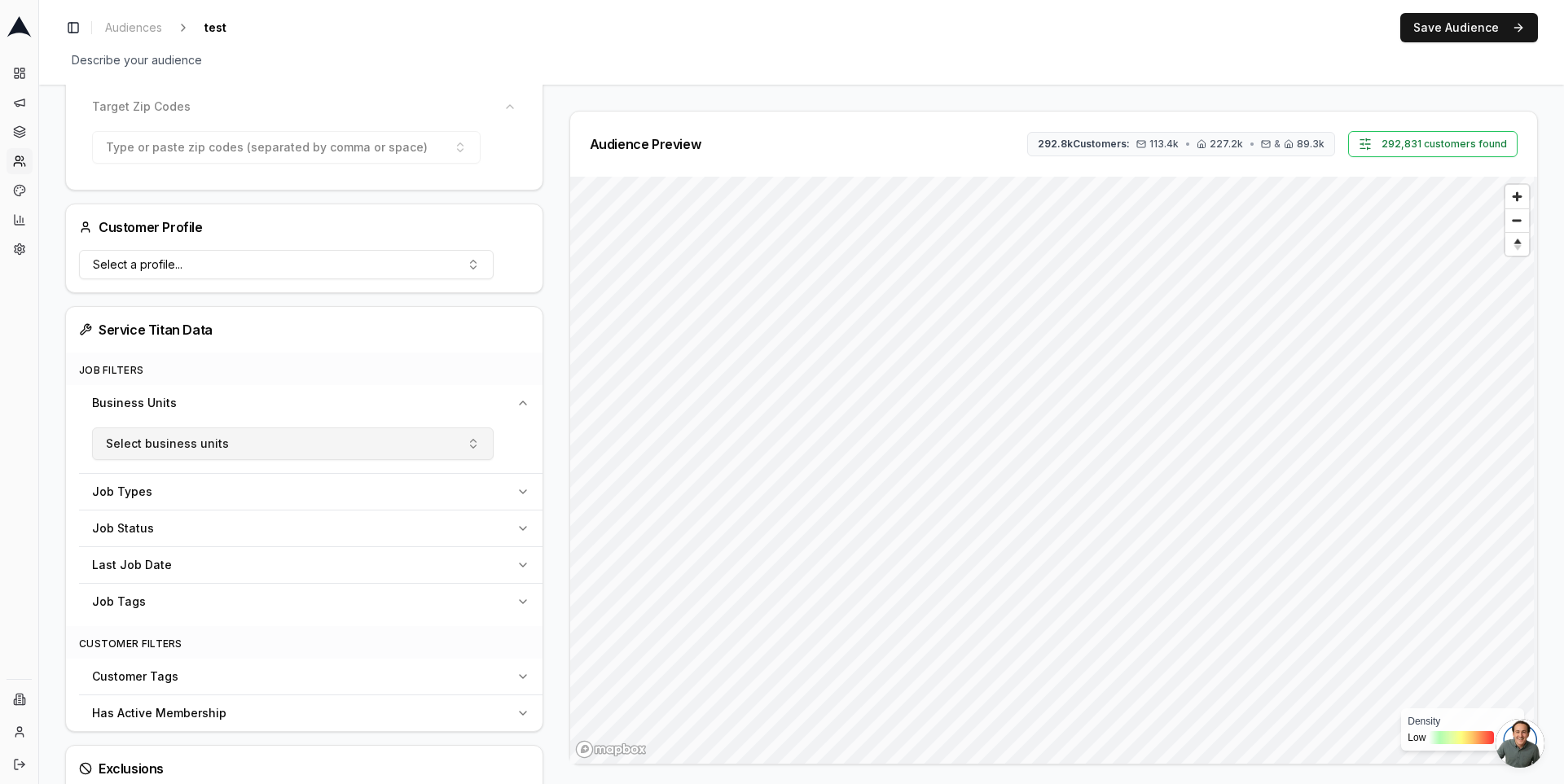
click at [351, 439] on button "Select business units" at bounding box center [292, 444] width 402 height 33
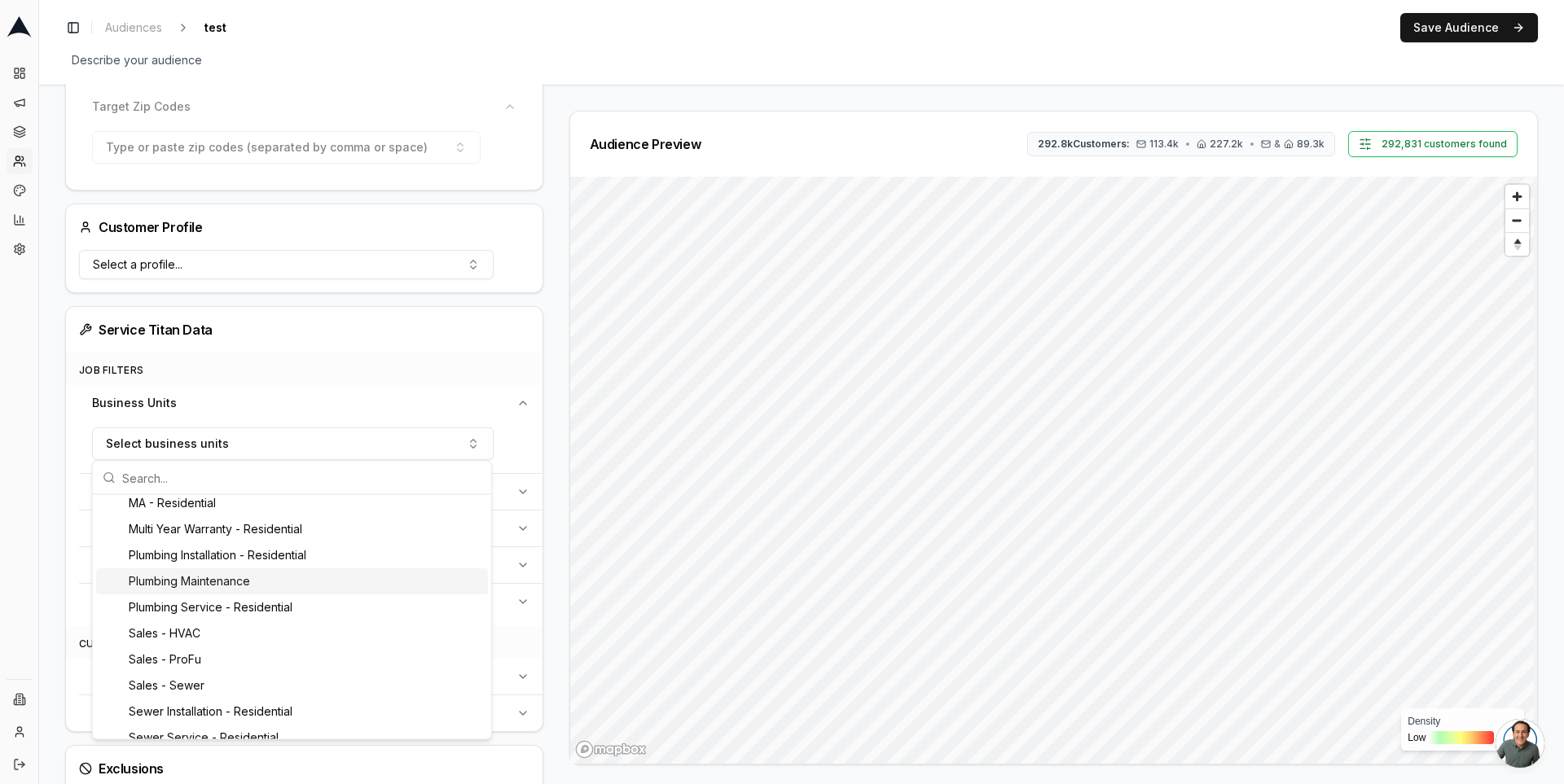
scroll to position [108, 0]
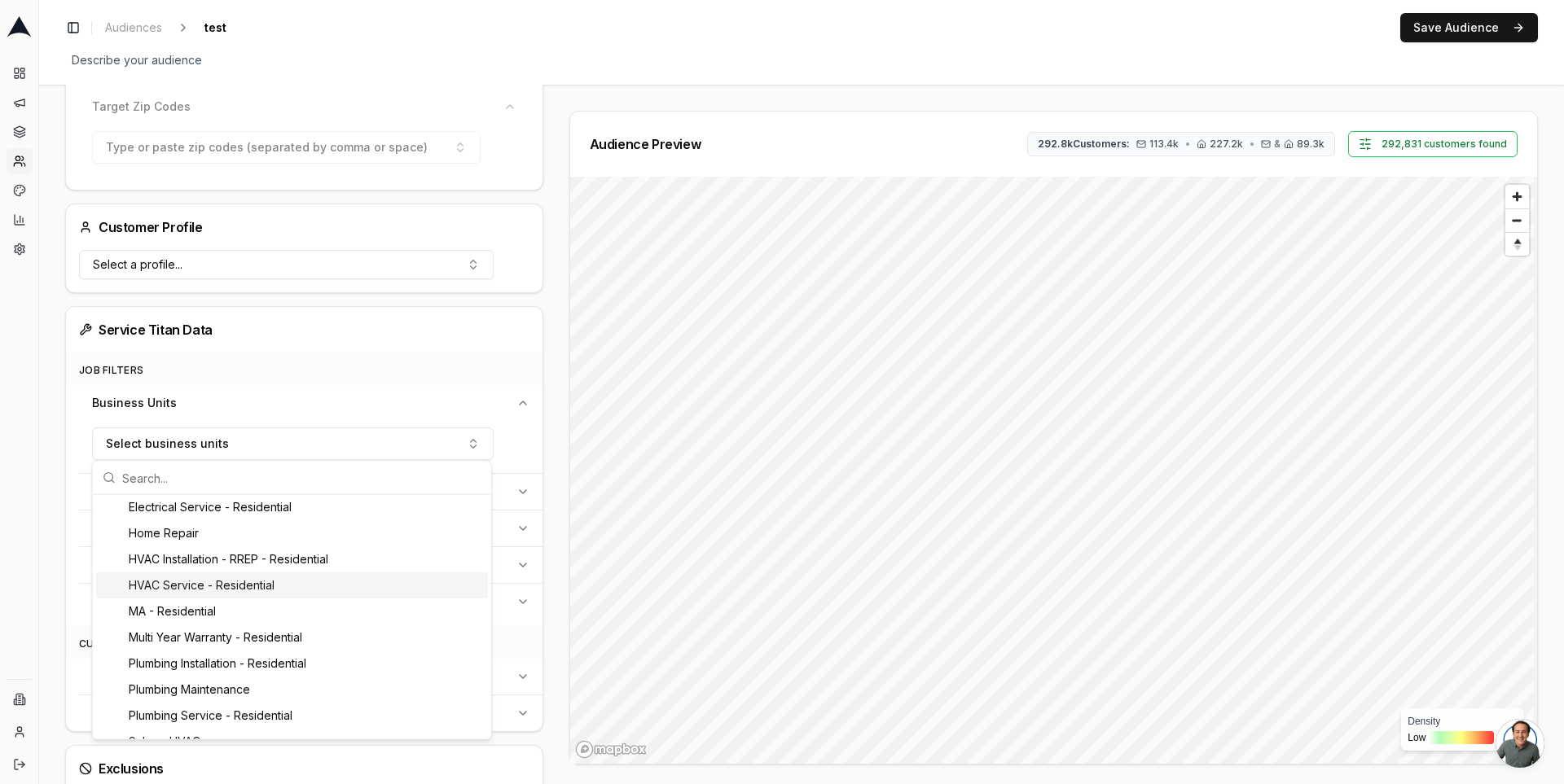
click at [279, 577] on div "HVAC Service - Residential" at bounding box center [292, 585] width 392 height 26
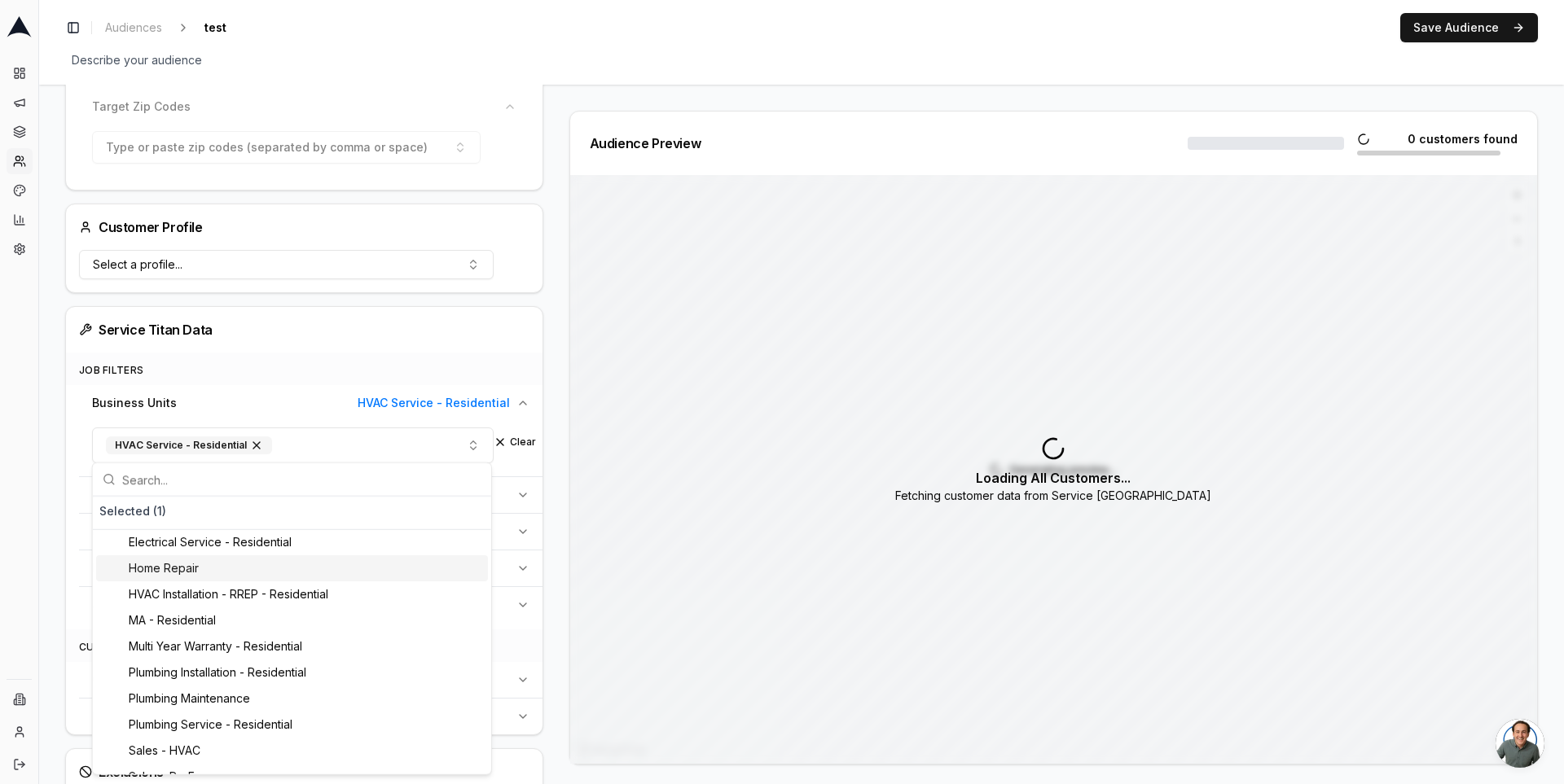
click at [553, 499] on div "Audience Configuration Existing Customers • Static Audience Edit Filters AI Fil…" at bounding box center [311, 405] width 491 height 1174
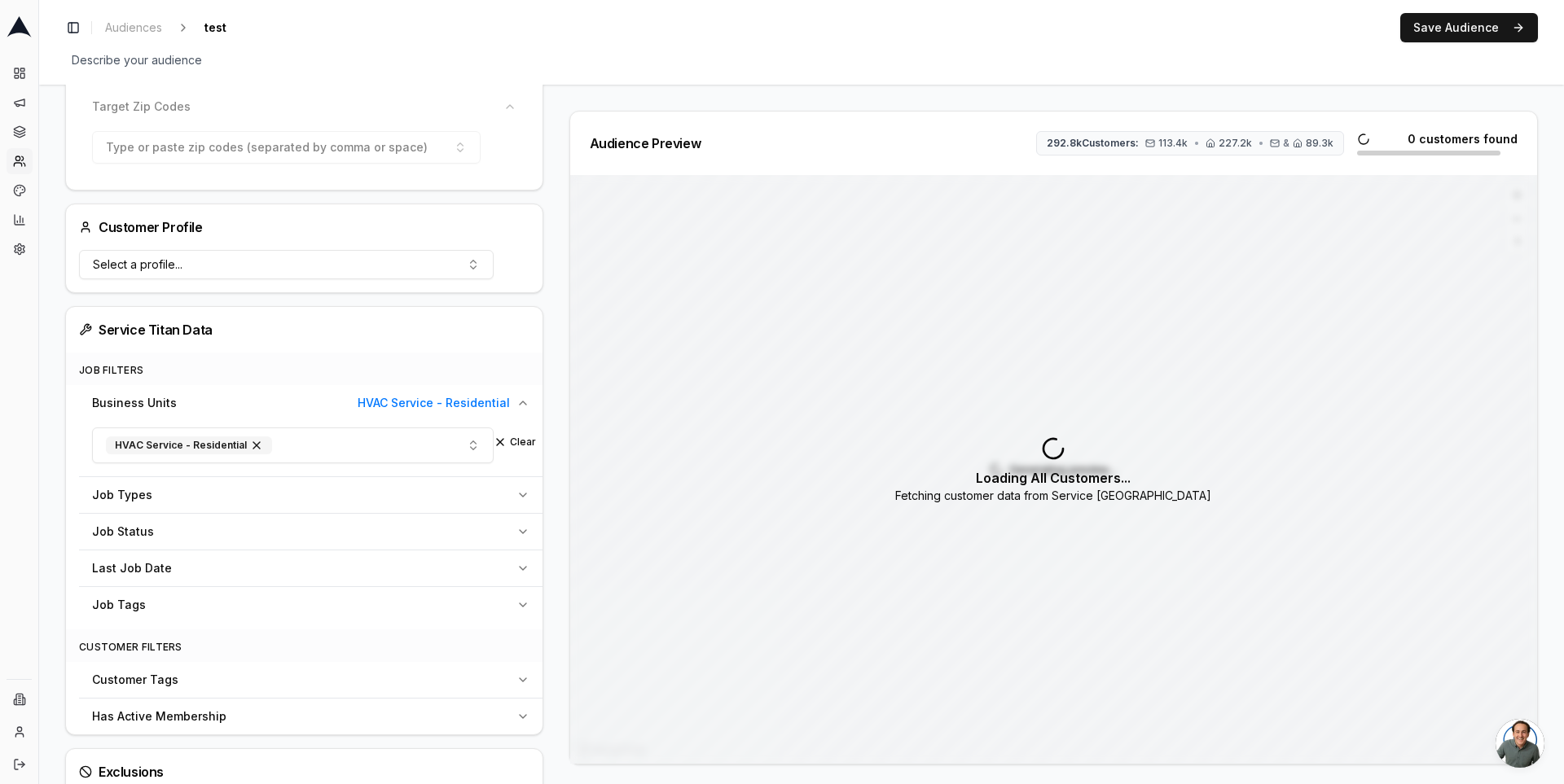
click at [374, 496] on div "Job Types" at bounding box center [301, 495] width 418 height 16
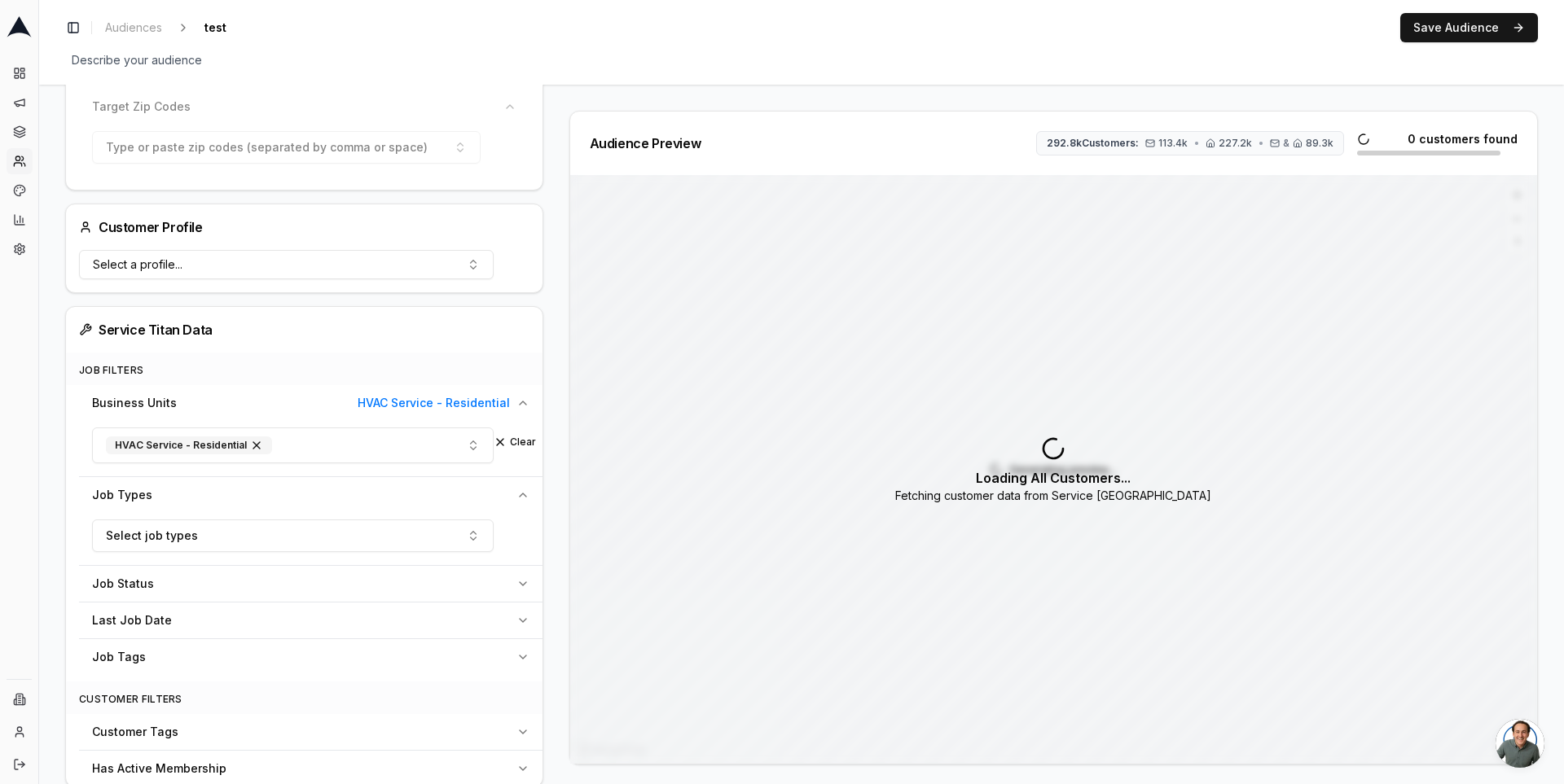
click at [344, 587] on button "Job Status" at bounding box center [311, 584] width 463 height 36
click at [333, 623] on button "Select job status" at bounding box center [292, 624] width 402 height 33
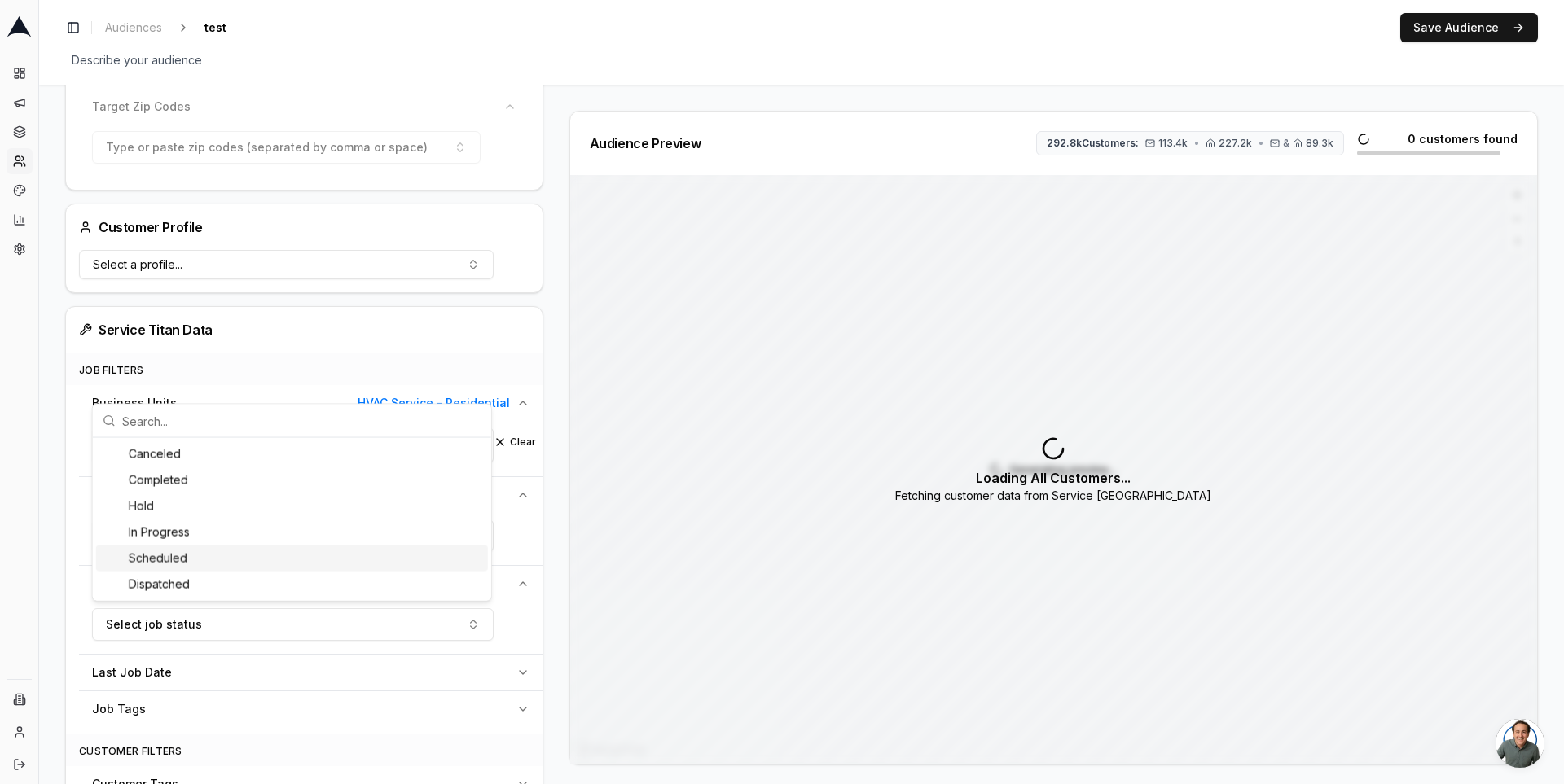
click at [553, 524] on div "Audience Configuration Existing Customers • Static Audience Edit Filters AI Fil…" at bounding box center [311, 457] width 491 height 1278
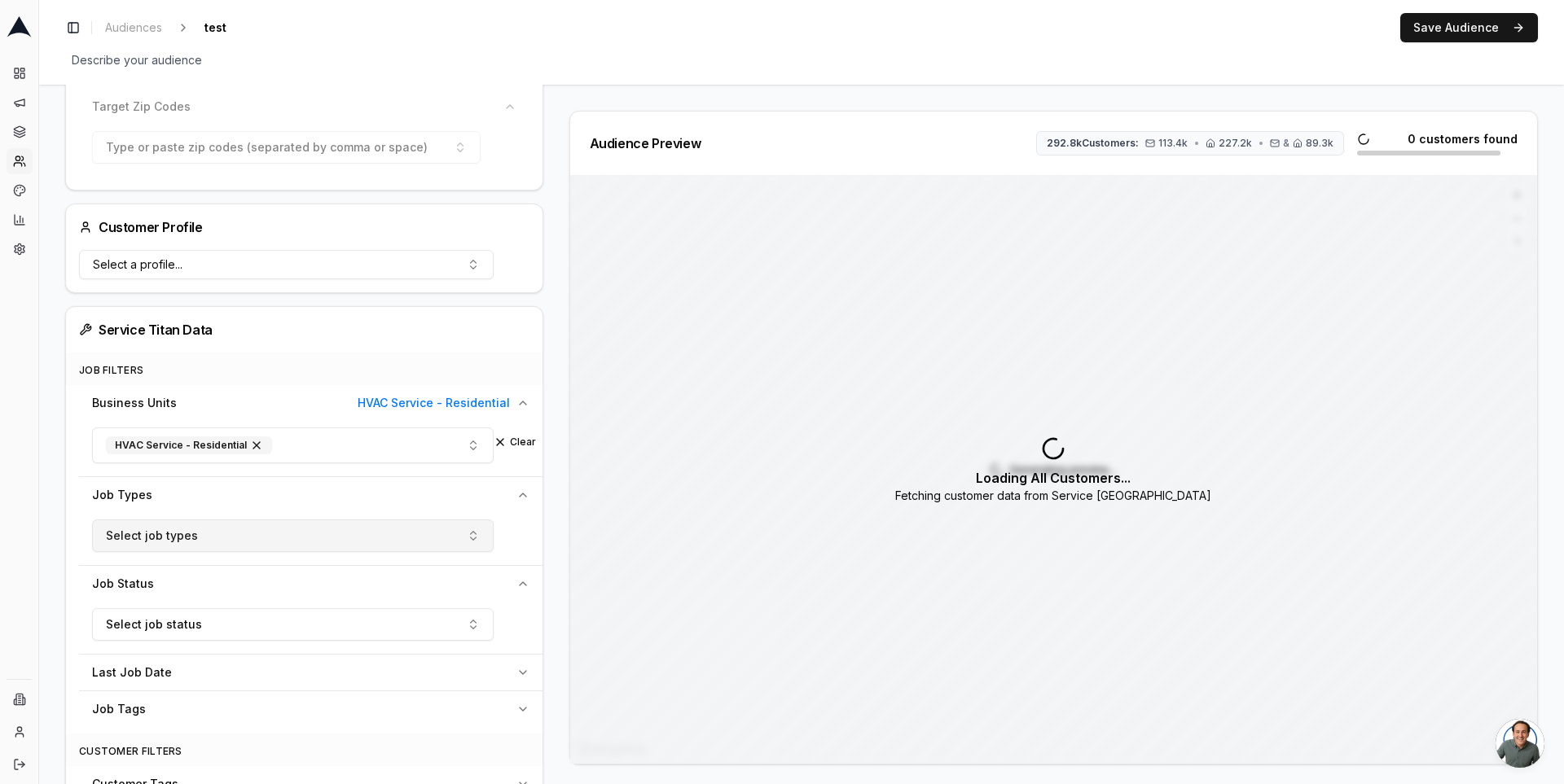
click at [242, 531] on button "Select job types" at bounding box center [292, 536] width 402 height 33
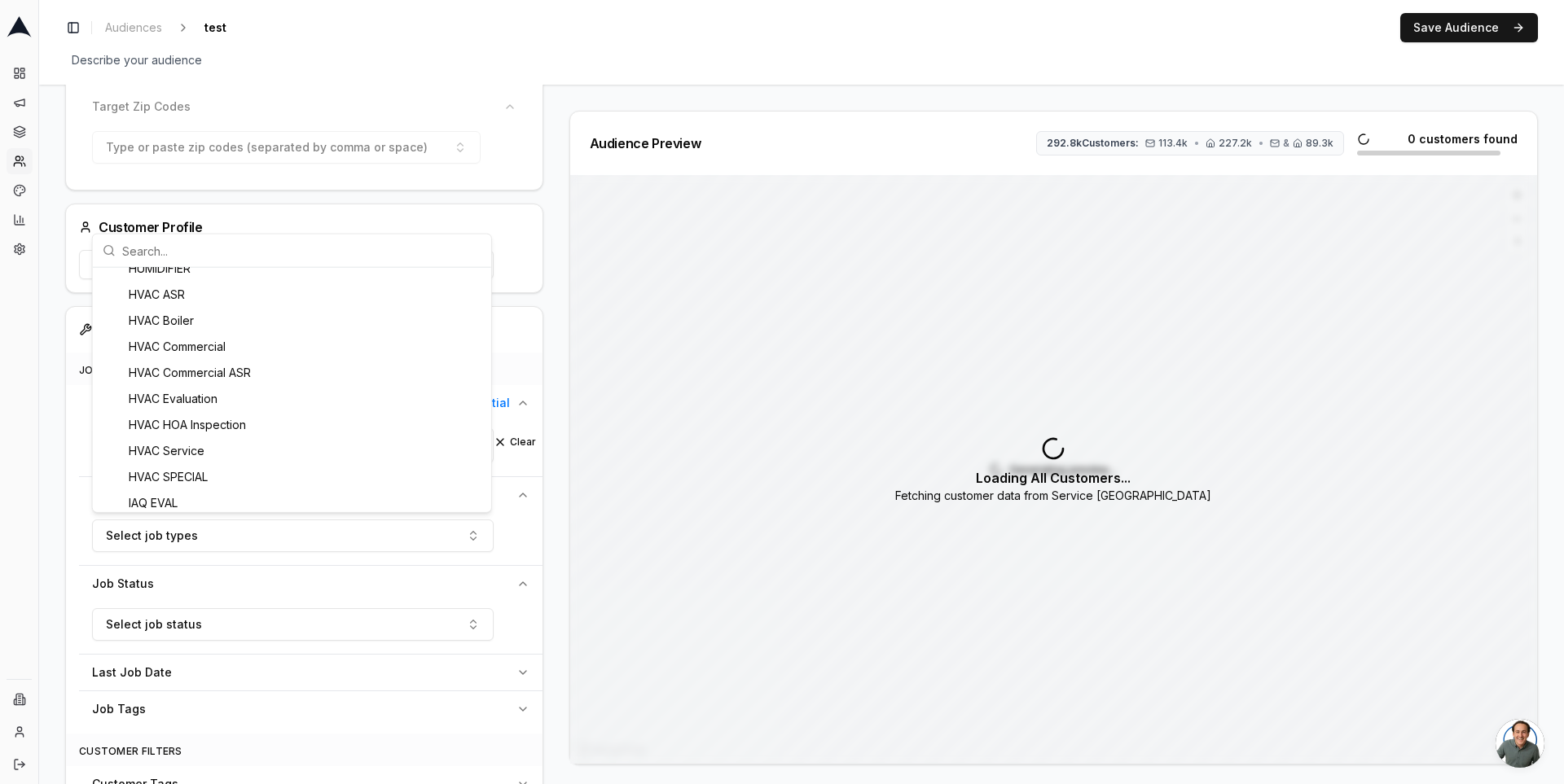
scroll to position [226, 0]
click at [219, 451] on div "HVAC Service" at bounding box center [292, 448] width 392 height 26
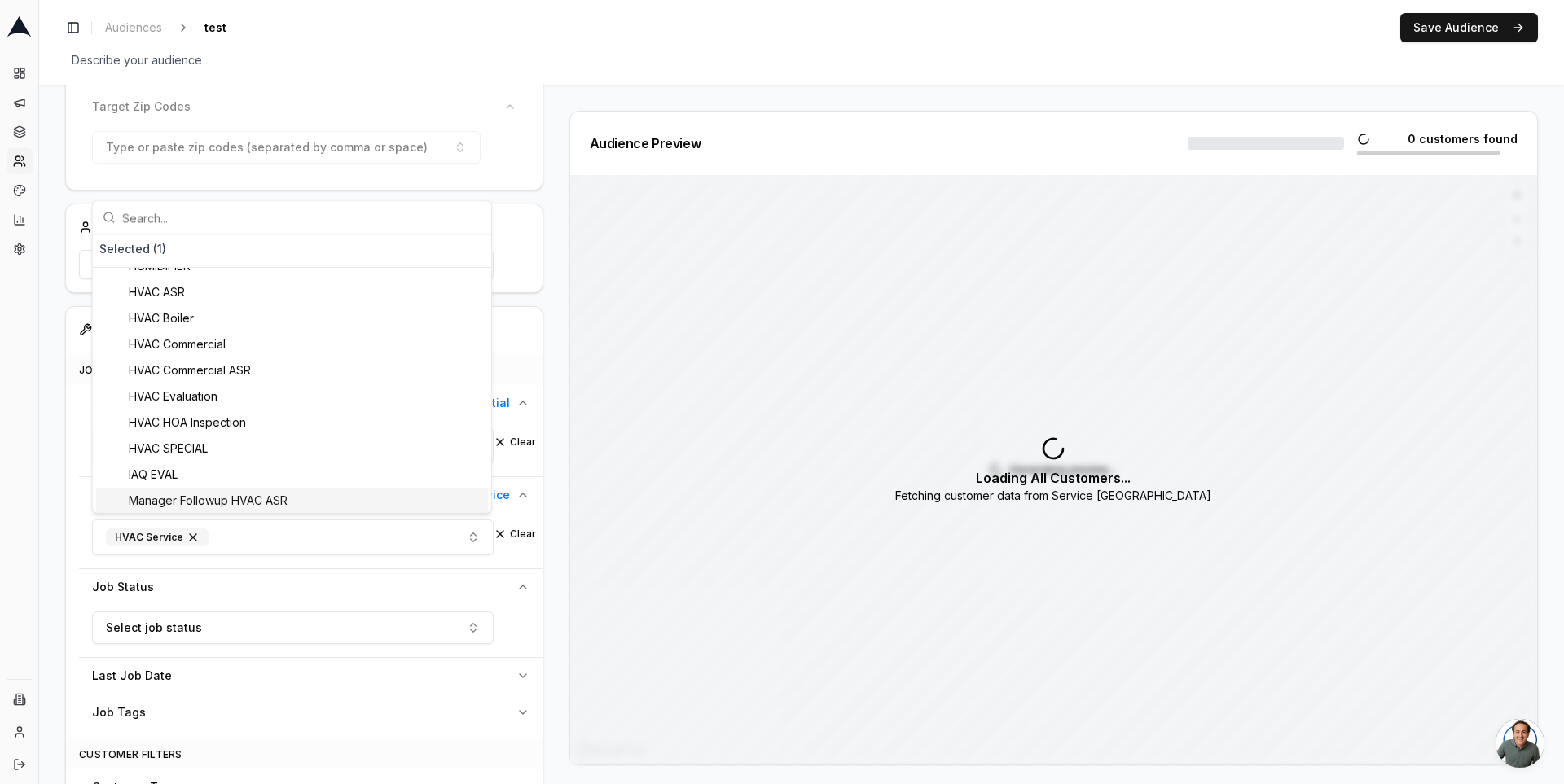
click at [550, 540] on div "Audience Configuration Existing Customers • Static Audience Edit Filters AI Fil…" at bounding box center [311, 459] width 491 height 1282
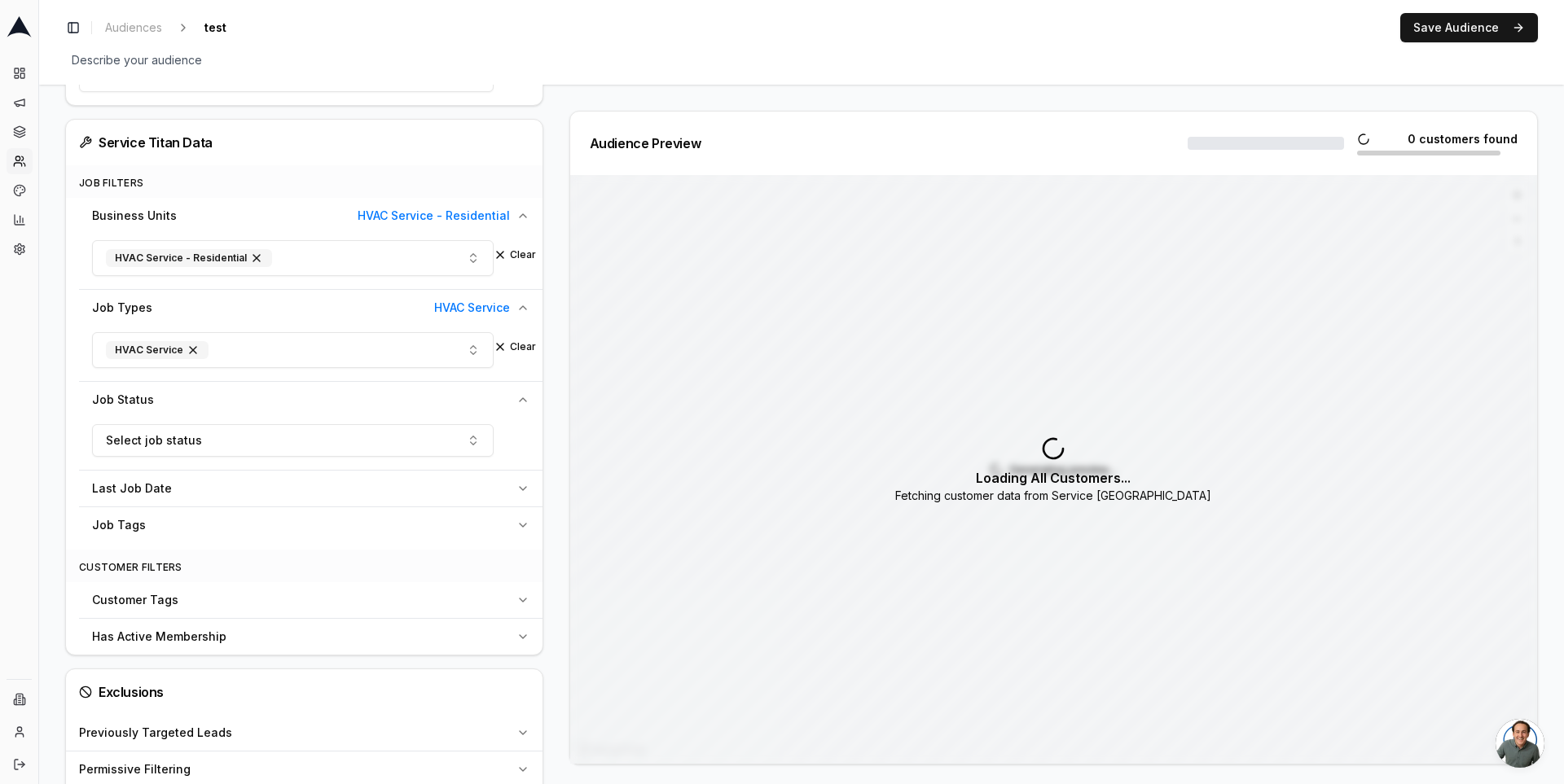
scroll to position [510, 0]
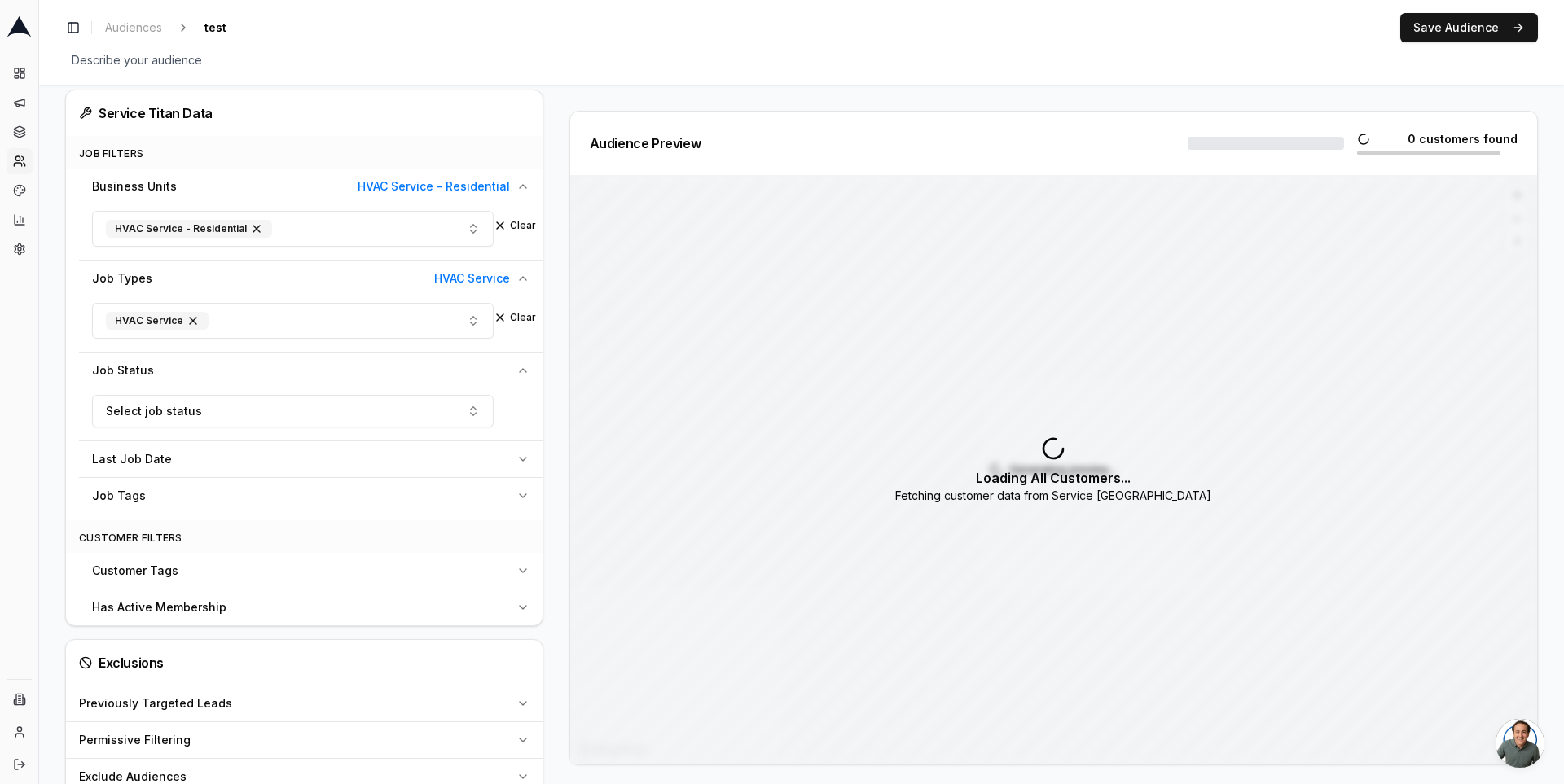
click at [359, 460] on div "Last Job Date" at bounding box center [301, 459] width 418 height 16
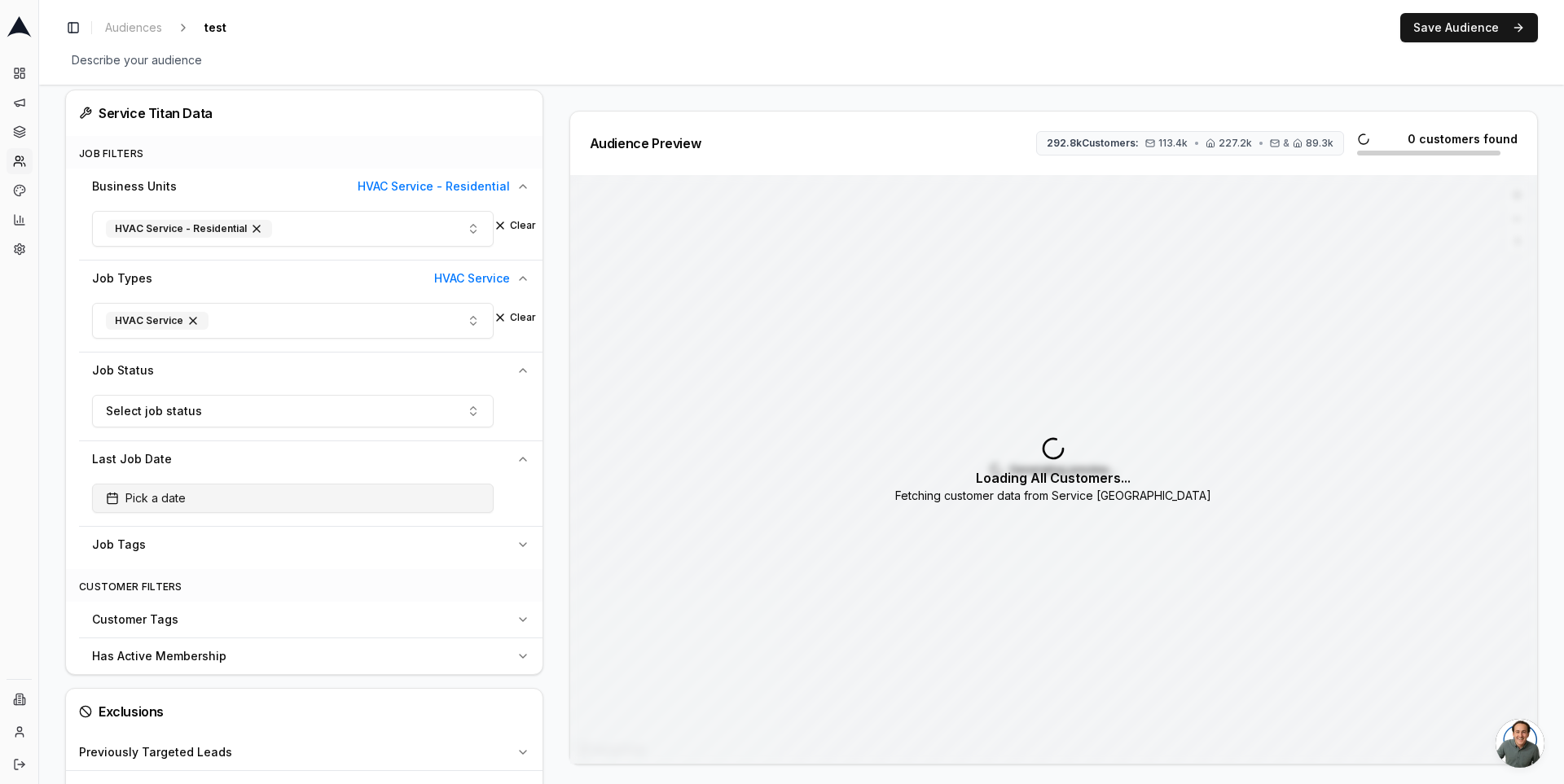
click at [316, 497] on button "Pick a date" at bounding box center [292, 499] width 402 height 29
click at [170, 490] on span "Pick a date" at bounding box center [146, 498] width 80 height 16
click at [155, 537] on div "Job Tags" at bounding box center [301, 545] width 418 height 16
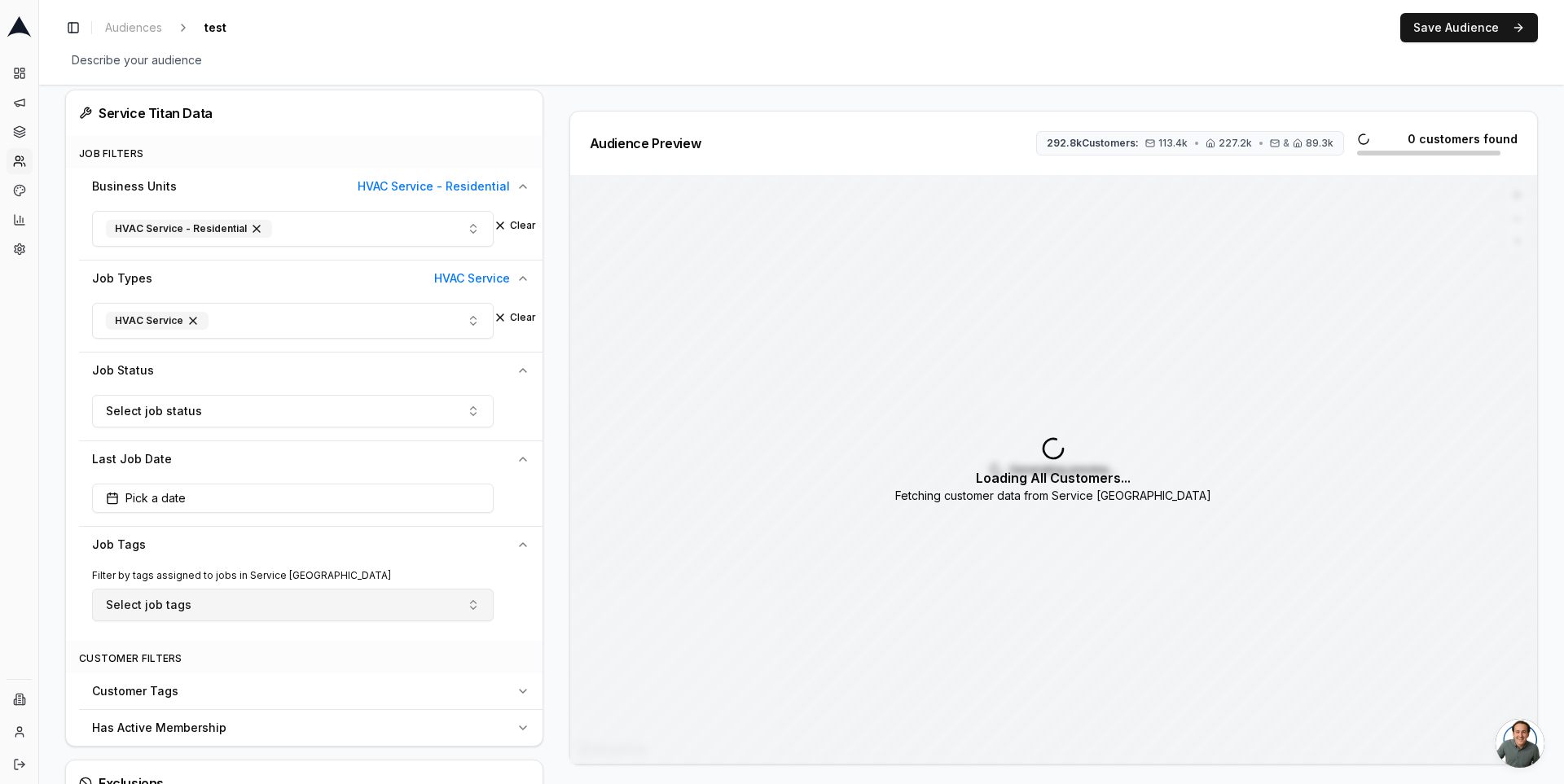
click at [189, 606] on button "Select job tags" at bounding box center [292, 605] width 402 height 33
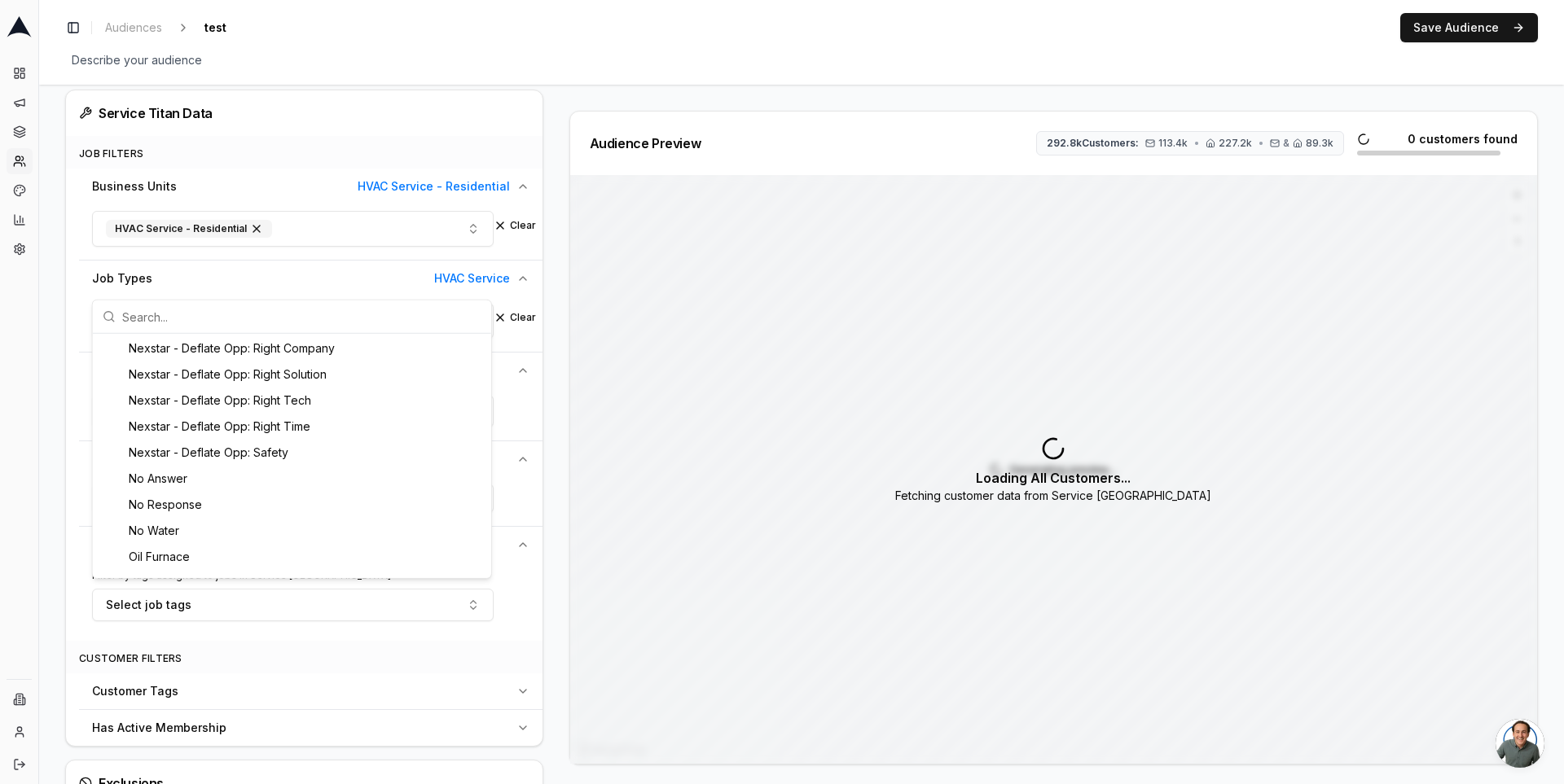
scroll to position [3015, 0]
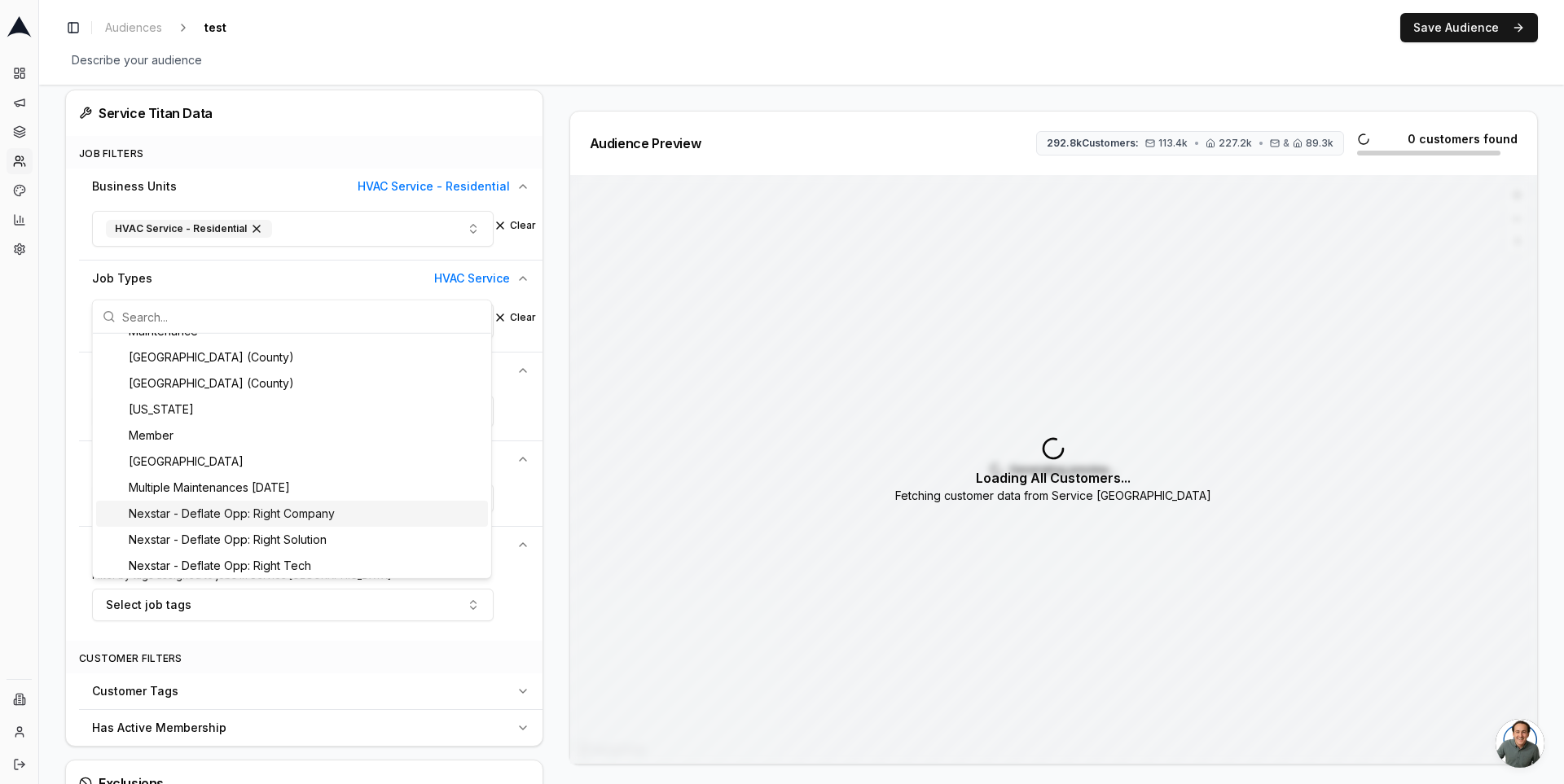
click at [550, 482] on div "Audience Configuration Existing Customers • Static Audience Edit Filters AI Fil…" at bounding box center [311, 302] width 491 height 1402
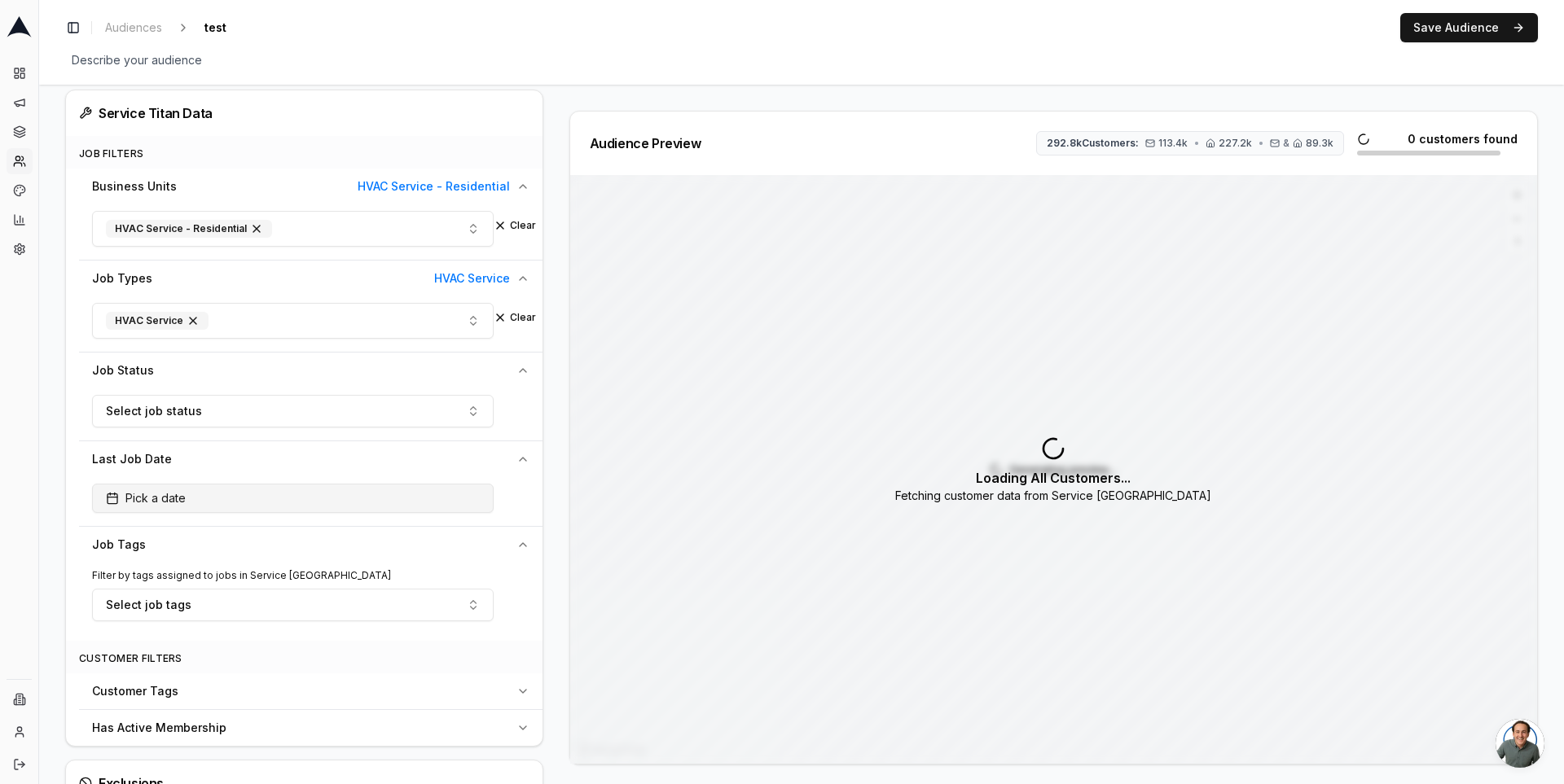
click at [212, 484] on button "Pick a date" at bounding box center [292, 499] width 402 height 29
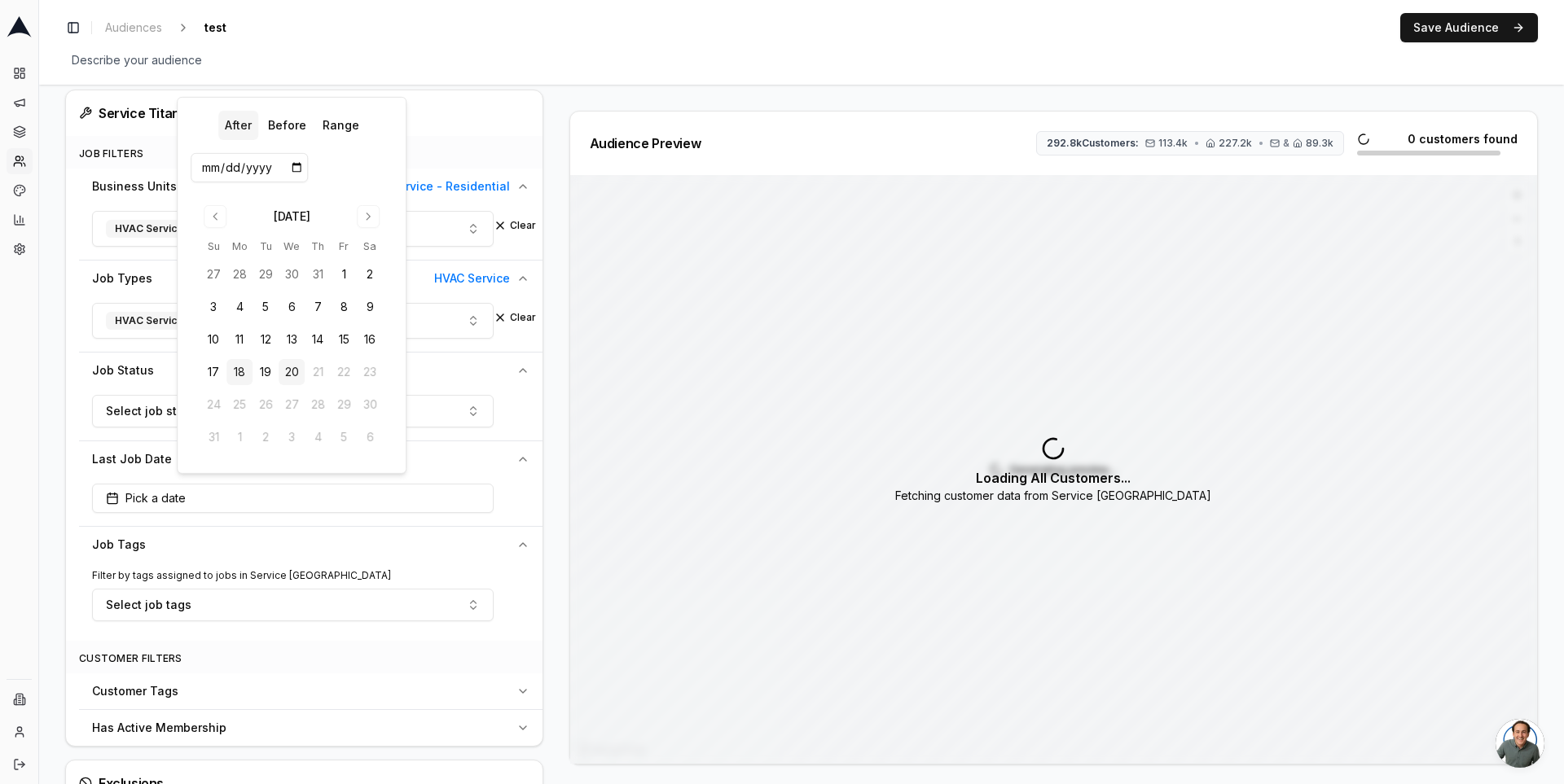
click at [234, 373] on button "18" at bounding box center [239, 372] width 26 height 26
type input "2025-08-18"
click at [547, 474] on div "Audience Configuration Existing Customers • Static Audience Edit Filters AI Fil…" at bounding box center [311, 302] width 491 height 1402
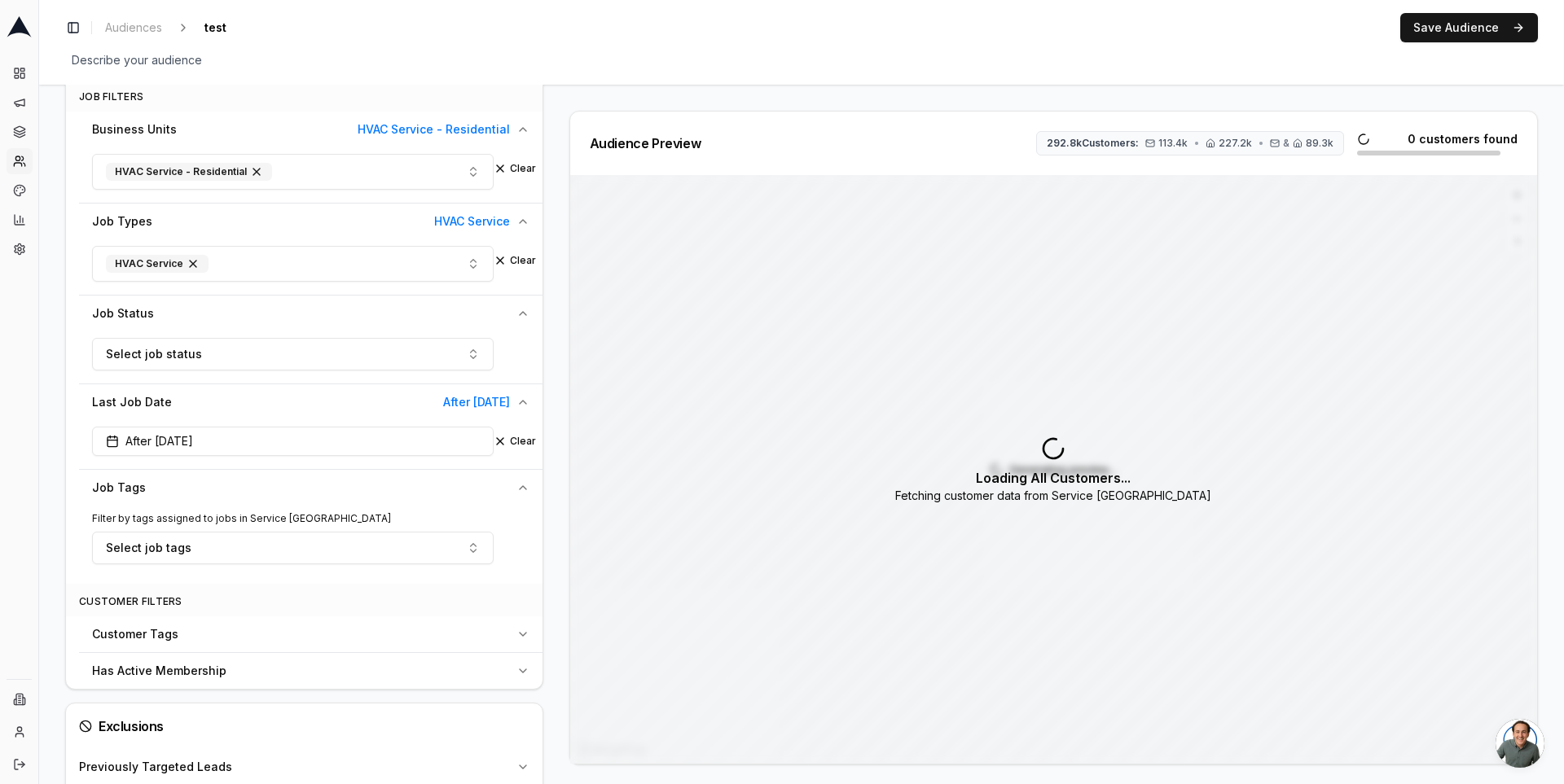
scroll to position [743, 0]
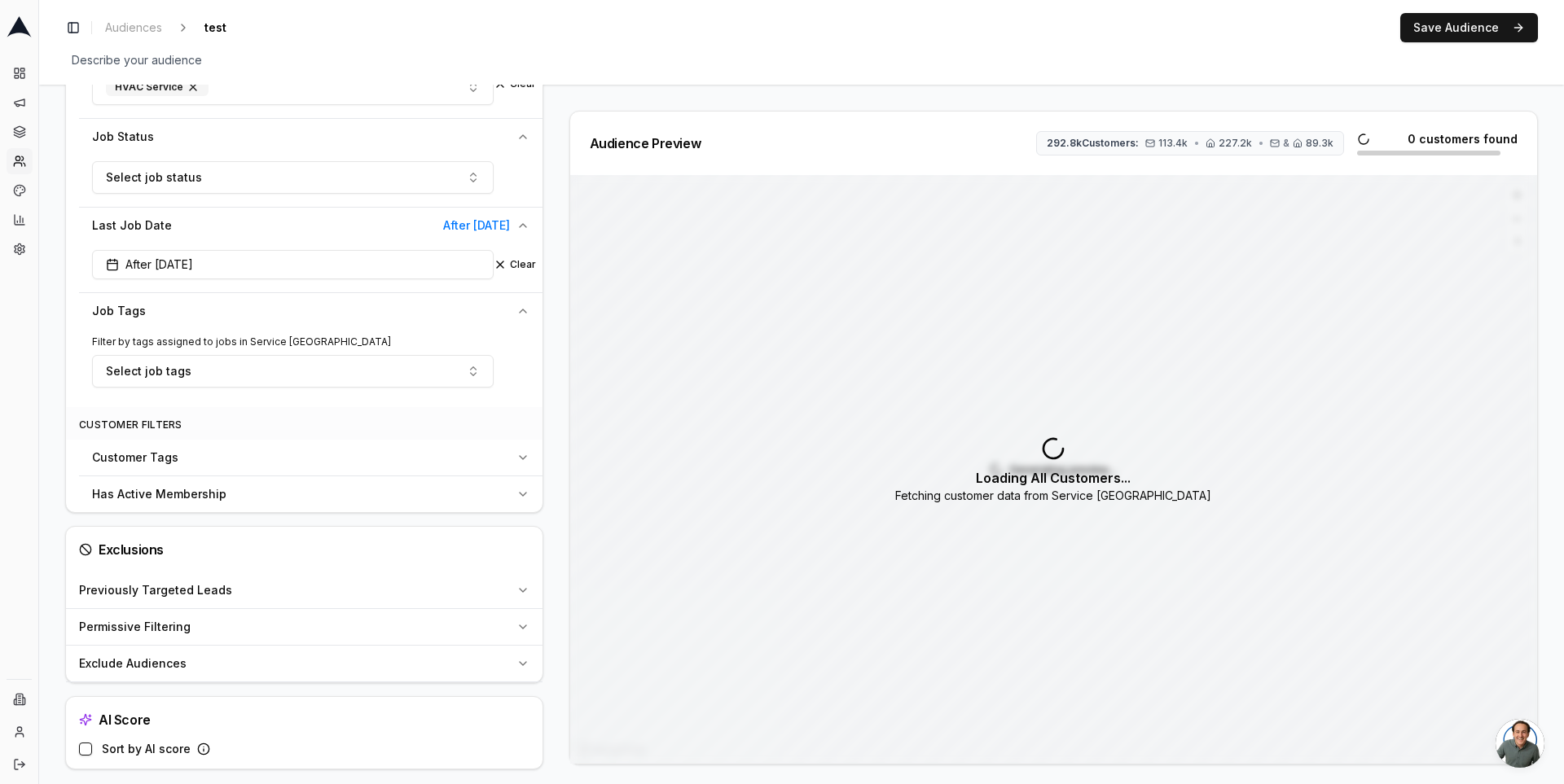
click at [285, 454] on div "Customer Tags" at bounding box center [301, 457] width 418 height 16
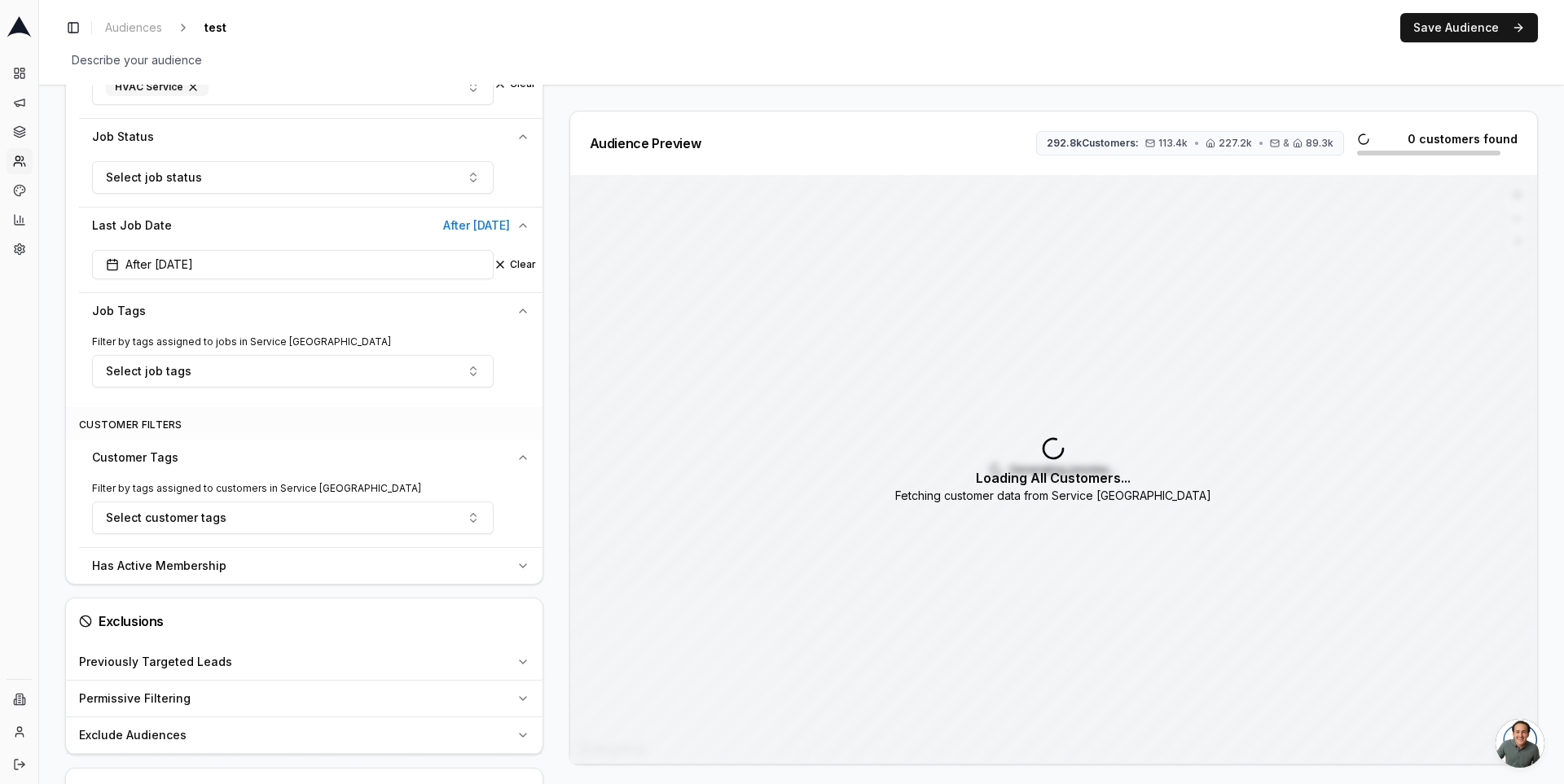
click at [285, 454] on div "Customer Tags" at bounding box center [301, 457] width 418 height 16
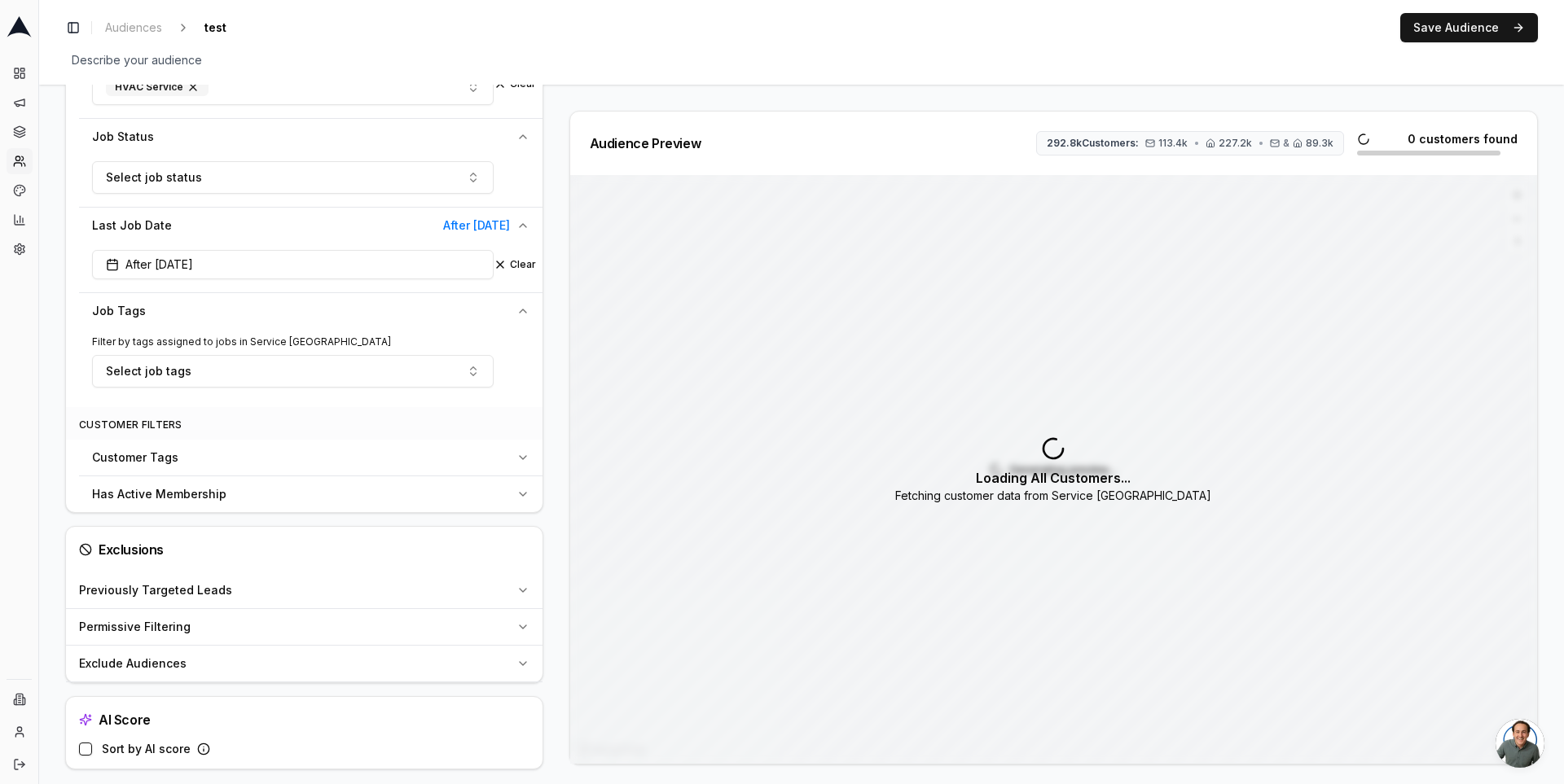
click at [285, 454] on div "Customer Tags" at bounding box center [301, 457] width 418 height 16
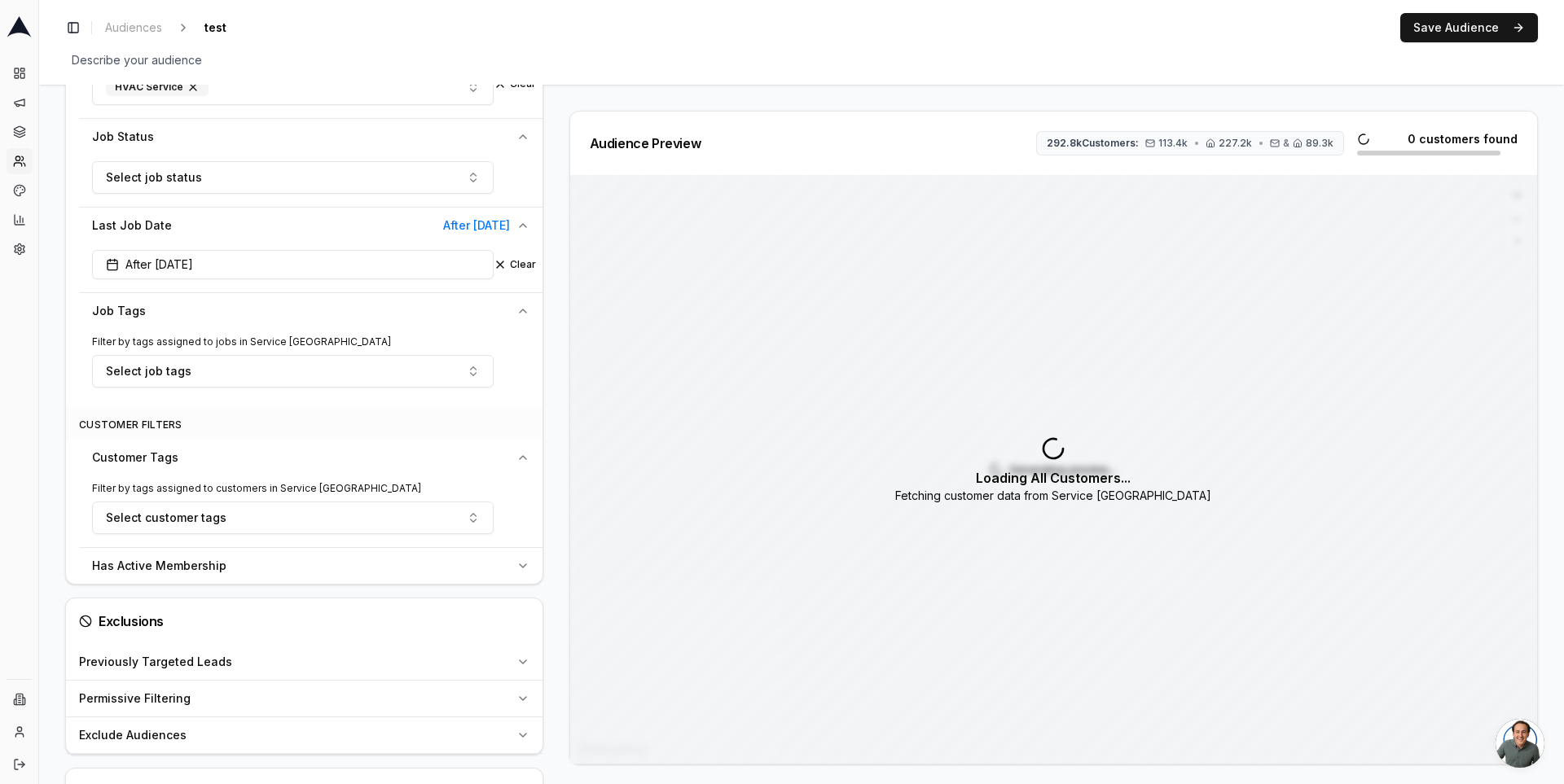
click at [274, 548] on button "Has Active Membership" at bounding box center [311, 565] width 463 height 36
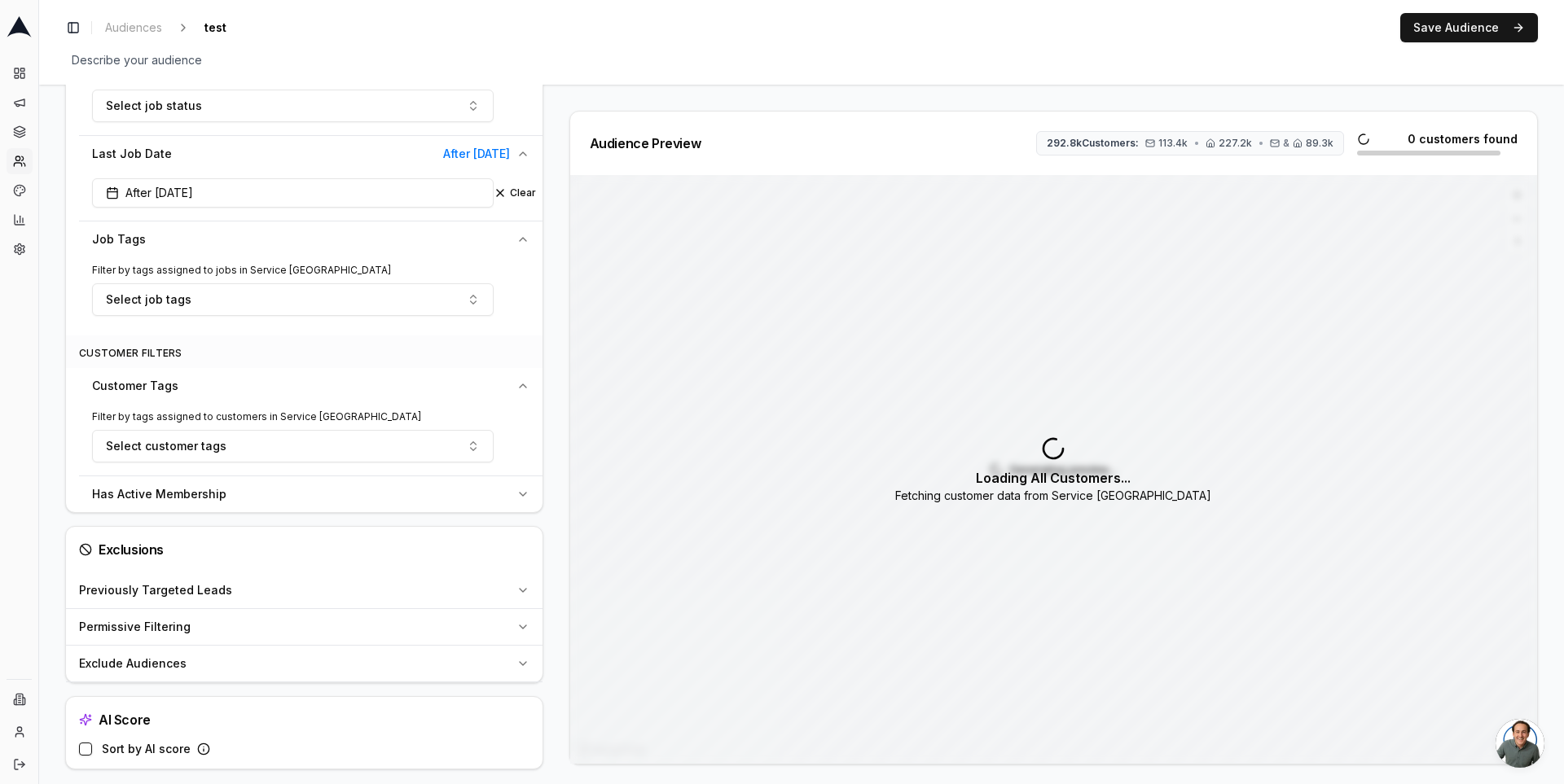
scroll to position [815, 0]
click at [269, 582] on div "Previously Targeted Leads" at bounding box center [294, 590] width 431 height 16
click at [262, 609] on button "Permissive Filtering" at bounding box center [304, 626] width 476 height 36
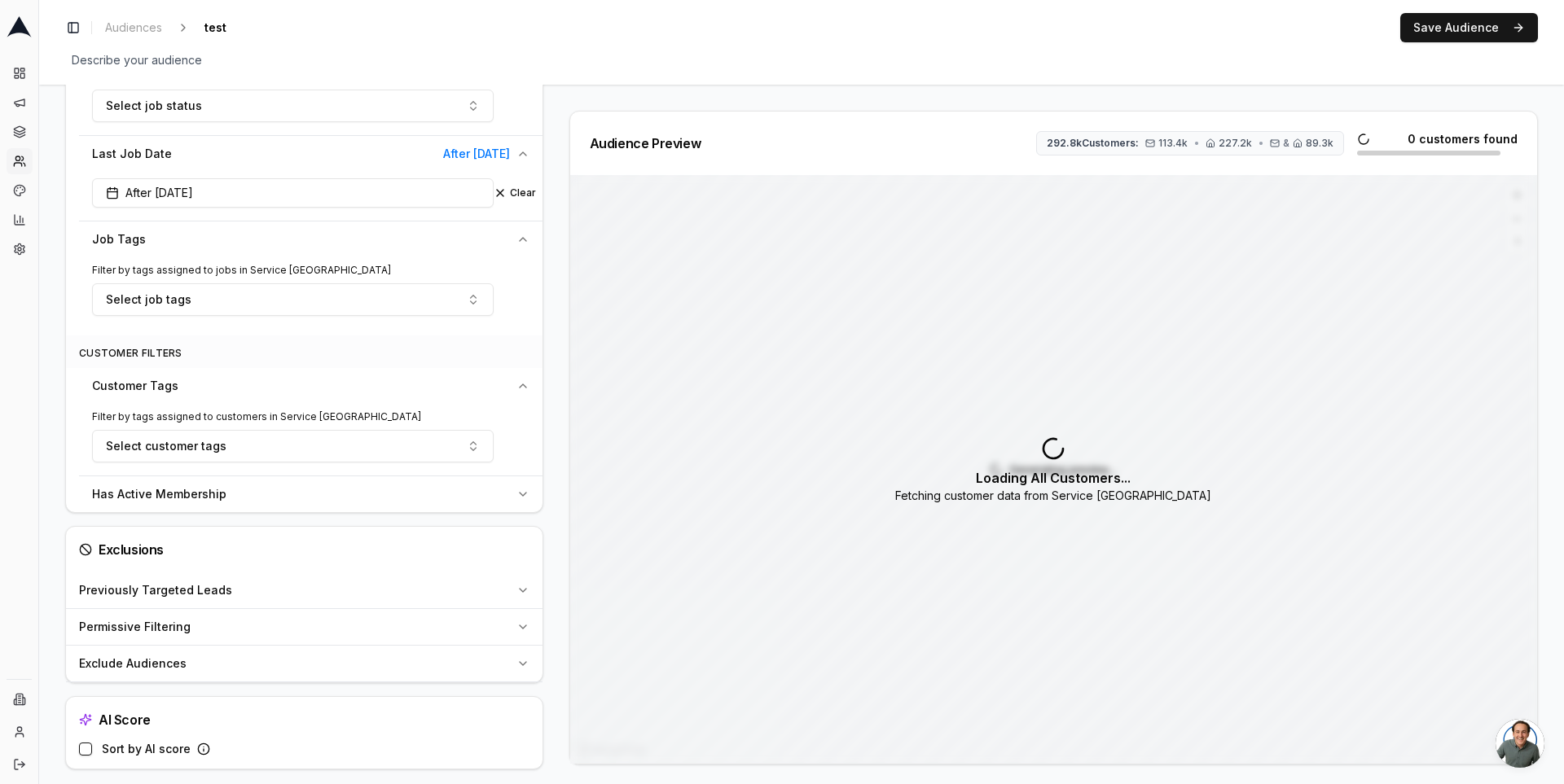
scroll to position [0, 0]
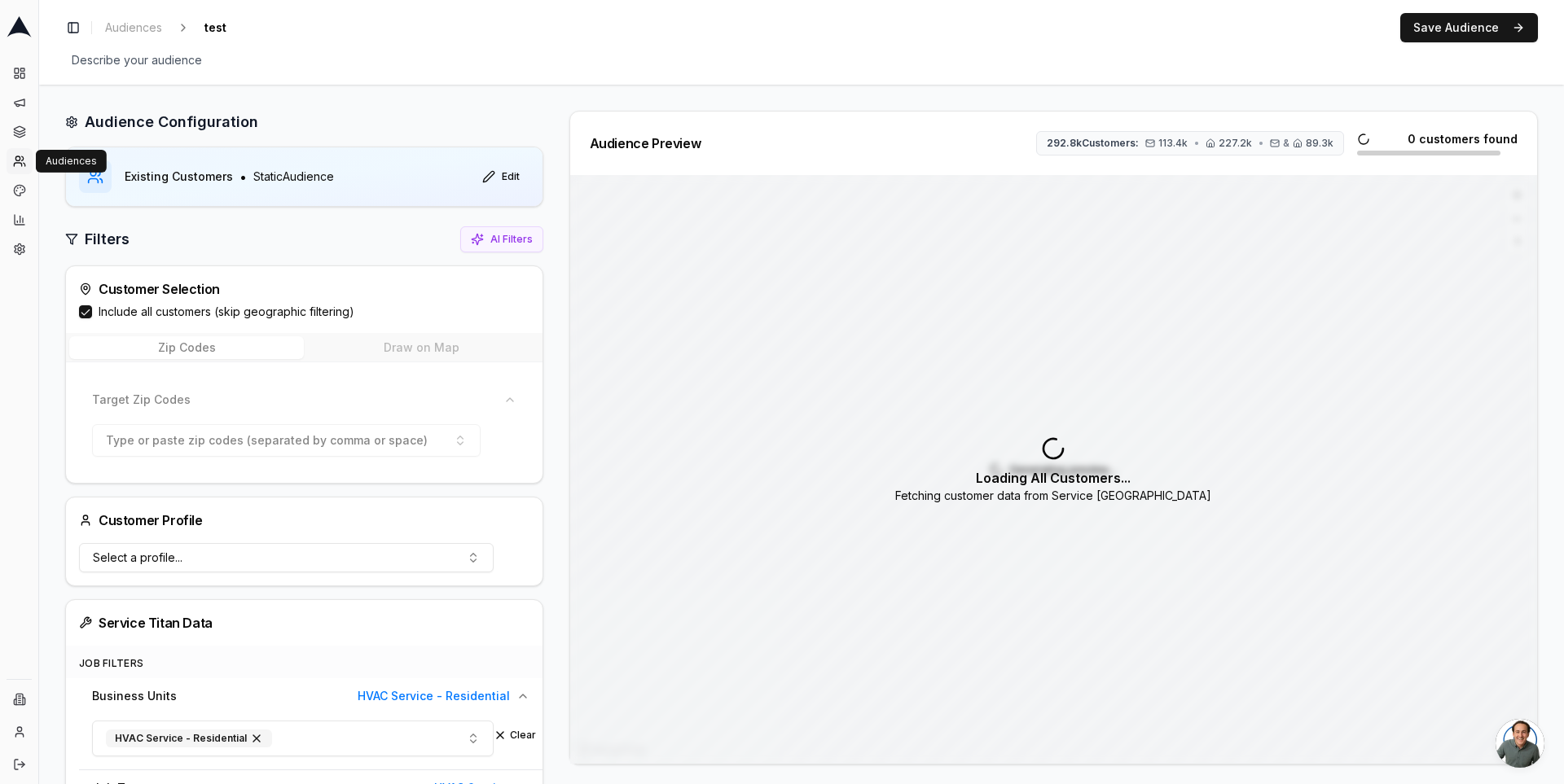
click at [23, 163] on icon at bounding box center [24, 165] width 2 height 3
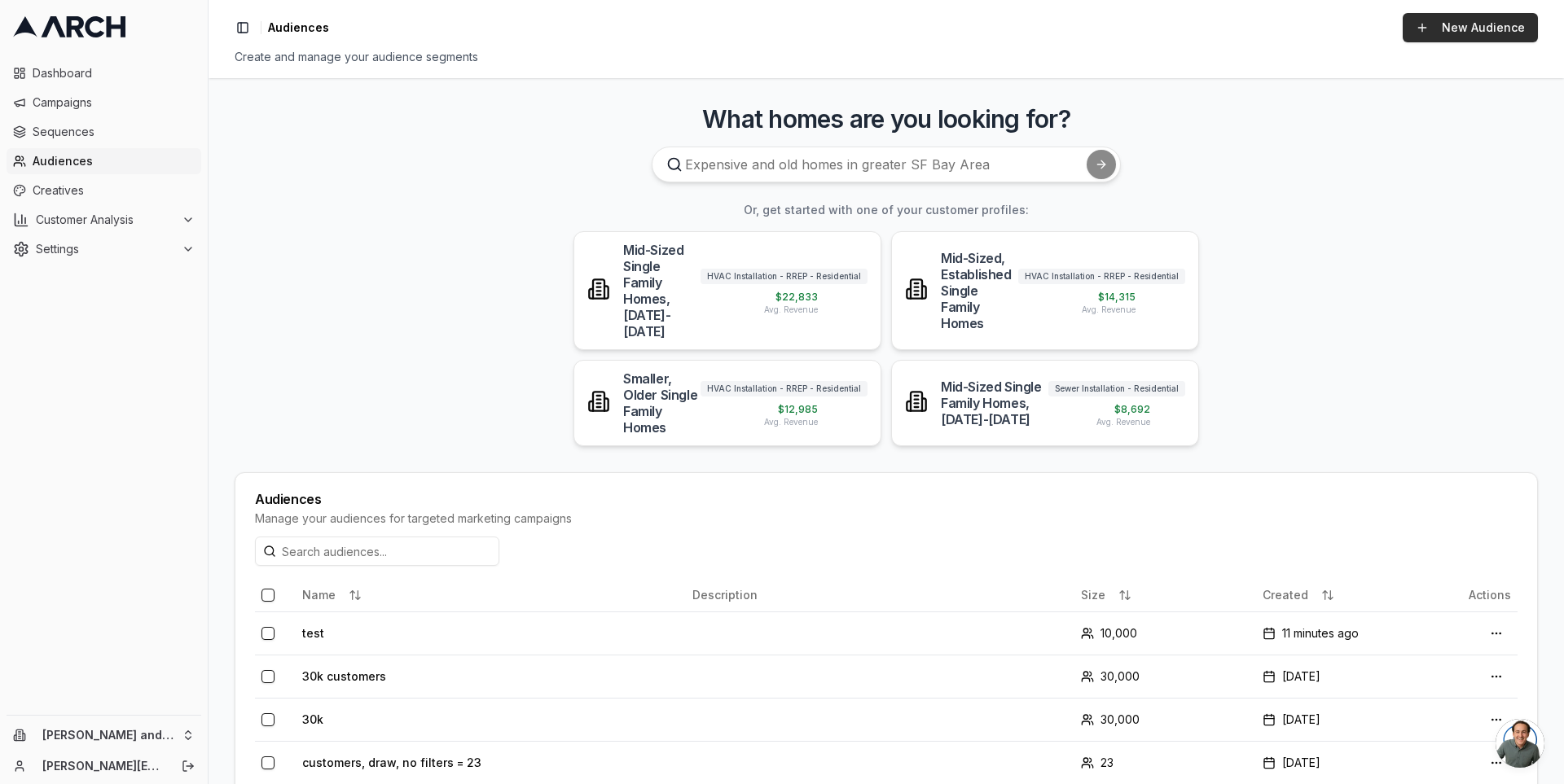
click at [1435, 24] on link "New Audience" at bounding box center [1470, 28] width 135 height 29
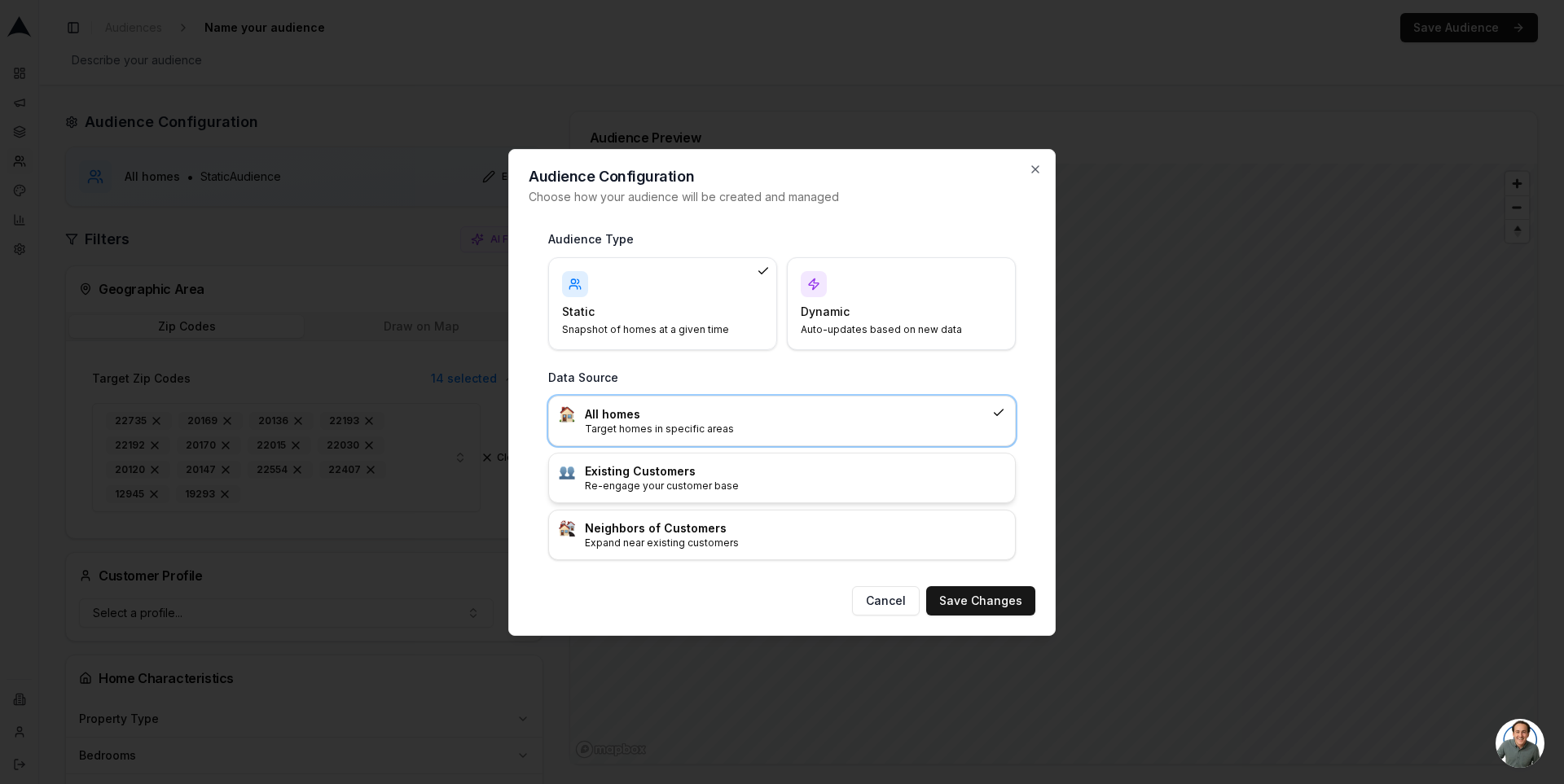
click at [742, 476] on h3 "Existing Customers" at bounding box center [795, 471] width 421 height 16
click at [961, 611] on button "Save Changes" at bounding box center [981, 601] width 109 height 29
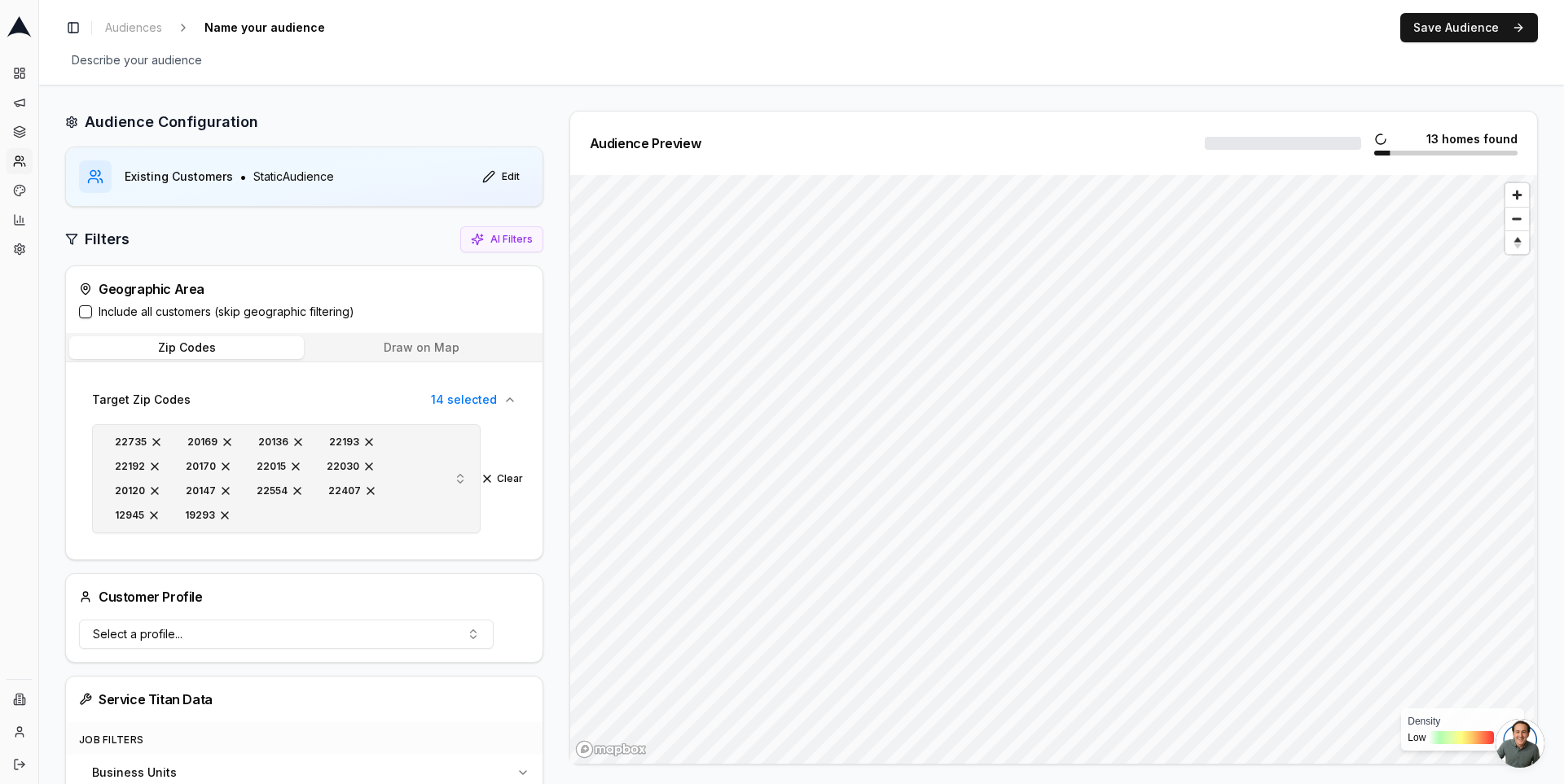
click at [159, 440] on span "button" at bounding box center [156, 441] width 13 height 13
click at [159, 440] on div "20169" at bounding box center [138, 442] width 64 height 18
click at [157, 440] on span "button" at bounding box center [154, 441] width 13 height 13
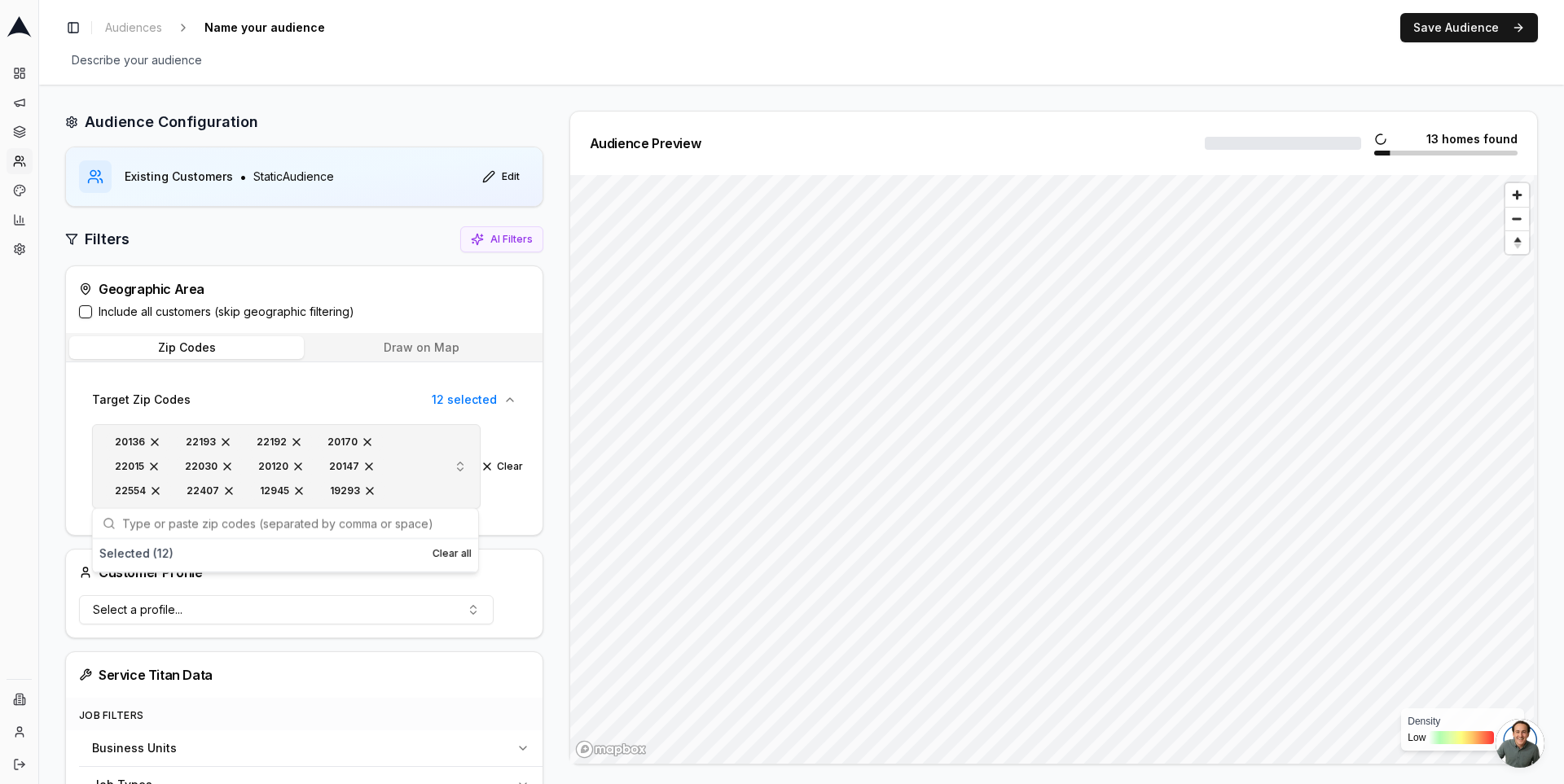
click at [157, 440] on span "button" at bounding box center [154, 441] width 13 height 13
click at [219, 440] on span "button" at bounding box center [226, 441] width 13 height 13
click at [157, 440] on span "button" at bounding box center [154, 441] width 13 height 13
click at [219, 440] on span "button" at bounding box center [225, 441] width 13 height 13
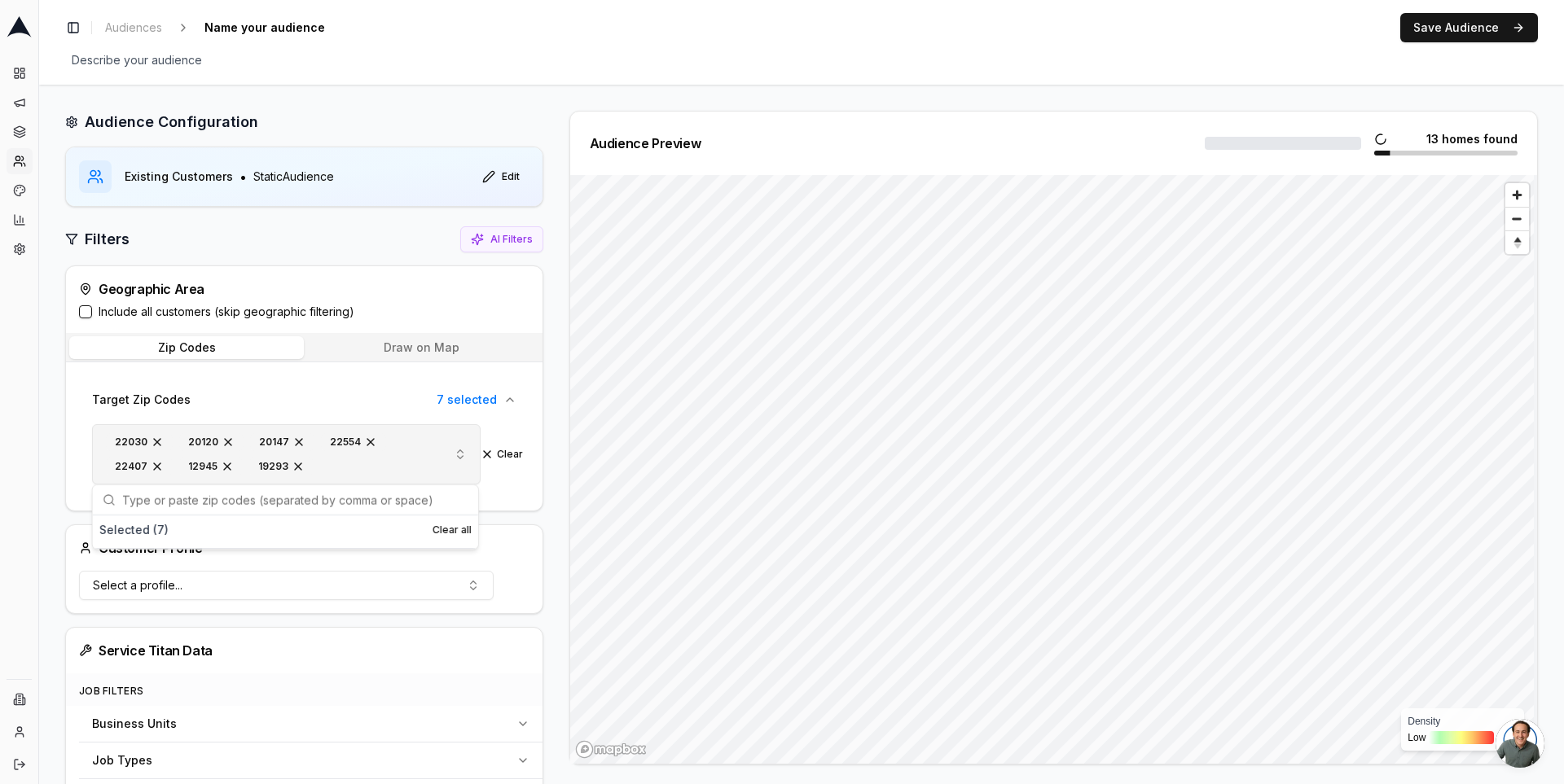
click at [157, 440] on span "button" at bounding box center [157, 441] width 13 height 13
click at [157, 440] on span "button" at bounding box center [154, 441] width 13 height 13
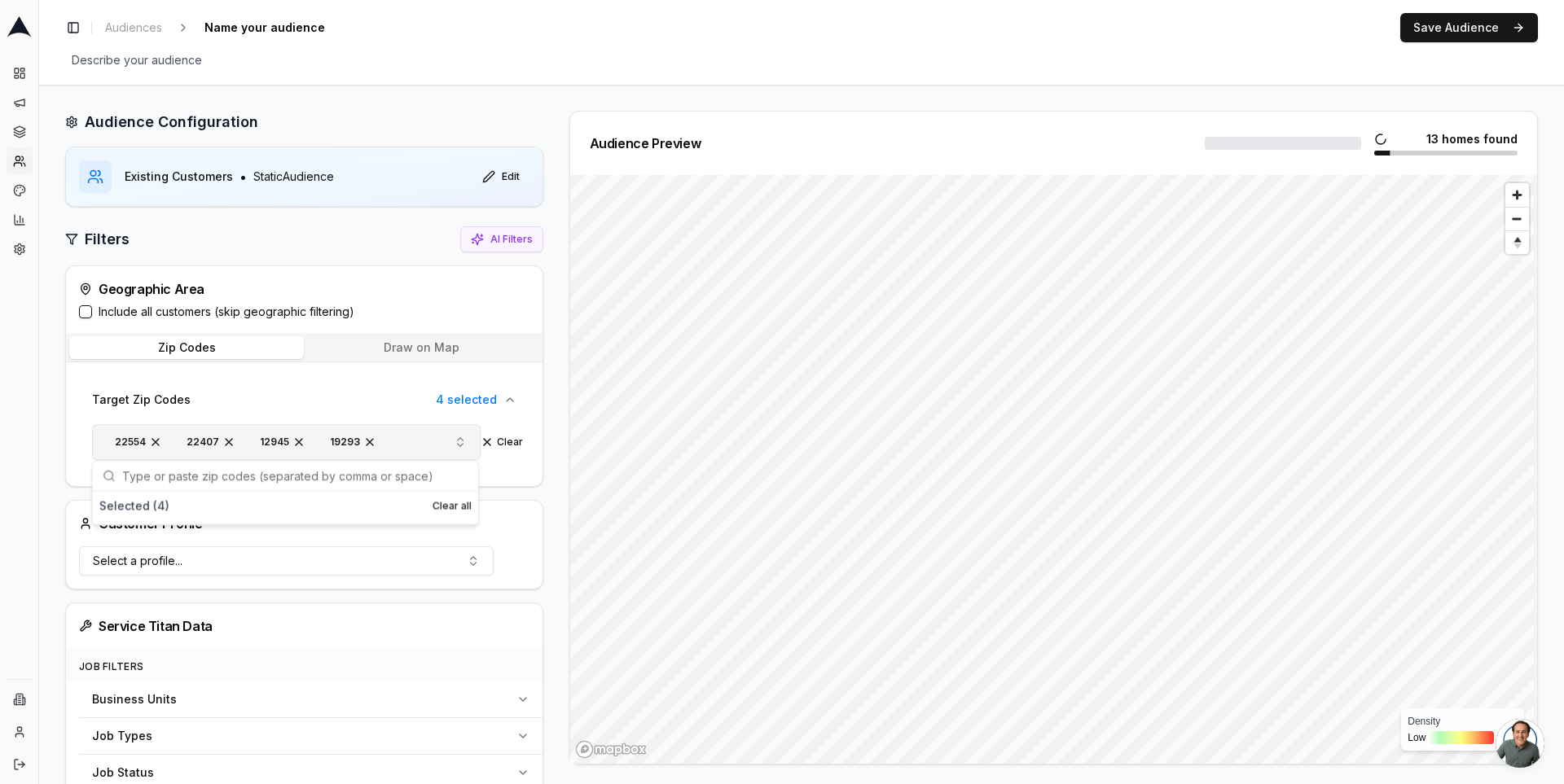
click at [157, 440] on span "button" at bounding box center [155, 441] width 13 height 13
click at [157, 440] on span "button" at bounding box center [157, 441] width 13 height 13
click at [556, 448] on div "Audience Preview 0 homes found Generating preview... Generating Preview..." at bounding box center [1047, 438] width 982 height 654
click at [157, 441] on span "button" at bounding box center [154, 441] width 13 height 13
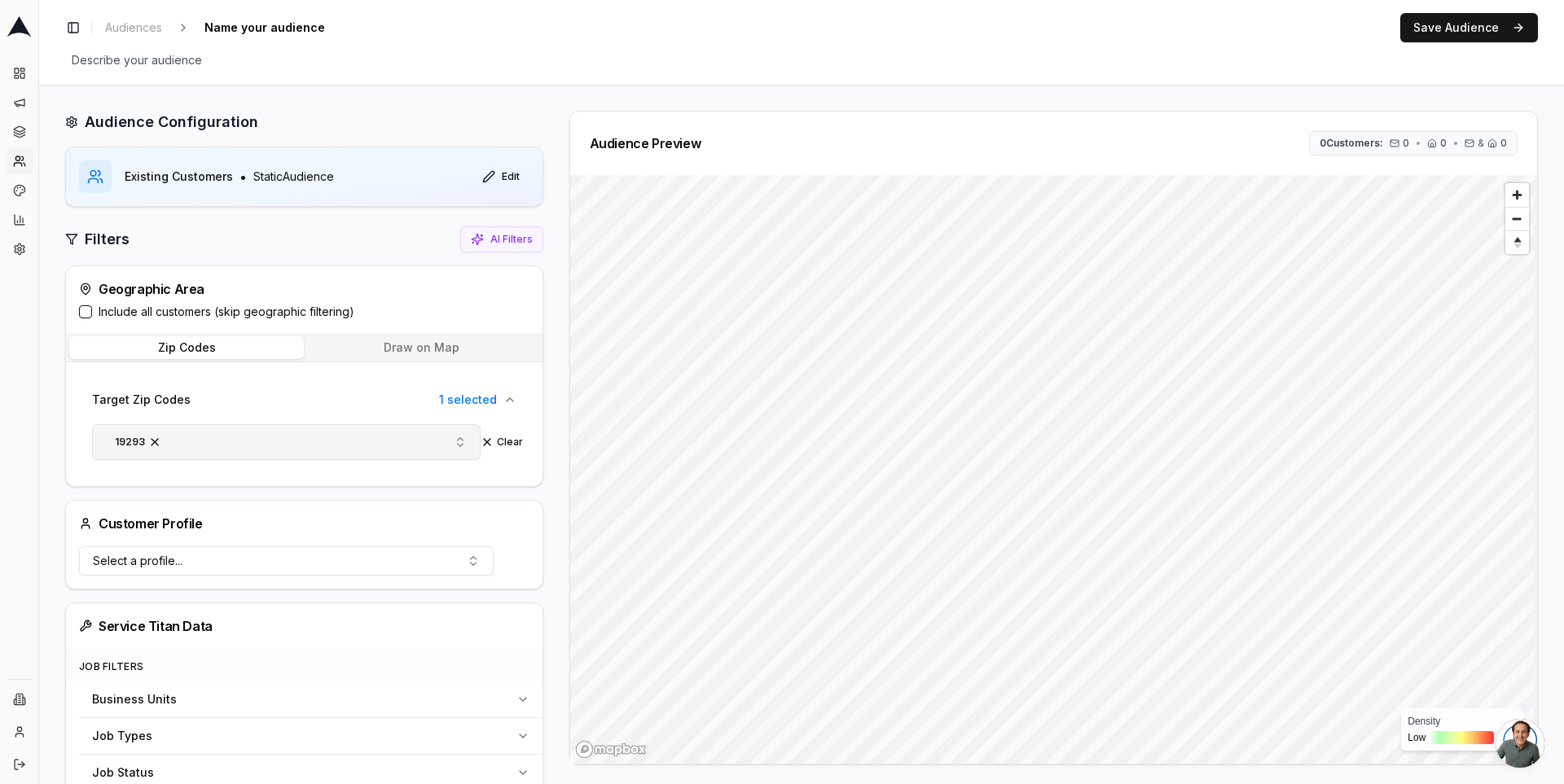
click at [157, 441] on span "button" at bounding box center [154, 441] width 13 height 13
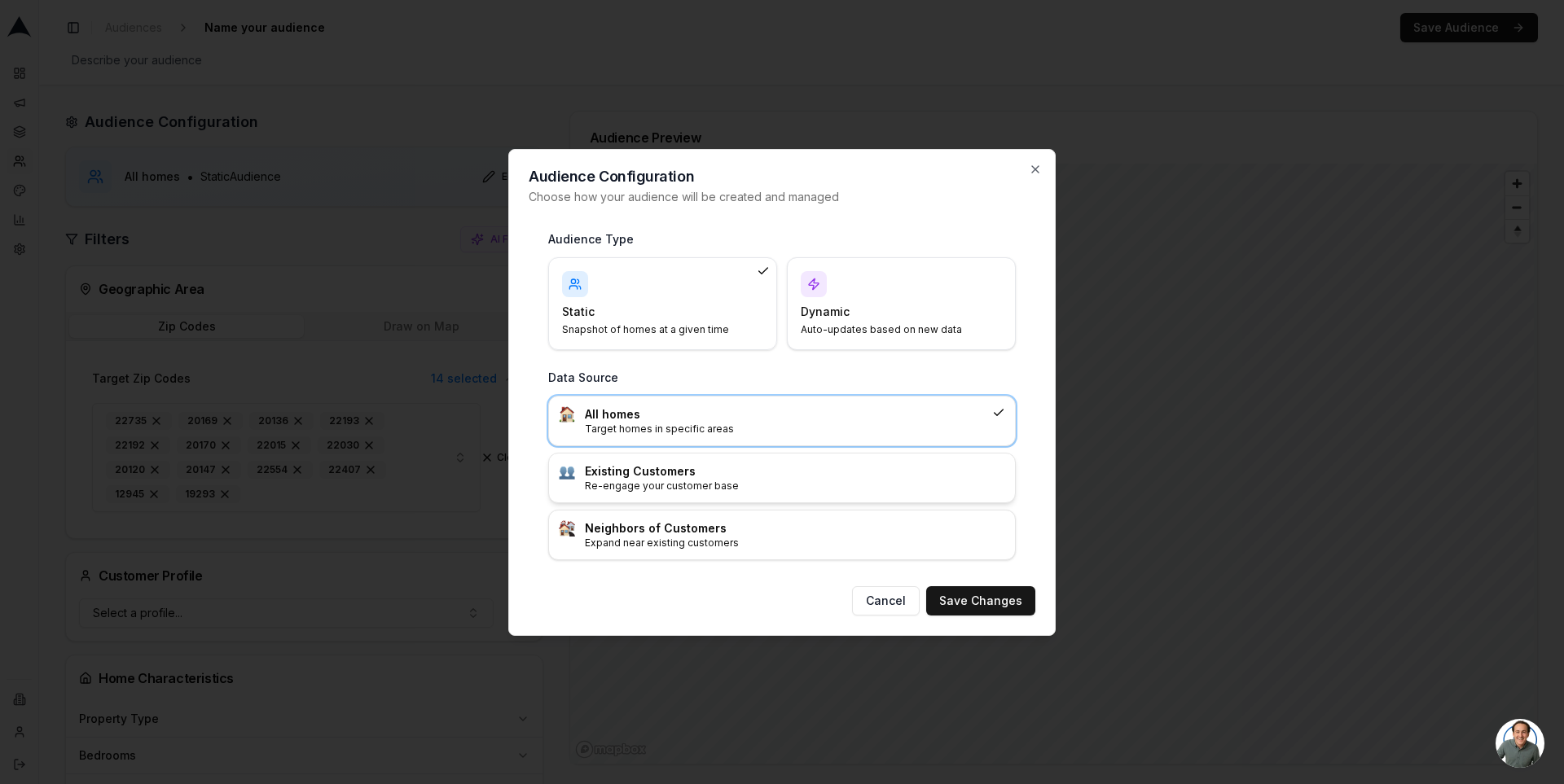
drag, startPoint x: 731, startPoint y: 483, endPoint x: 741, endPoint y: 487, distance: 10.8
click at [731, 483] on p "Re-engage your customer base" at bounding box center [795, 486] width 421 height 13
click at [991, 607] on button "Save Changes" at bounding box center [981, 601] width 109 height 29
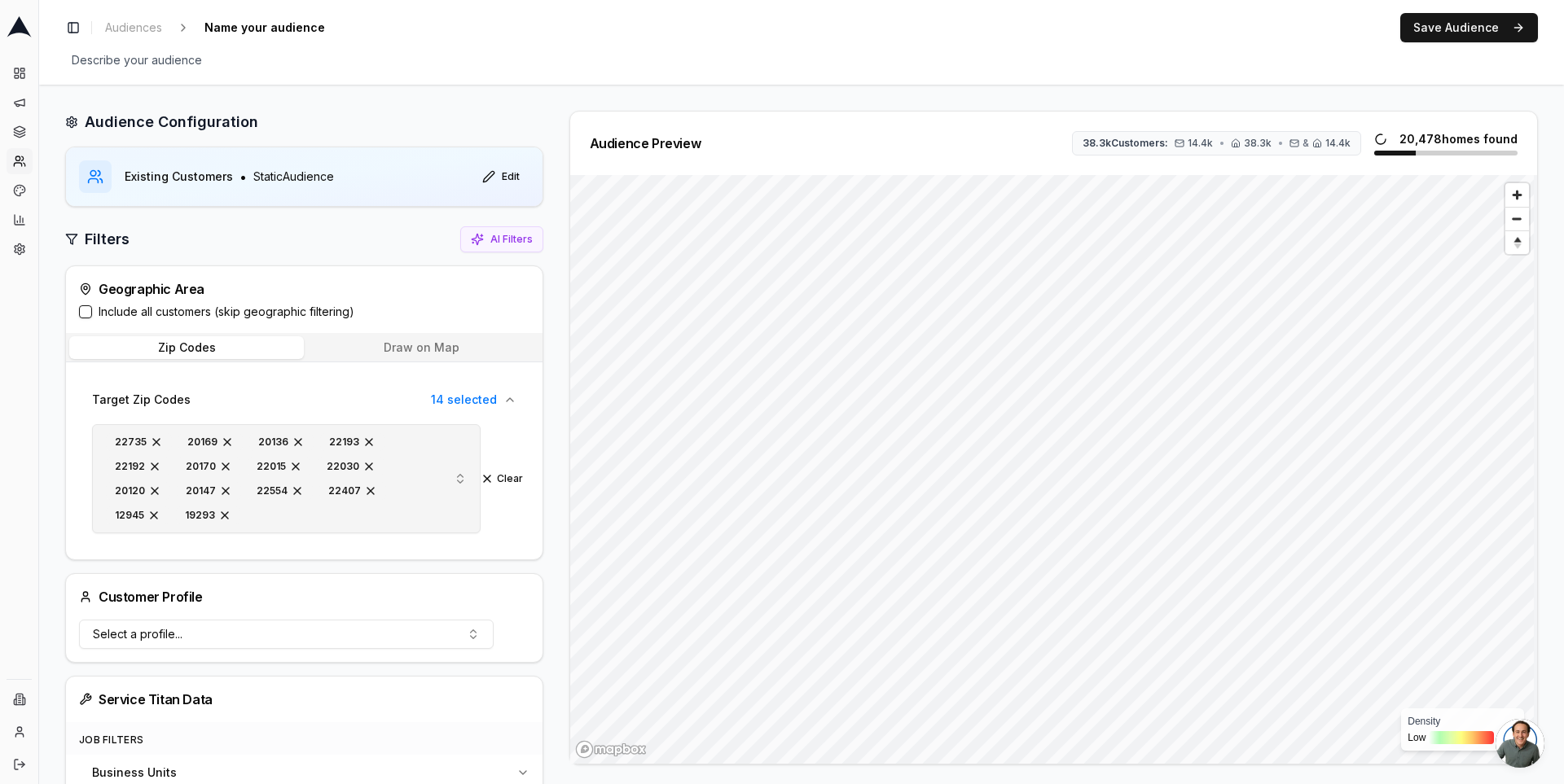
click at [221, 439] on span "button" at bounding box center [226, 441] width 13 height 13
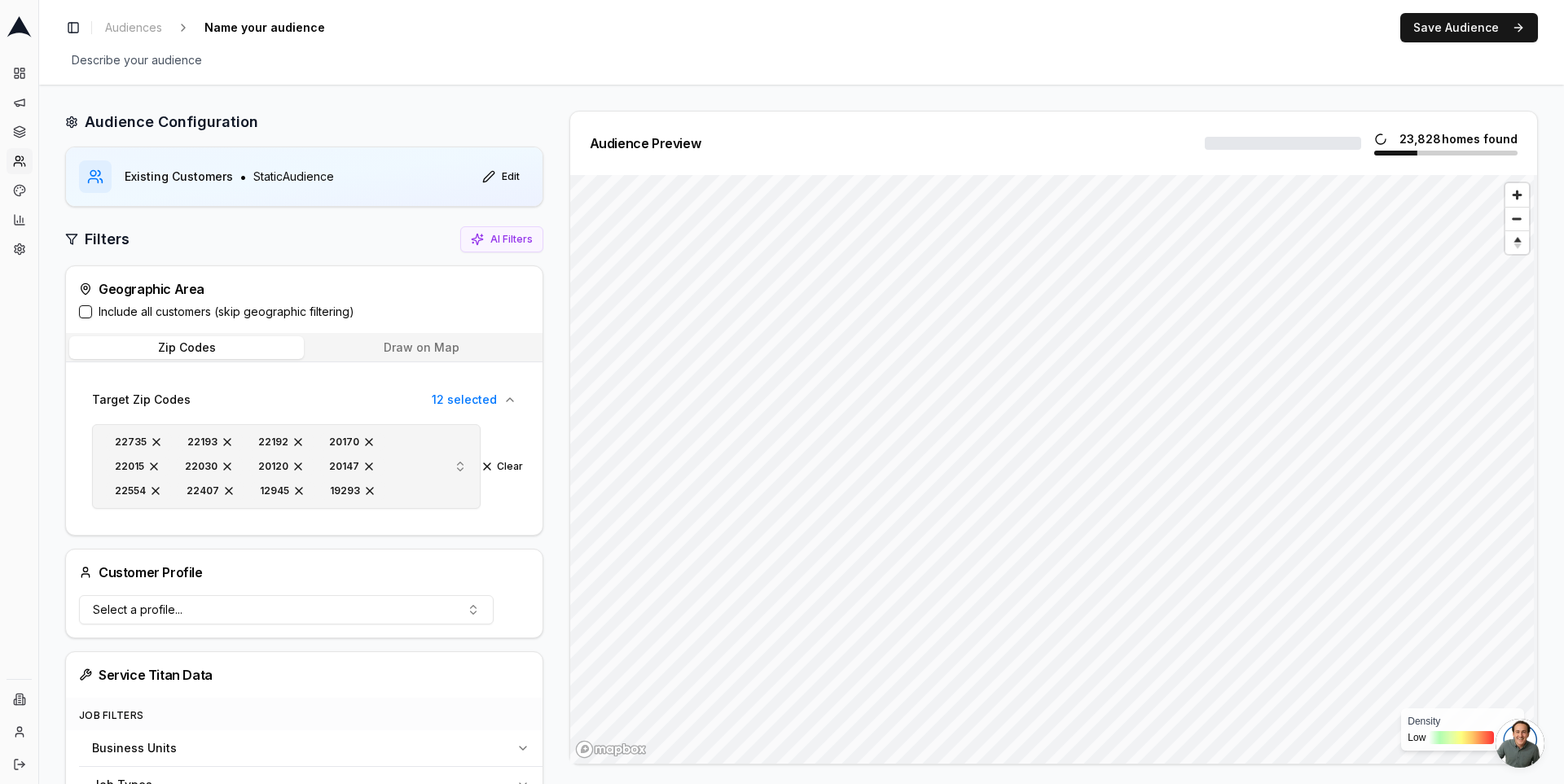
click at [221, 439] on span "button" at bounding box center [226, 441] width 13 height 13
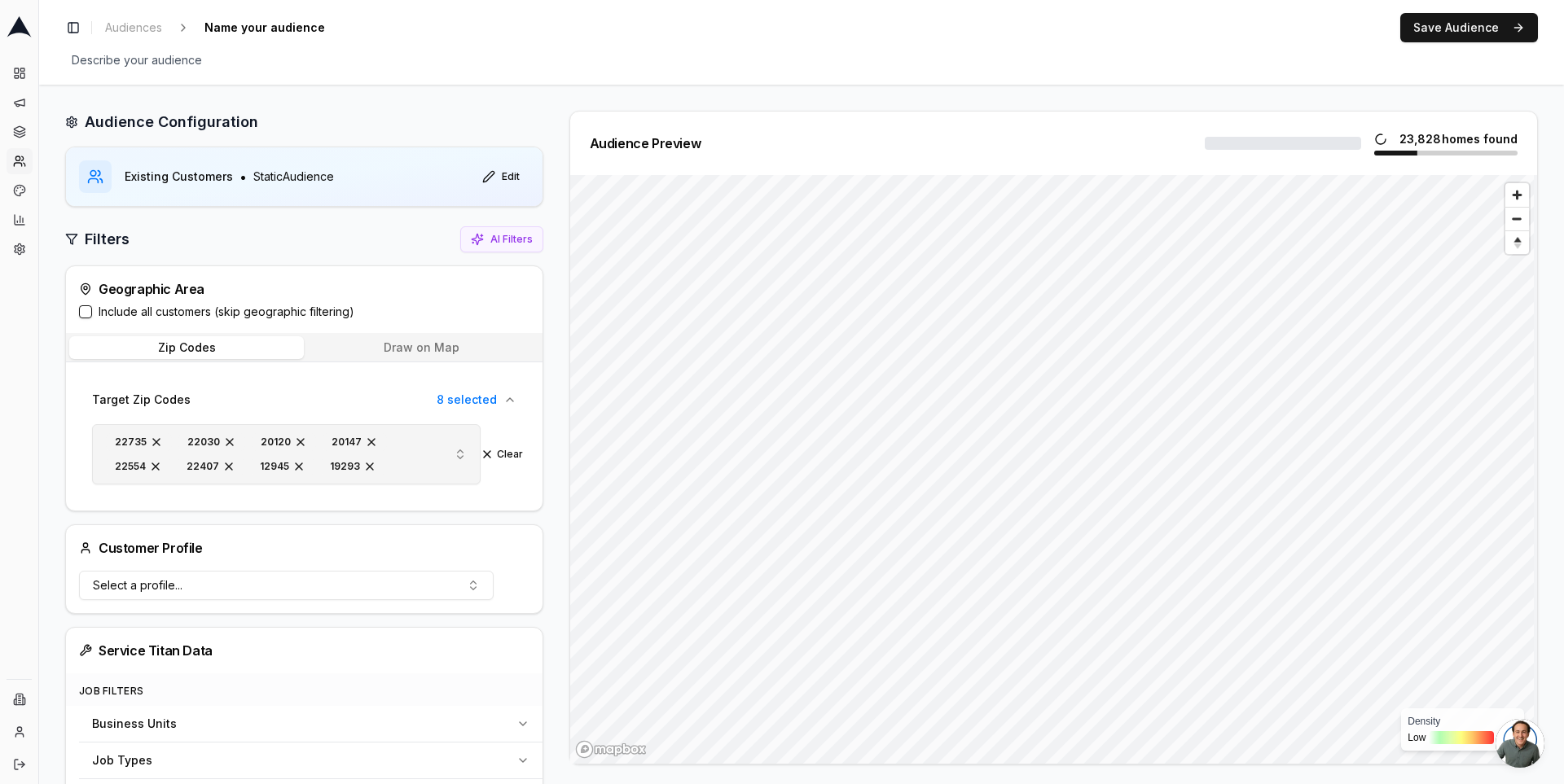
click at [223, 439] on span "button" at bounding box center [229, 441] width 13 height 13
click at [221, 439] on span "button" at bounding box center [226, 441] width 13 height 13
click at [221, 439] on span "button" at bounding box center [227, 441] width 13 height 13
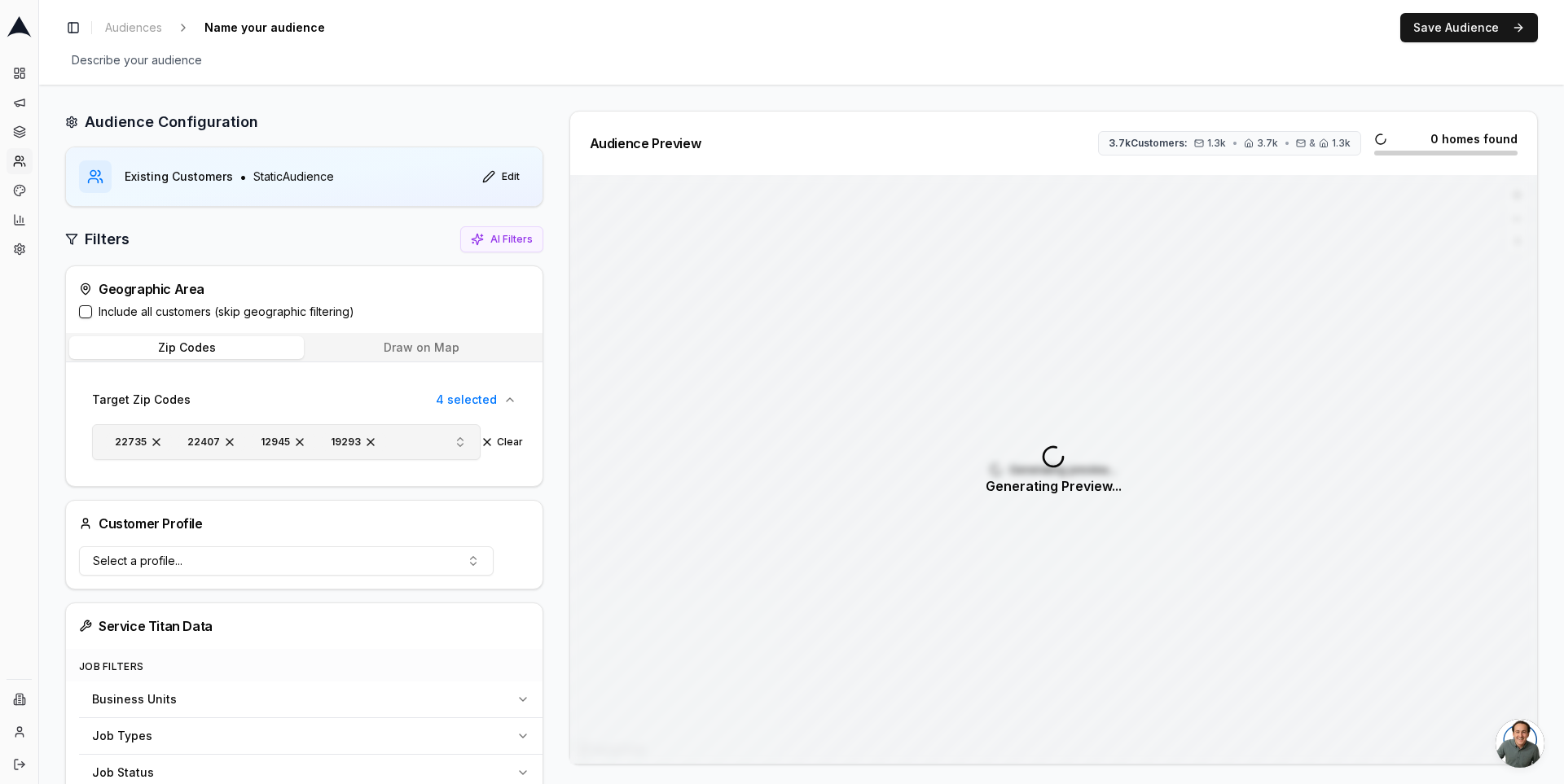
click at [295, 440] on span "button" at bounding box center [299, 441] width 13 height 13
click at [295, 440] on span "button" at bounding box center [300, 441] width 13 height 13
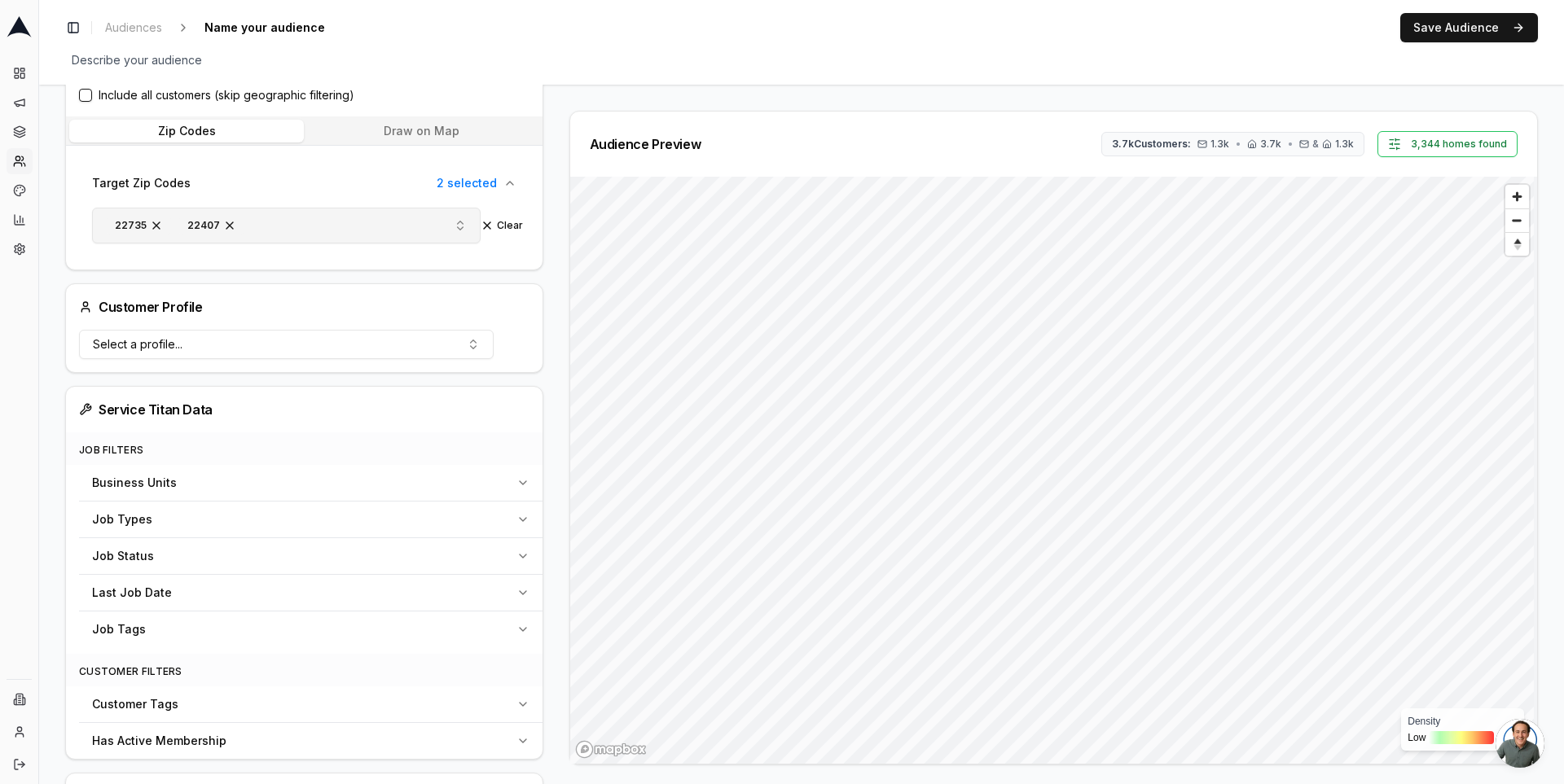
click at [243, 585] on div "Last Job Date" at bounding box center [301, 592] width 418 height 16
click at [205, 621] on button "Pick a date" at bounding box center [292, 632] width 402 height 29
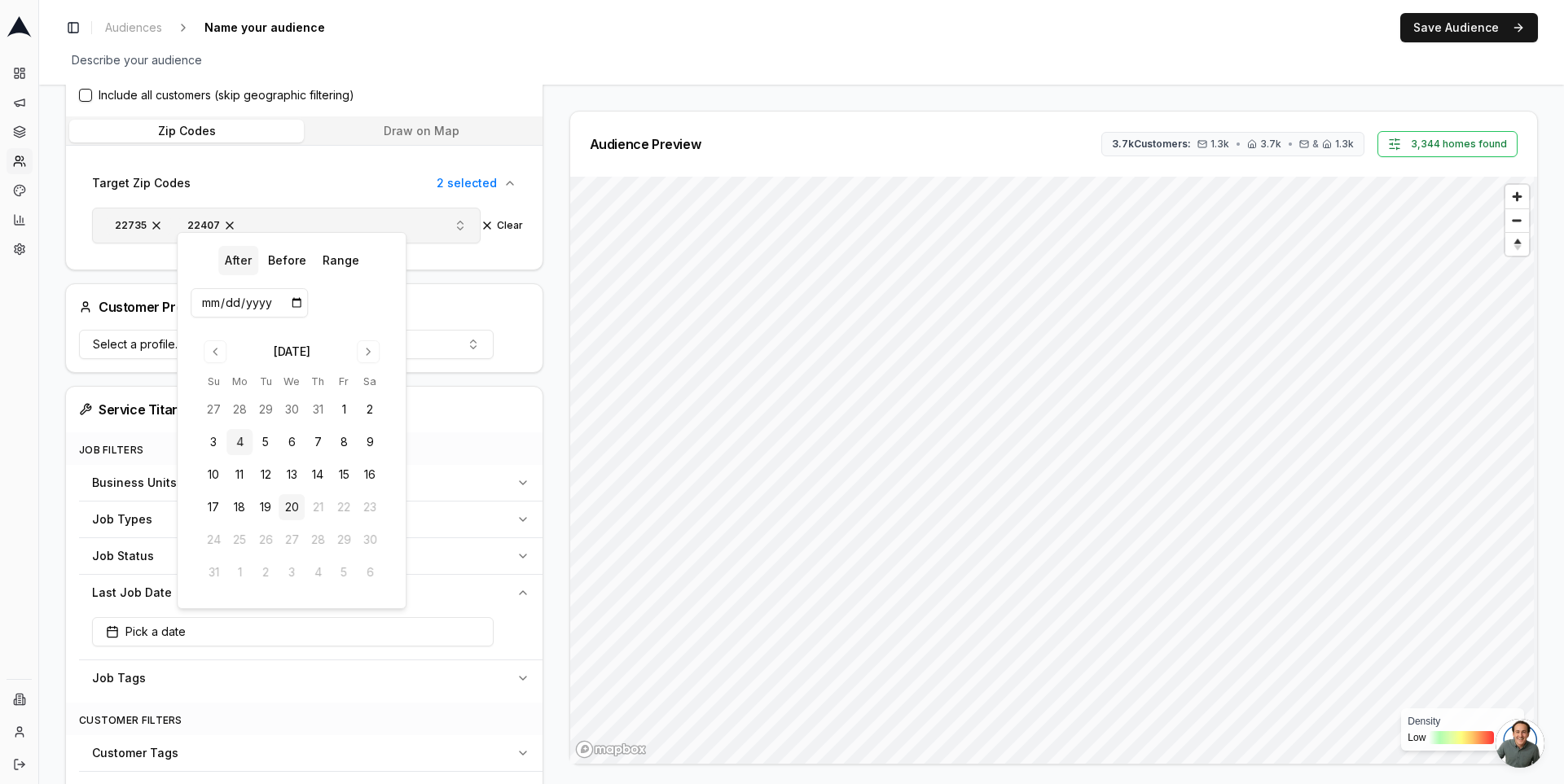
click at [245, 443] on button "4" at bounding box center [239, 442] width 26 height 26
type input "2025-08-04"
click at [556, 499] on div "Audience Preview 0 Customers: 0 • 0 • & 0 Density Low High" at bounding box center [1047, 438] width 982 height 654
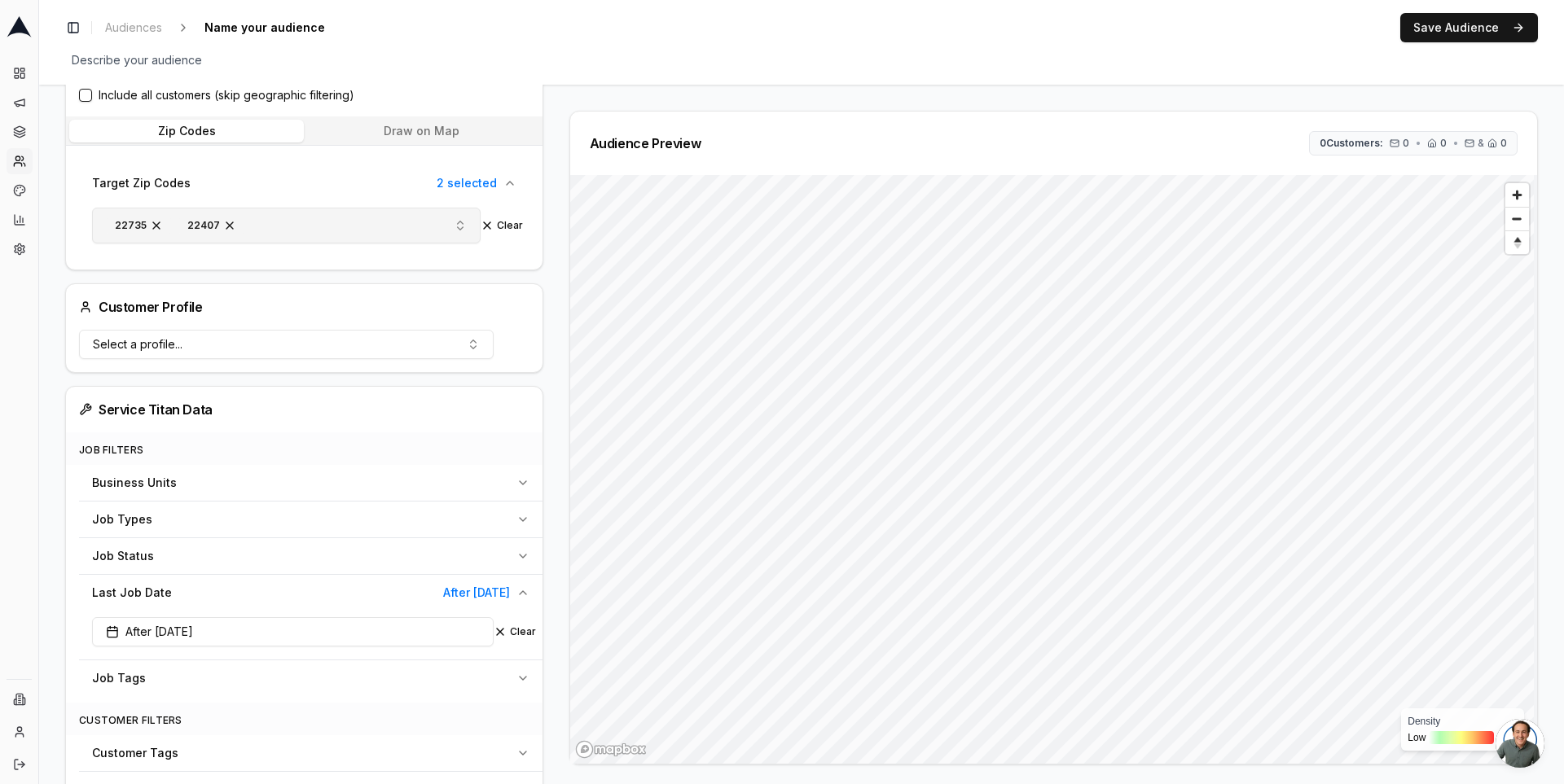
click at [443, 590] on span "After 08/04/2025" at bounding box center [476, 592] width 67 height 16
click at [182, 640] on button "After 08/04/2025" at bounding box center [292, 632] width 402 height 29
click at [282, 248] on button "Before" at bounding box center [286, 261] width 51 height 29
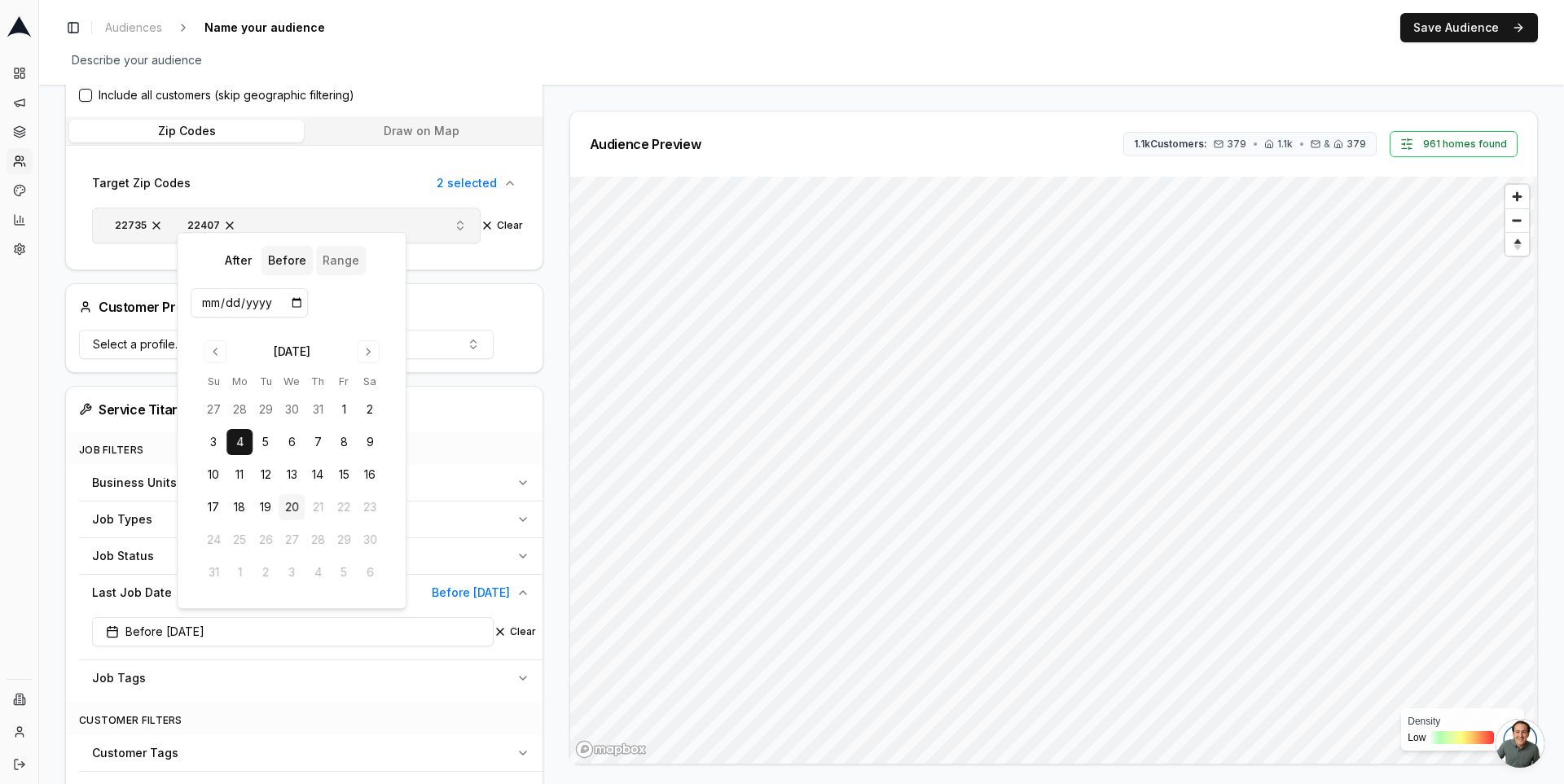
click at [329, 271] on button "Range" at bounding box center [340, 261] width 49 height 29
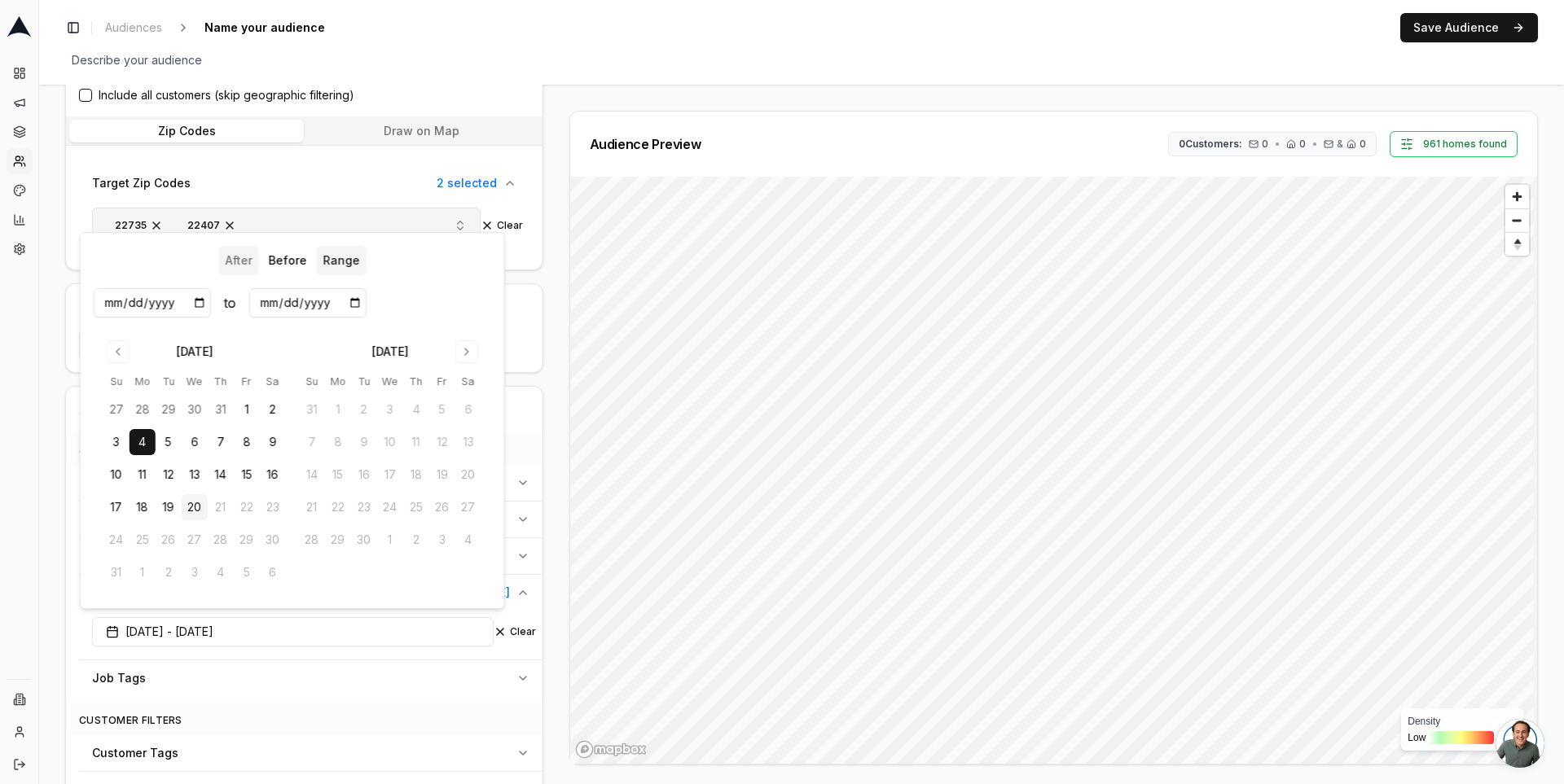
click at [258, 264] on button "After" at bounding box center [239, 261] width 40 height 29
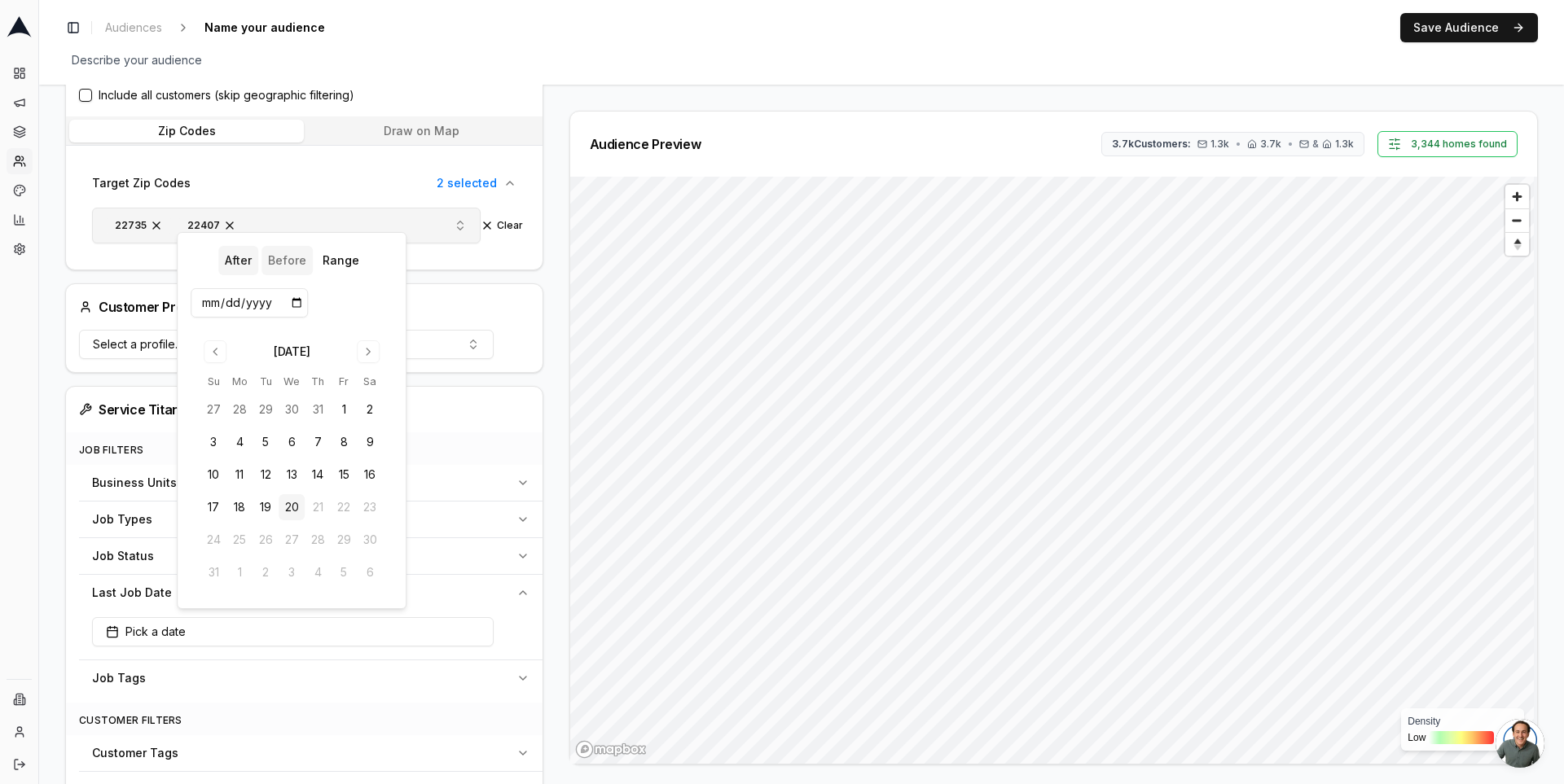
click at [275, 264] on button "Before" at bounding box center [286, 261] width 51 height 29
click at [262, 516] on button "19" at bounding box center [265, 507] width 26 height 26
type input "2025-08-19"
click at [232, 267] on button "After" at bounding box center [239, 261] width 40 height 29
click at [266, 263] on button "Before" at bounding box center [286, 261] width 51 height 29
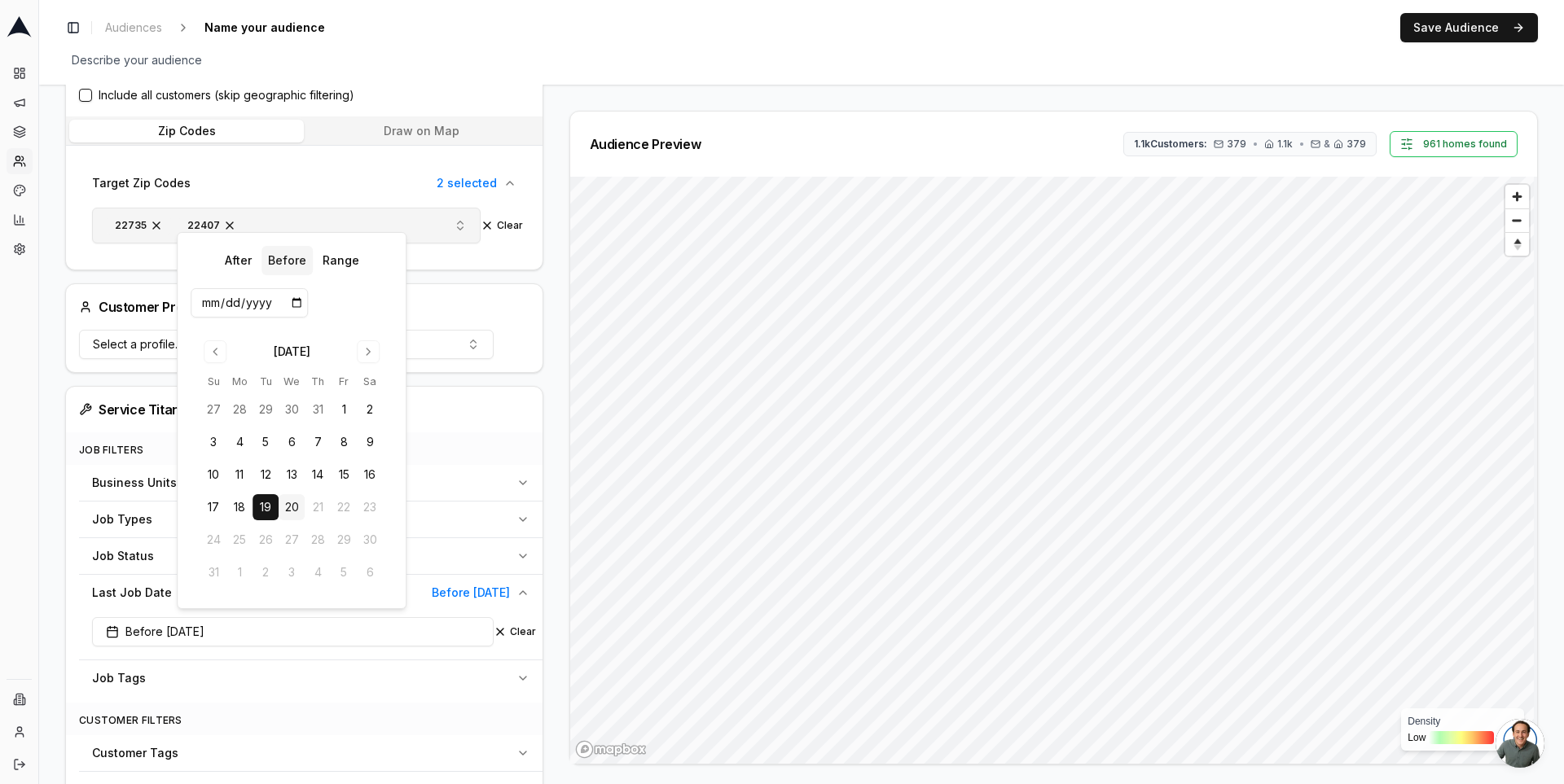
click at [1237, 142] on span "379" at bounding box center [1236, 144] width 20 height 13
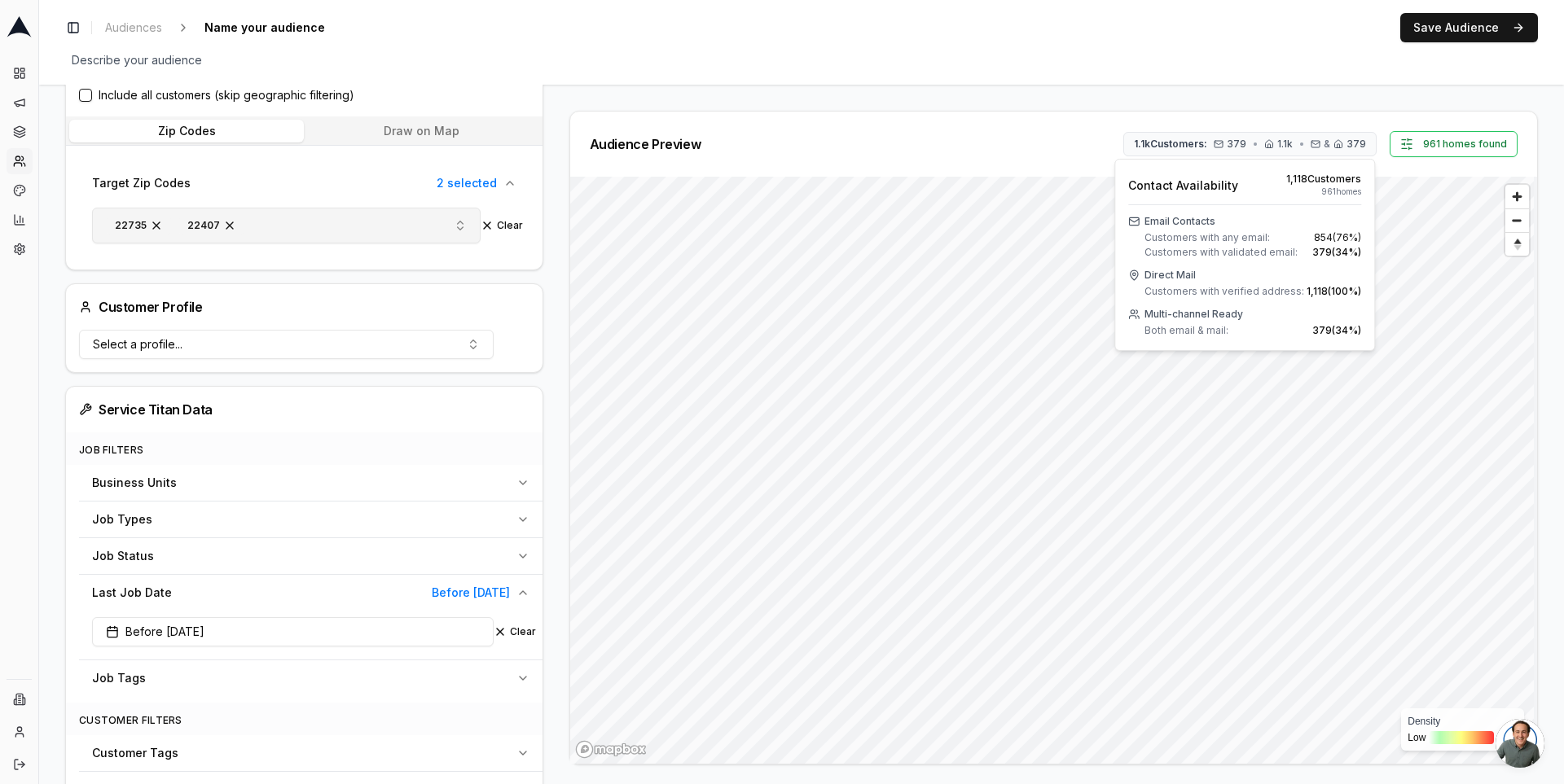
drag, startPoint x: 1306, startPoint y: 180, endPoint x: 1283, endPoint y: 179, distance: 23.0
click at [1283, 179] on div "Contact Availability 1,118 Customer s 961 home s" at bounding box center [1245, 189] width 233 height 33
click at [1303, 180] on span "1,118 Customer s" at bounding box center [1324, 179] width 75 height 13
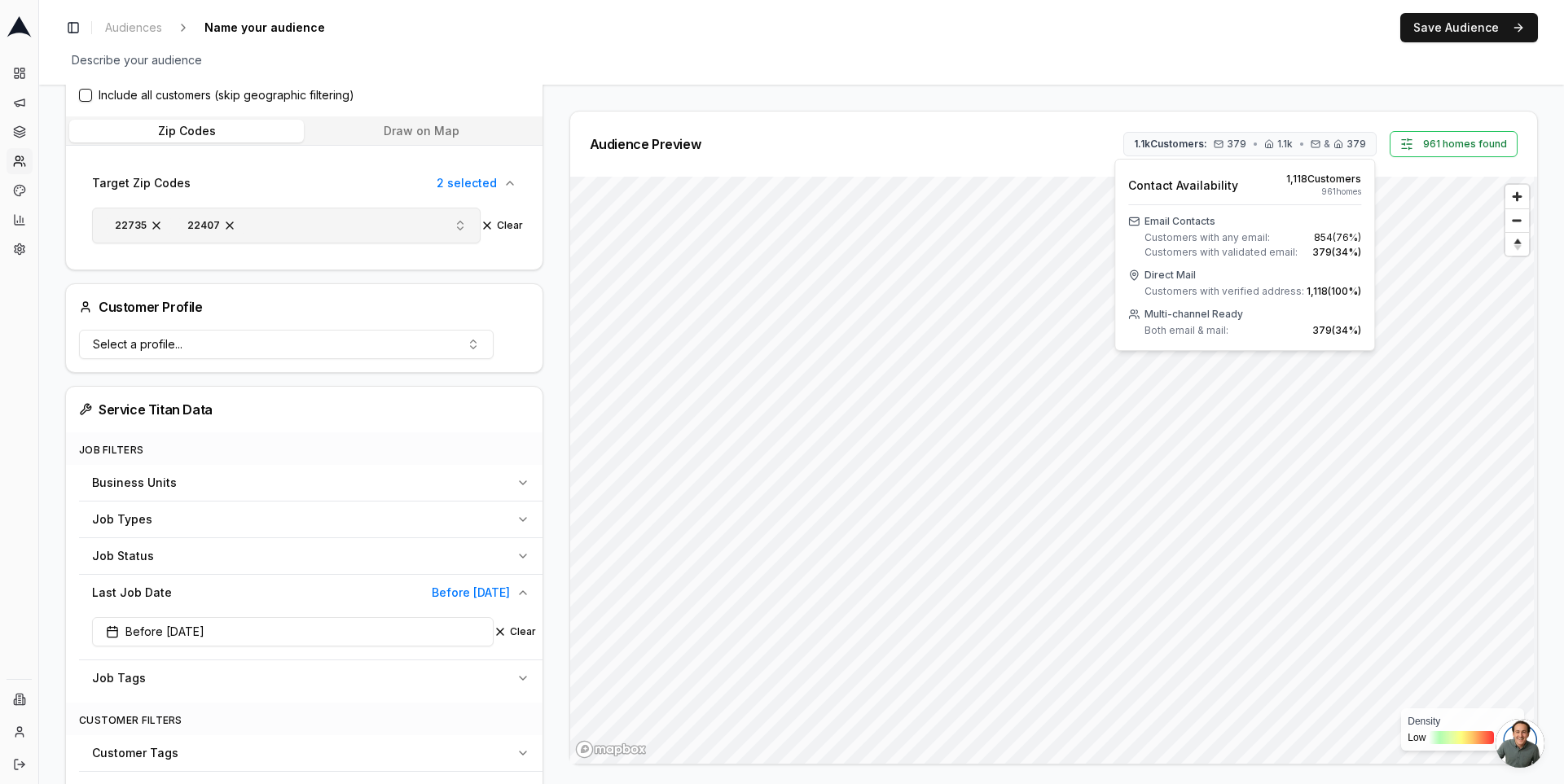
click at [1336, 192] on span "961 home s" at bounding box center [1341, 192] width 40 height 12
click at [1347, 191] on span "961 home s" at bounding box center [1341, 192] width 40 height 12
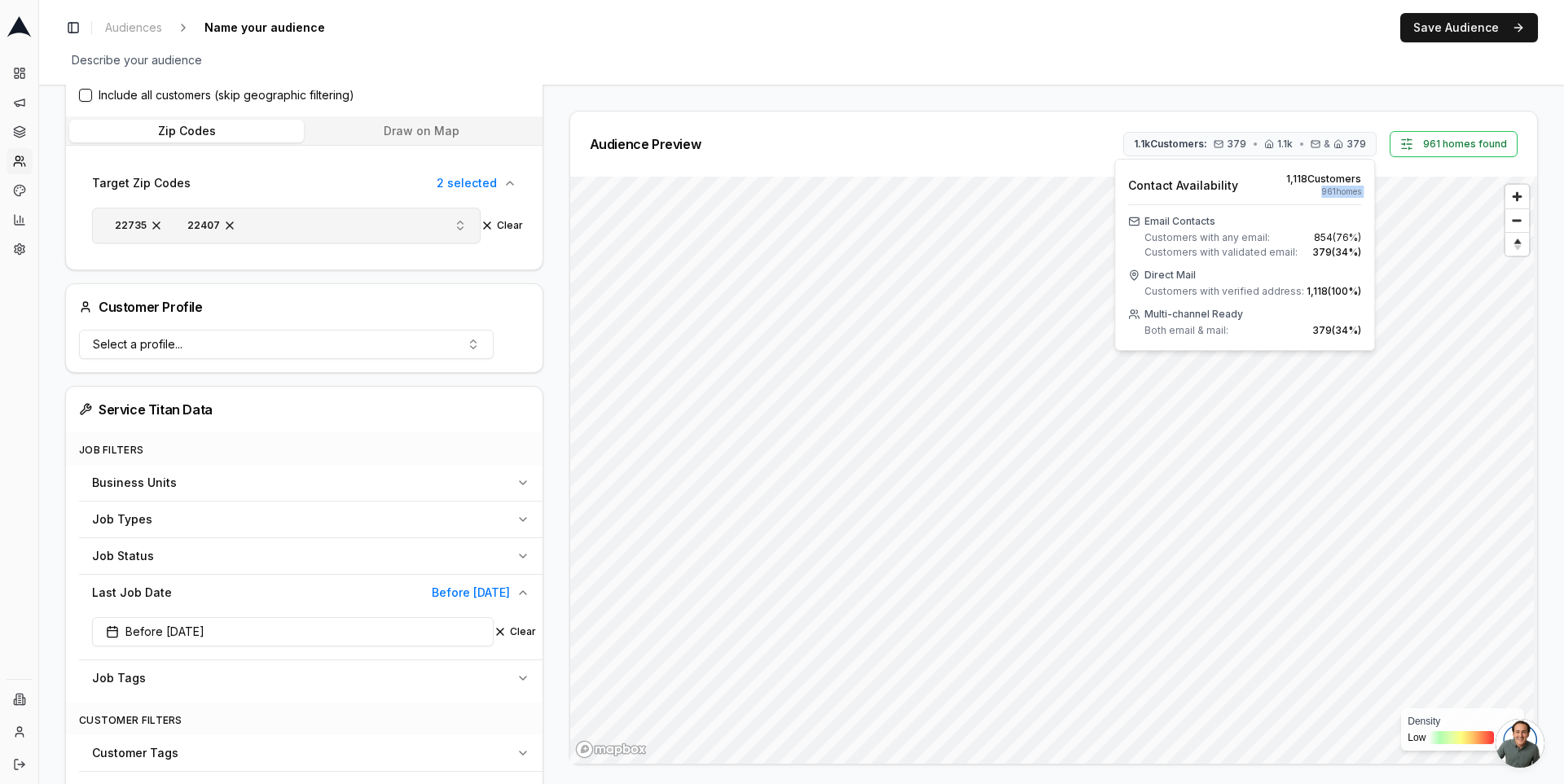
click at [1347, 191] on span "961 home s" at bounding box center [1341, 192] width 40 height 12
click at [1290, 178] on span "1,118 Customer s" at bounding box center [1324, 179] width 75 height 13
click at [520, 625] on button "Clear" at bounding box center [514, 631] width 43 height 13
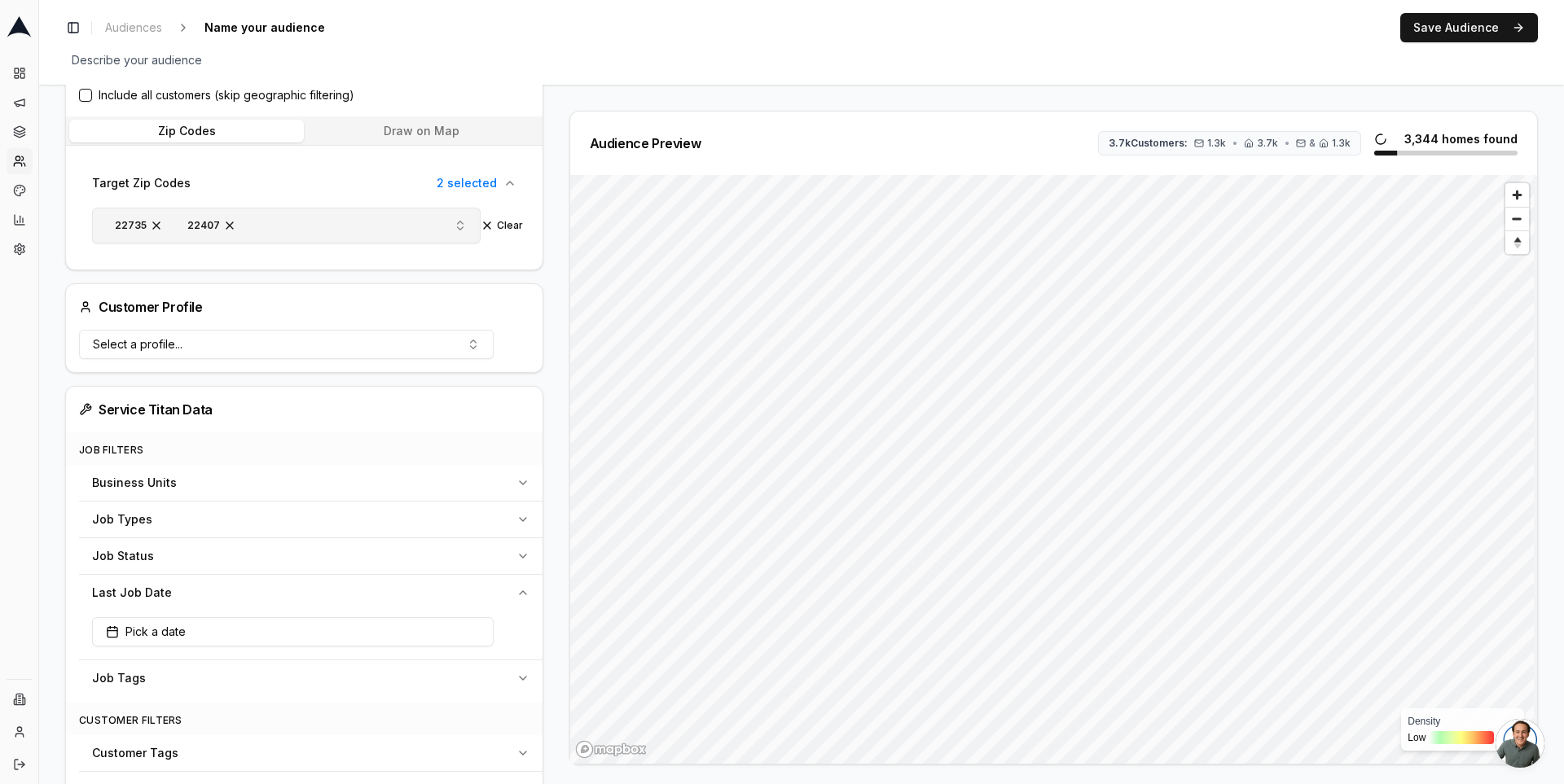
click at [447, 474] on div "Business Units" at bounding box center [301, 482] width 418 height 16
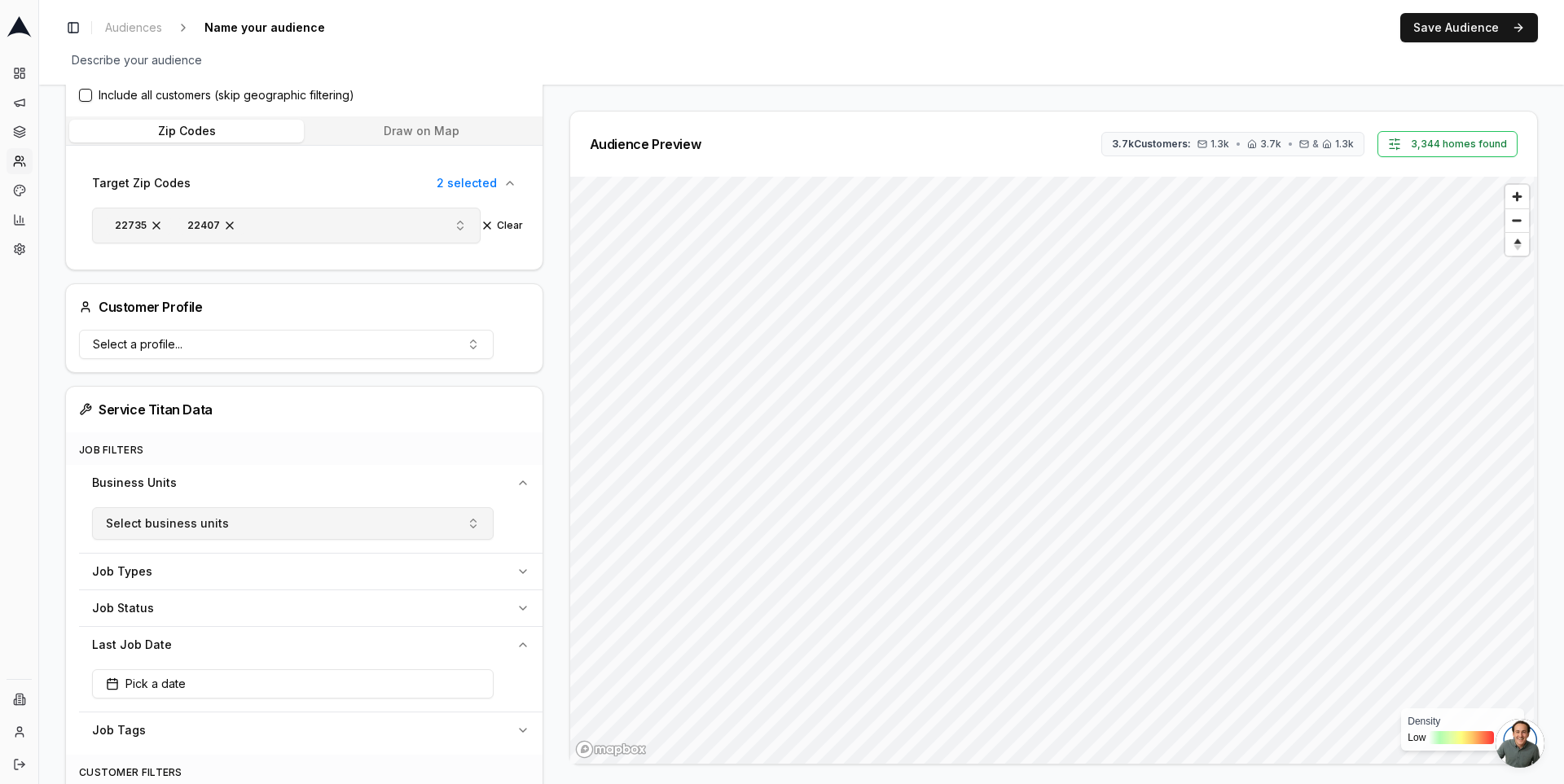
click at [414, 512] on button "Select business units" at bounding box center [292, 524] width 402 height 33
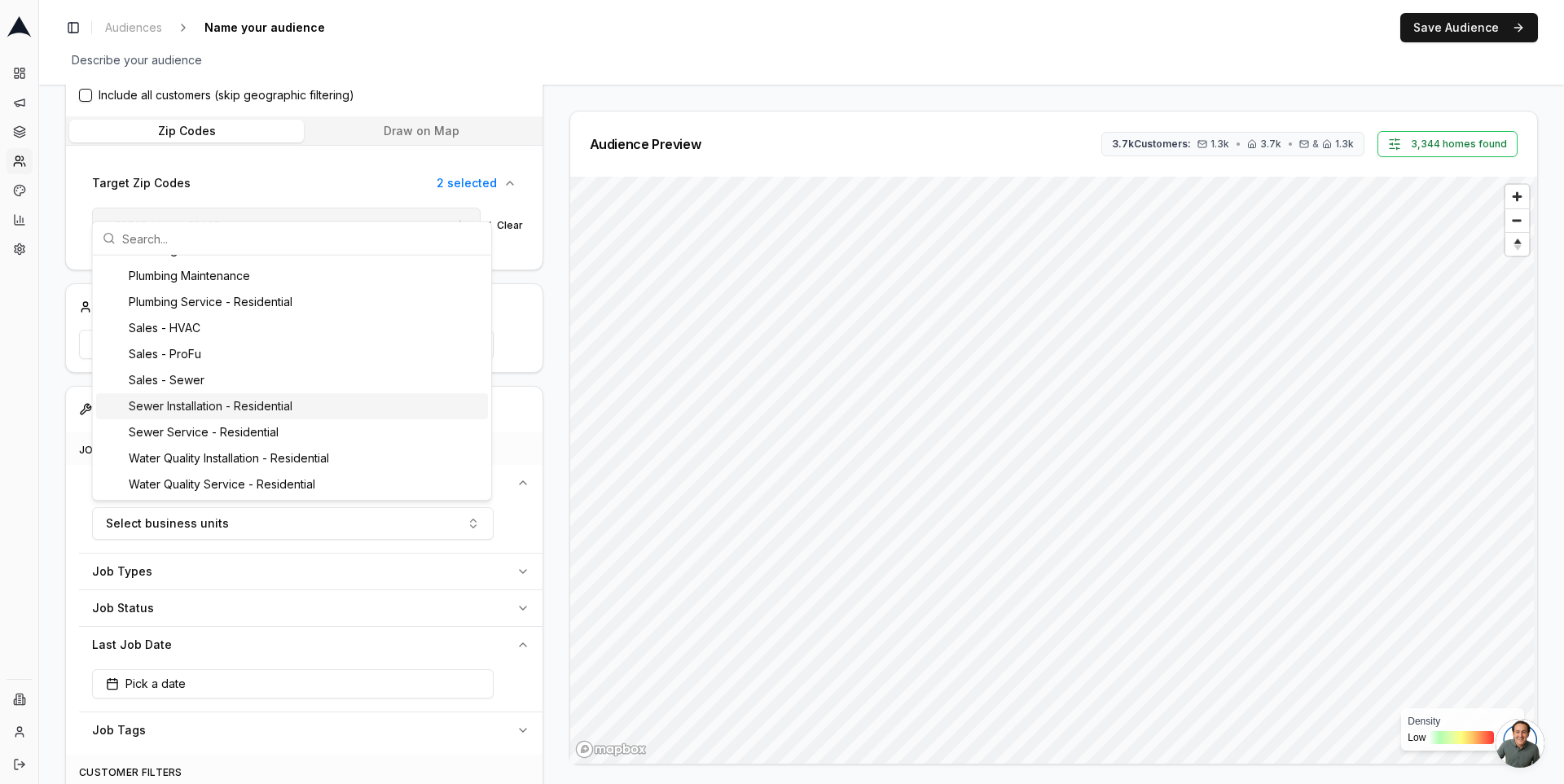
scroll to position [0, 0]
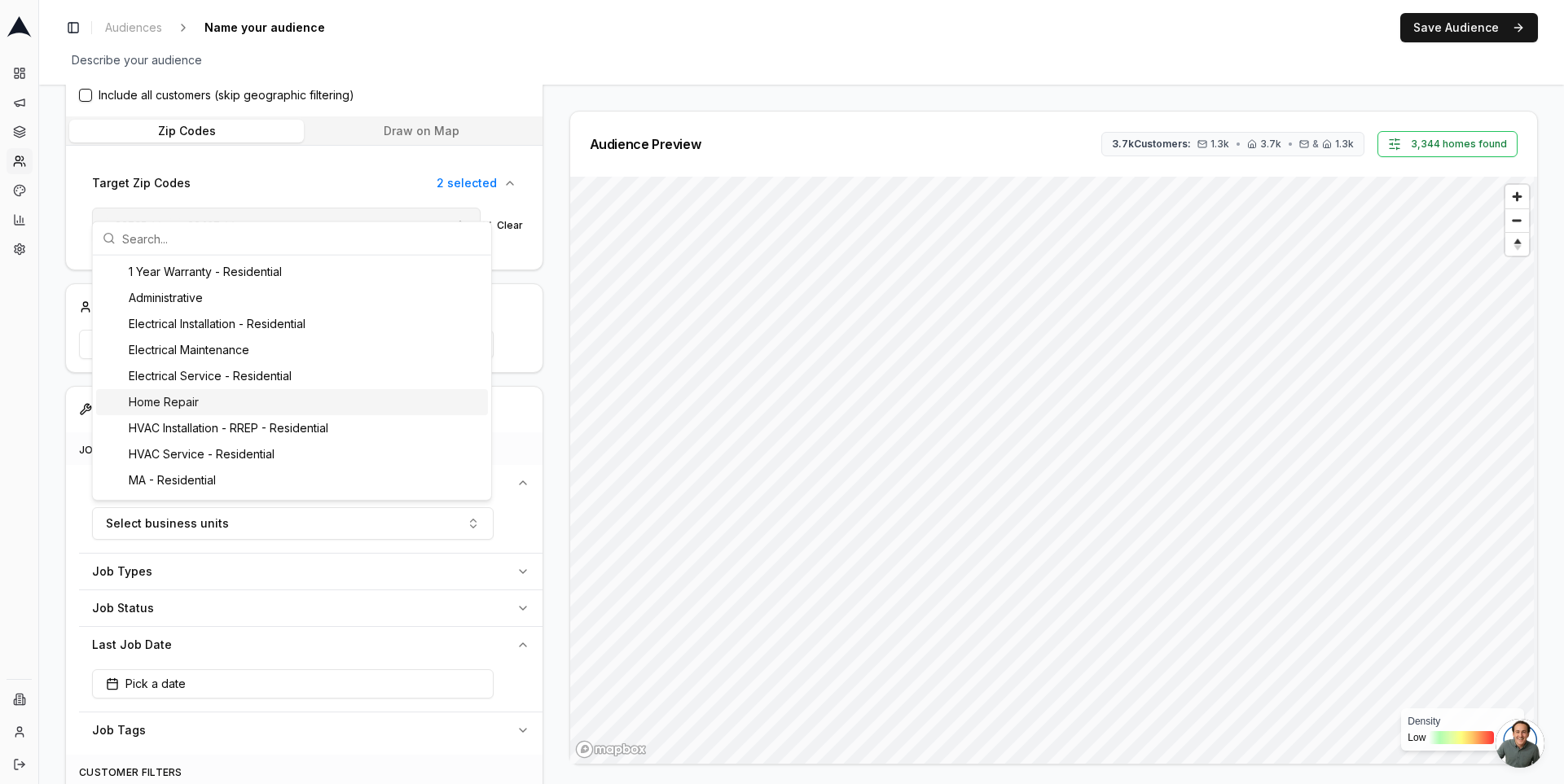
click at [562, 395] on div "Audience Preview 3.7k Customers: 1.3k • 3.7k • & 1.3k 3,344 homes found Density…" at bounding box center [1047, 438] width 982 height 654
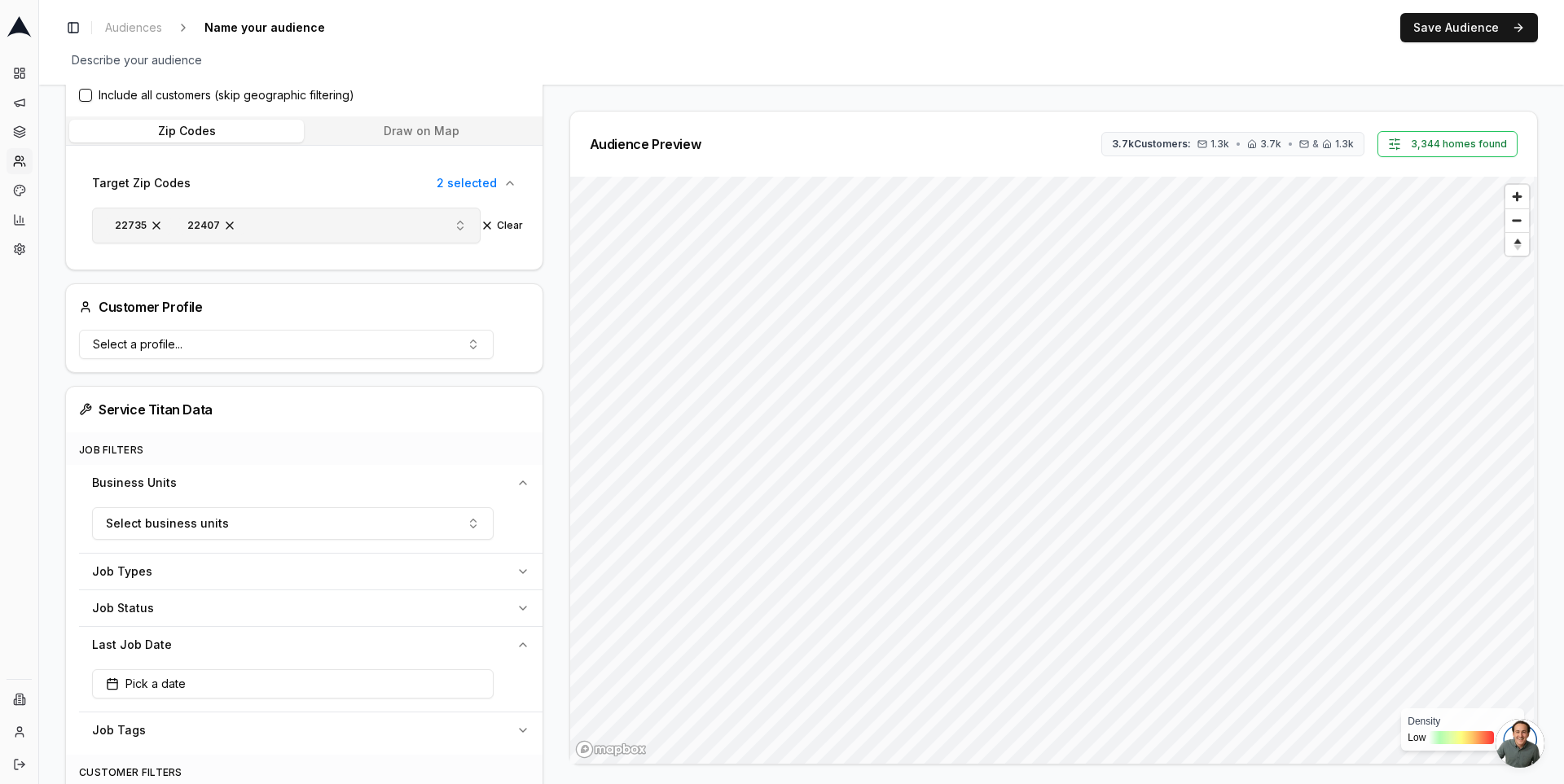
click at [386, 565] on div "Job Types" at bounding box center [301, 572] width 418 height 16
click at [314, 596] on button "Select job types" at bounding box center [292, 612] width 402 height 33
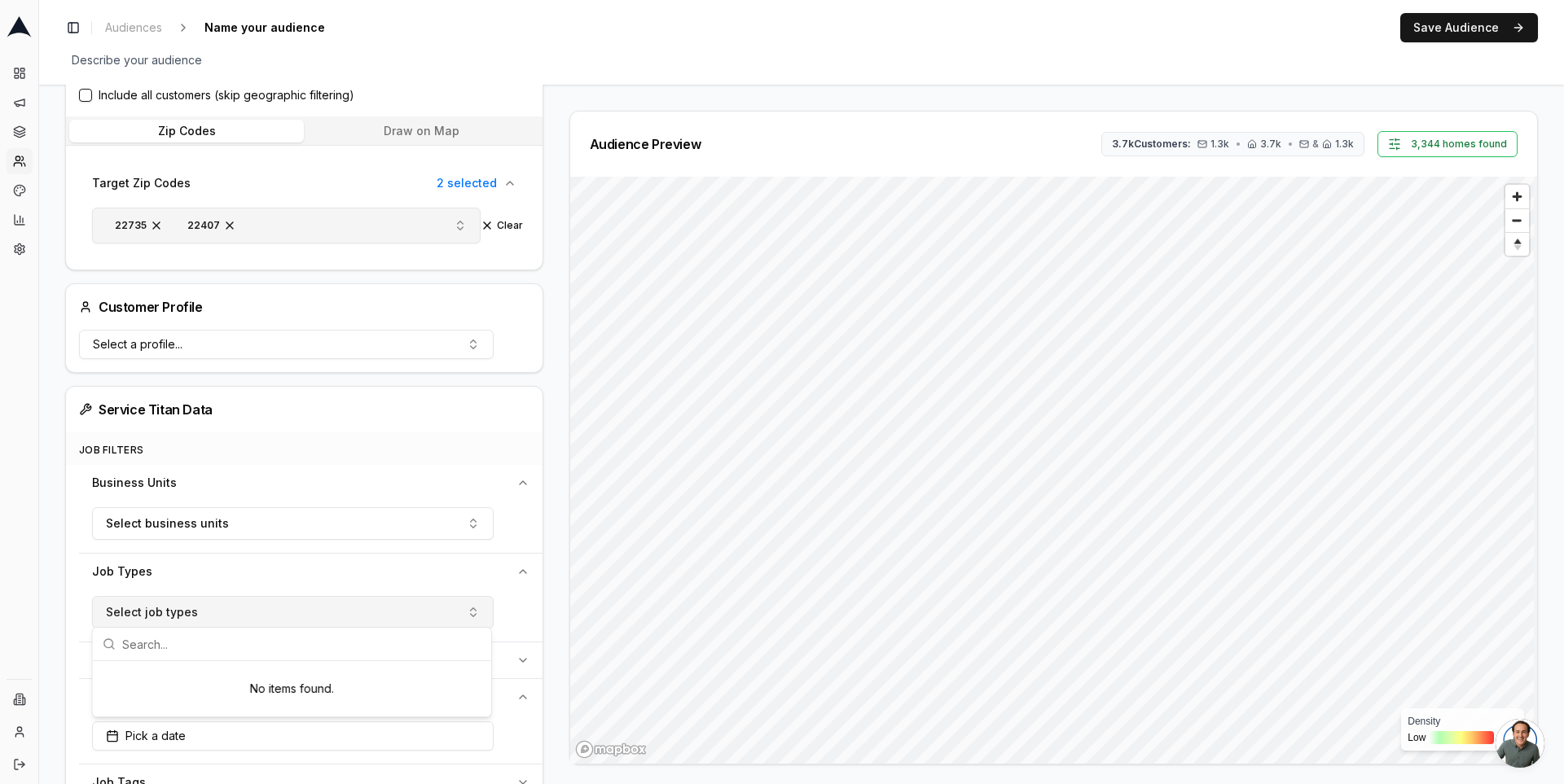
click at [374, 608] on button "Select job types" at bounding box center [292, 612] width 402 height 33
click at [376, 569] on div "Job Types" at bounding box center [301, 572] width 418 height 16
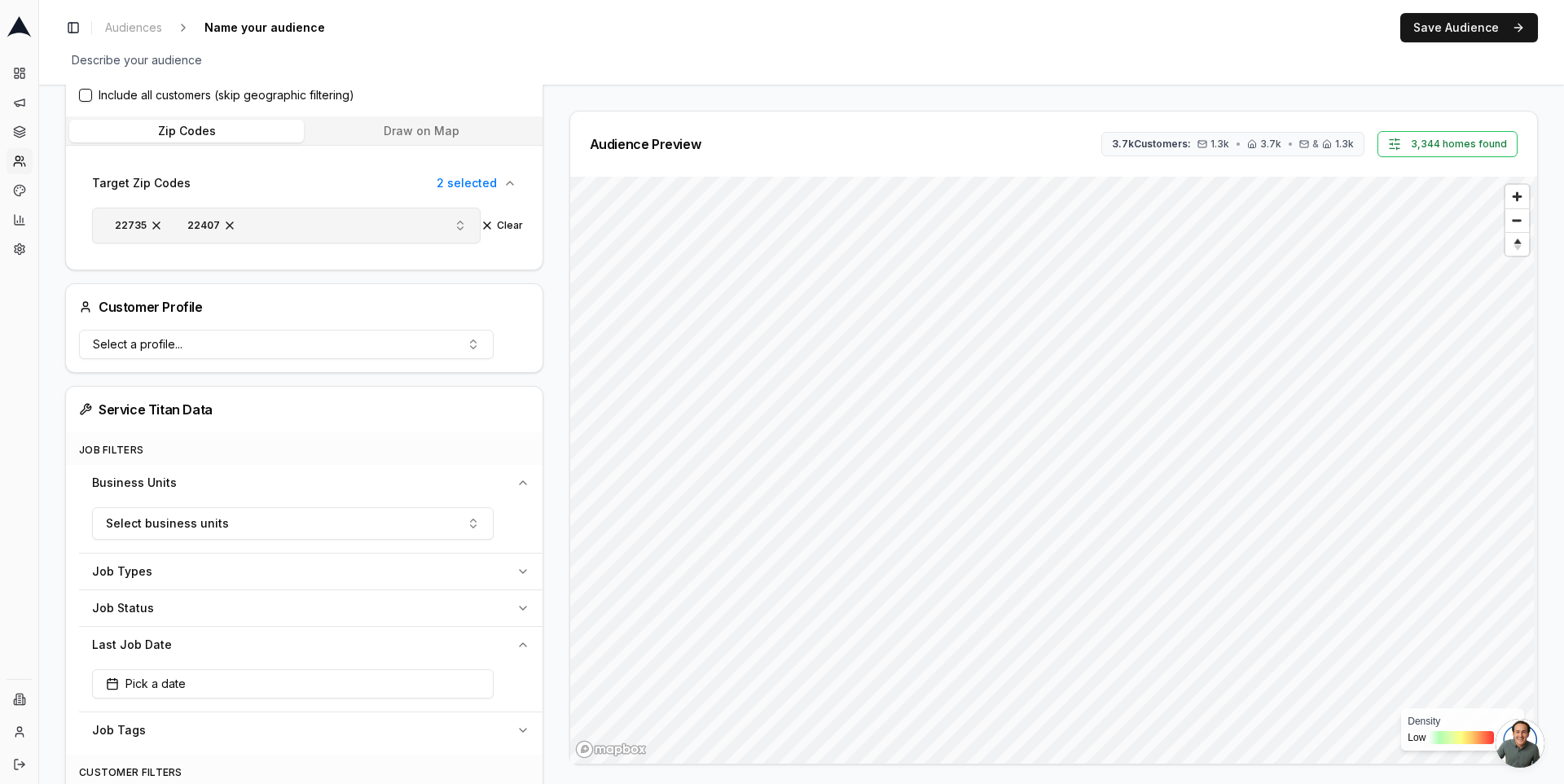
click at [261, 469] on button "Business Units" at bounding box center [311, 482] width 463 height 36
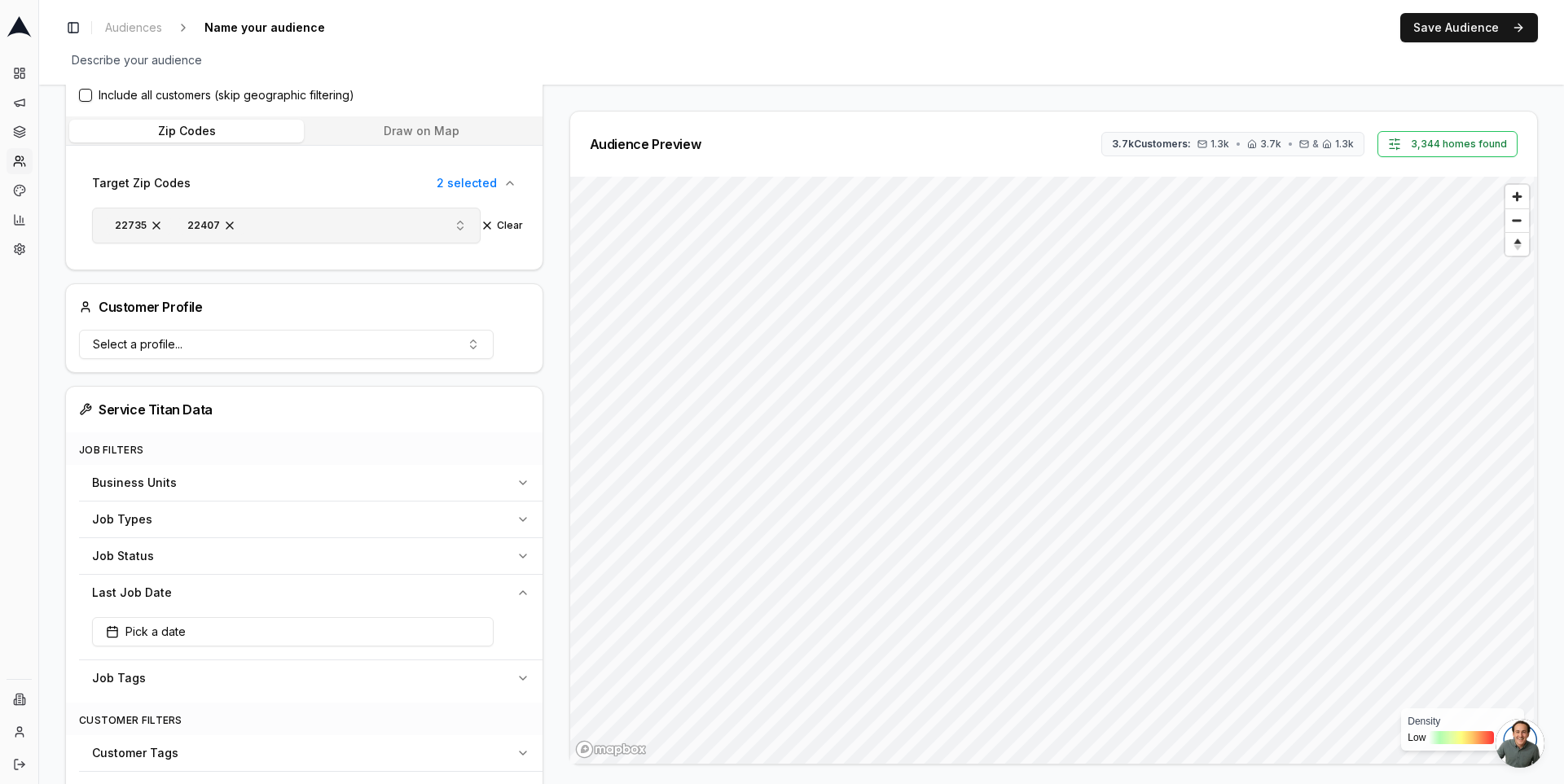
click at [233, 512] on div "Job Types" at bounding box center [301, 519] width 418 height 16
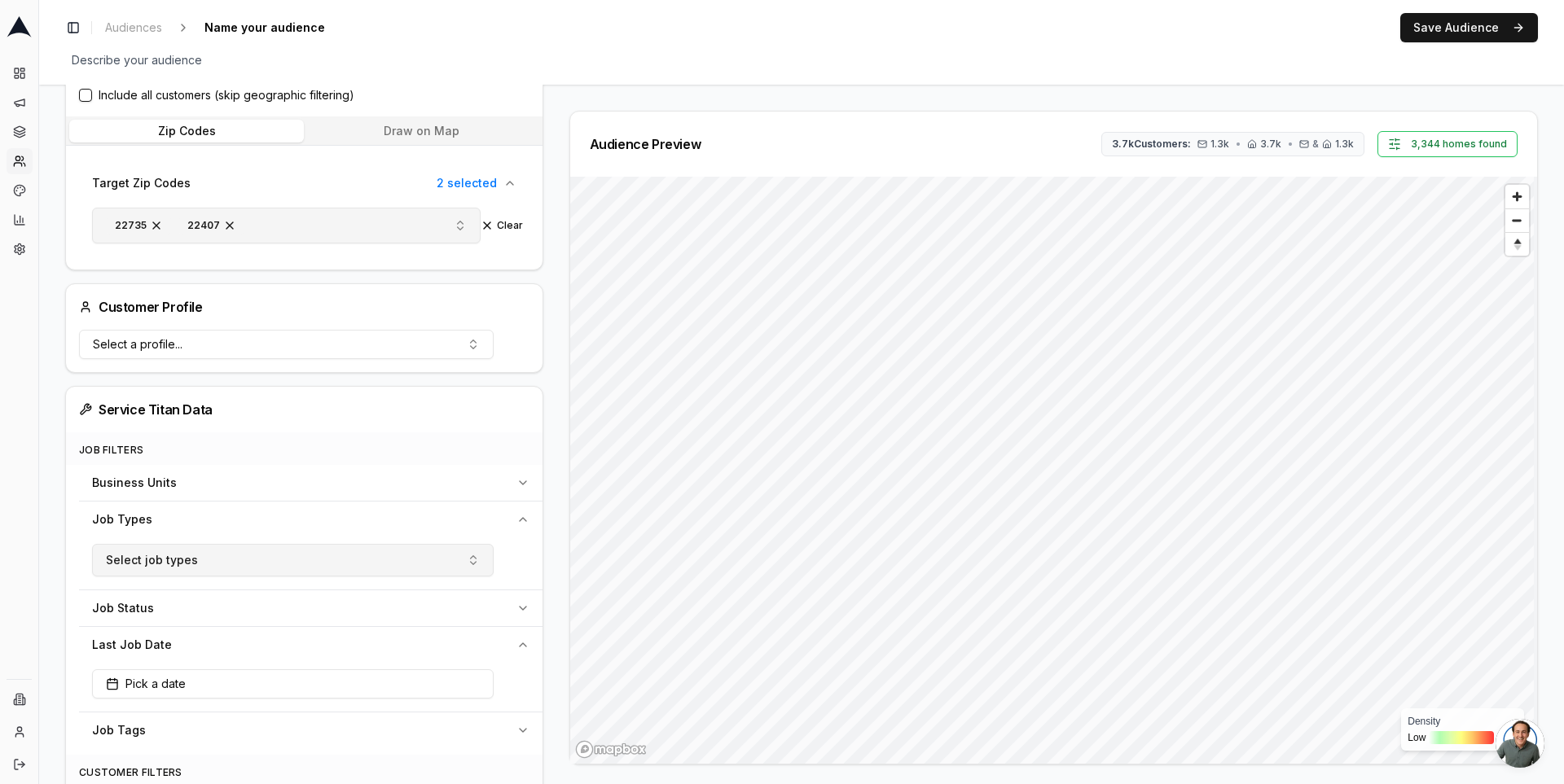
click at [232, 557] on button "Select job types" at bounding box center [292, 560] width 402 height 33
click at [224, 479] on div "Business Units" at bounding box center [301, 482] width 418 height 16
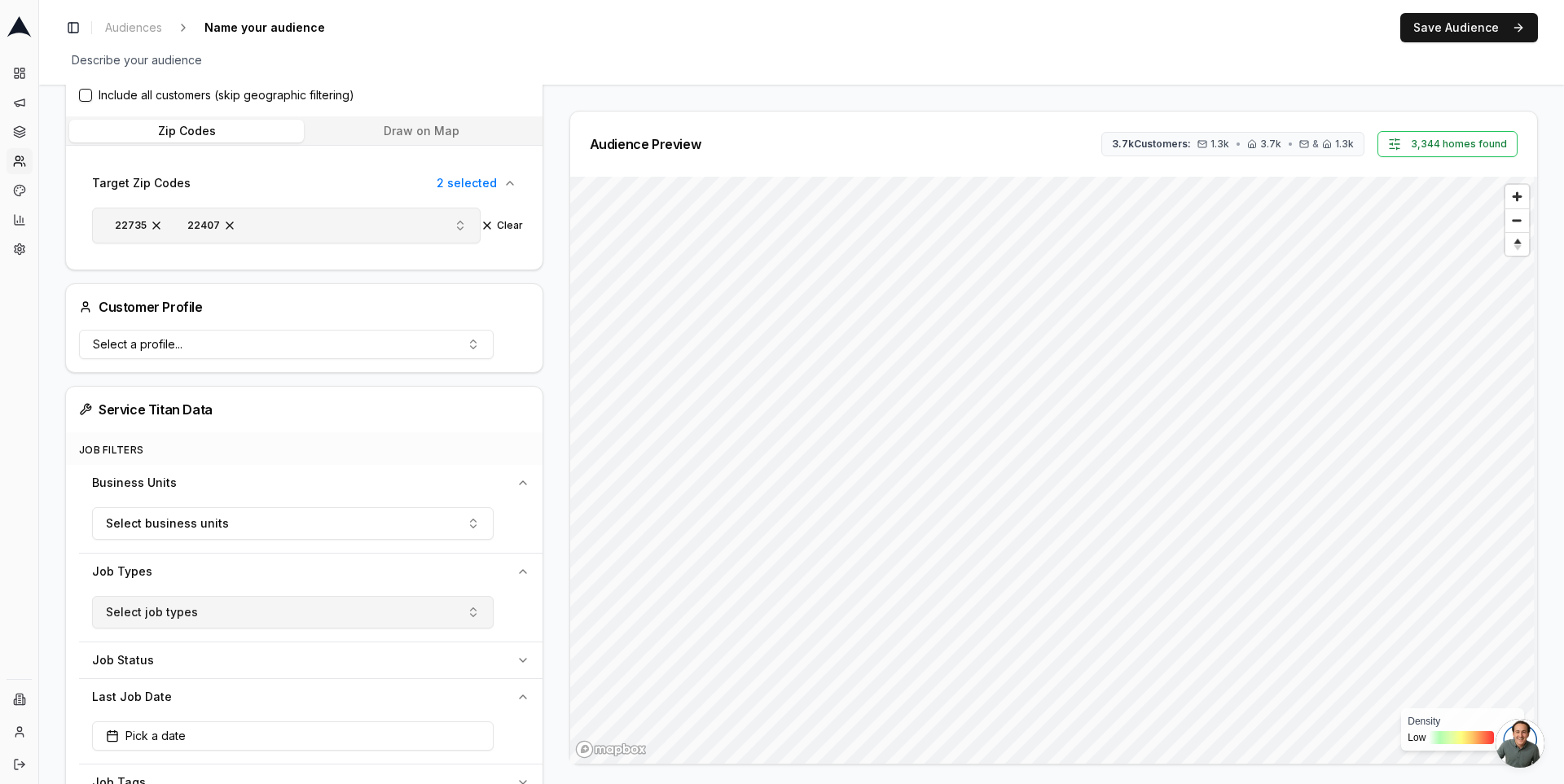
click at [271, 597] on button "Select job types" at bounding box center [292, 612] width 402 height 33
